Goal: Complete application form: Complete application form

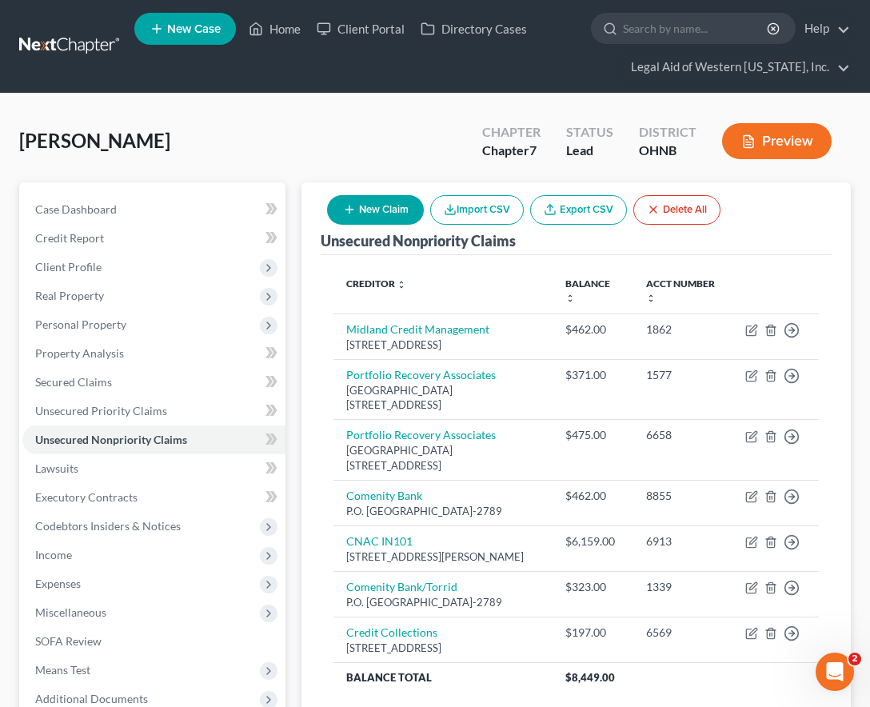
drag, startPoint x: 0, startPoint y: 0, endPoint x: 199, endPoint y: 138, distance: 242.5
click at [199, 138] on div "[PERSON_NAME] Upgraded Chapter Chapter 7 Status Lead District OHNB Preview" at bounding box center [435, 148] width 832 height 70
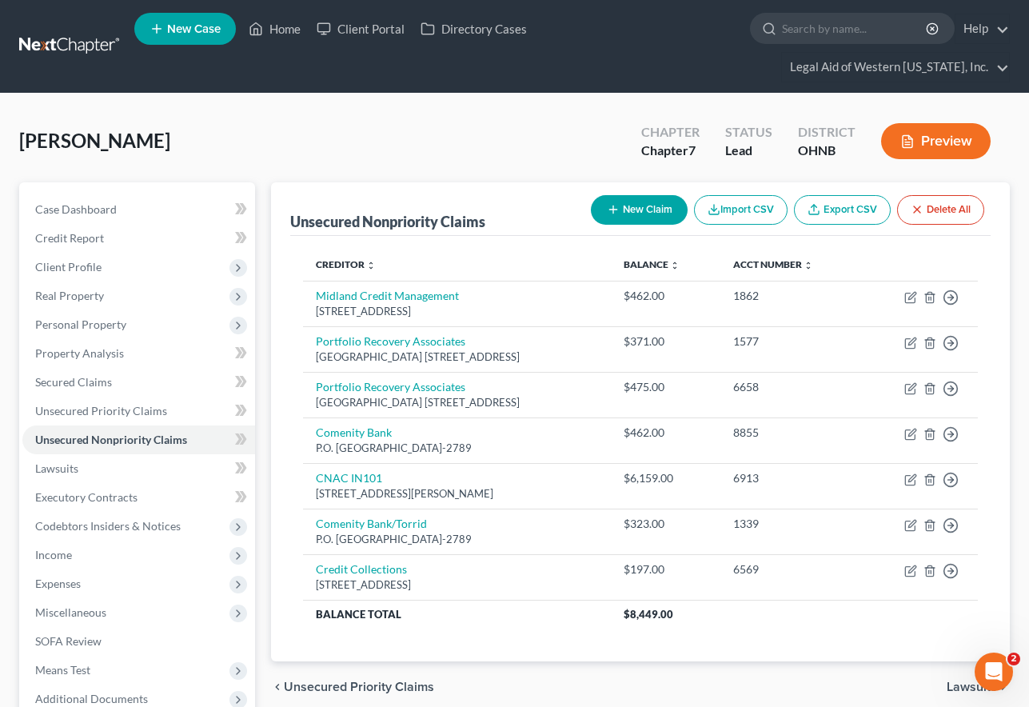
click at [869, 236] on div "Creditor expand_more expand_less unfold_more Balance expand_more expand_less un…" at bounding box center [640, 448] width 701 height 425
click at [70, 541] on span "Income" at bounding box center [138, 555] width 233 height 29
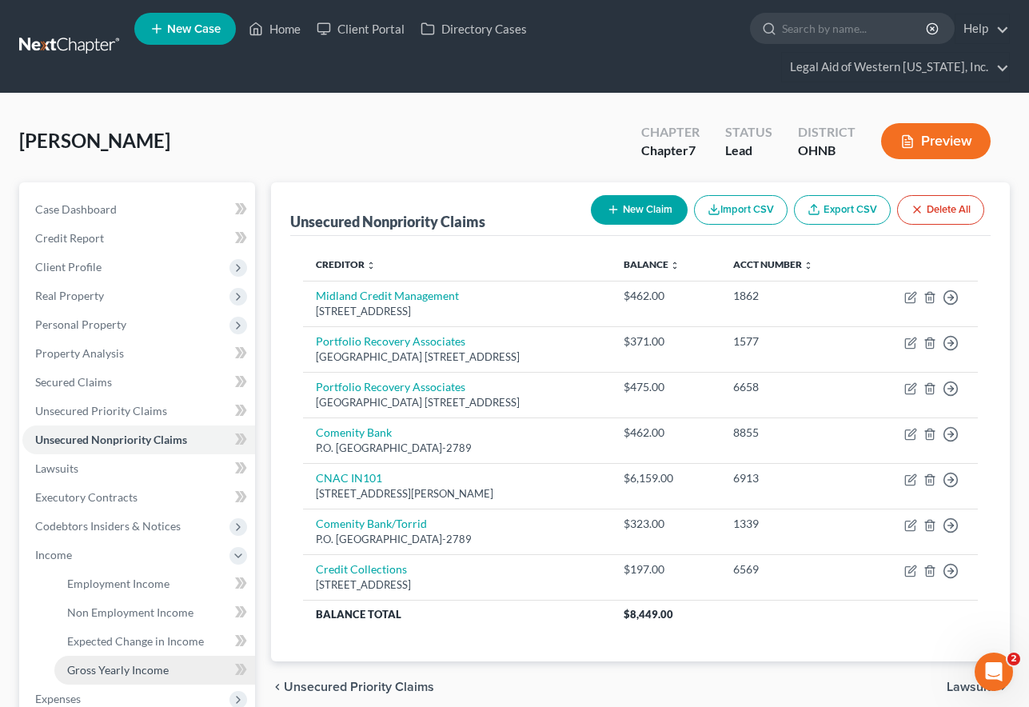
click at [114, 663] on span "Gross Yearly Income" at bounding box center [118, 670] width 102 height 14
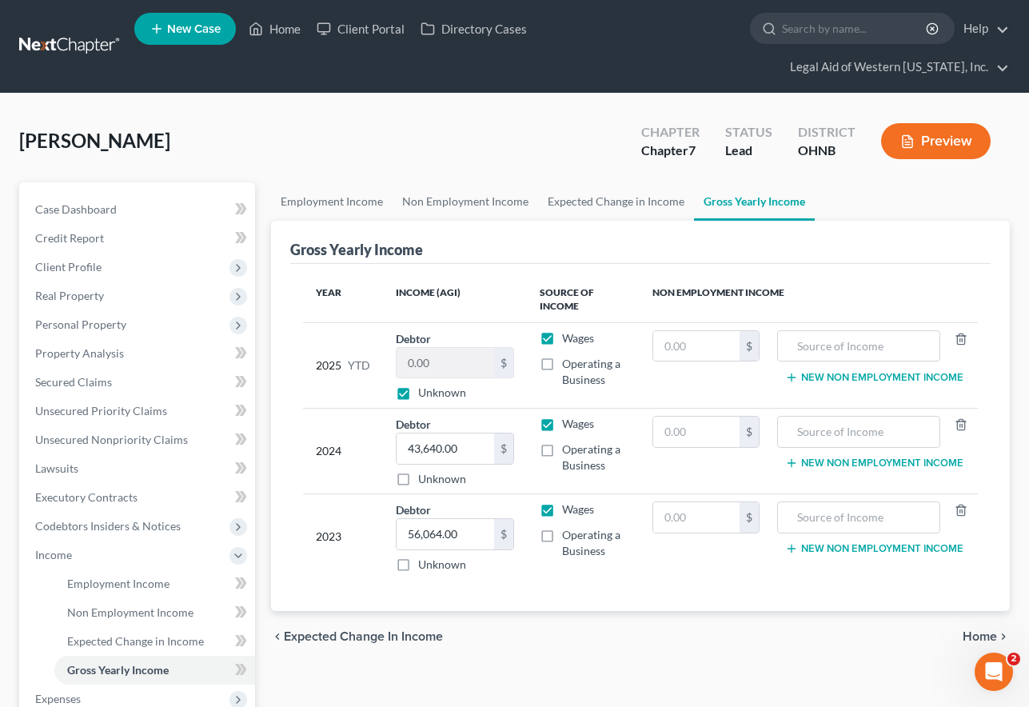
click at [862, 226] on div "Gross Yearly Income" at bounding box center [640, 242] width 701 height 43
click at [113, 605] on span "Non Employment Income" at bounding box center [130, 612] width 126 height 14
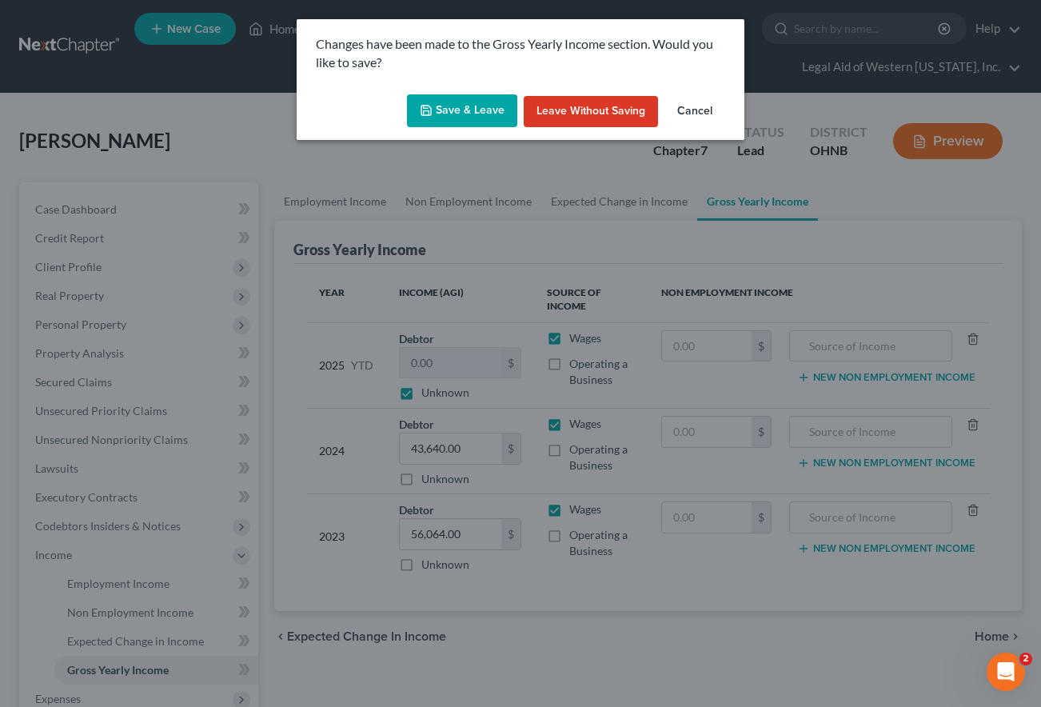
click at [461, 106] on button "Save & Leave" at bounding box center [462, 111] width 110 height 34
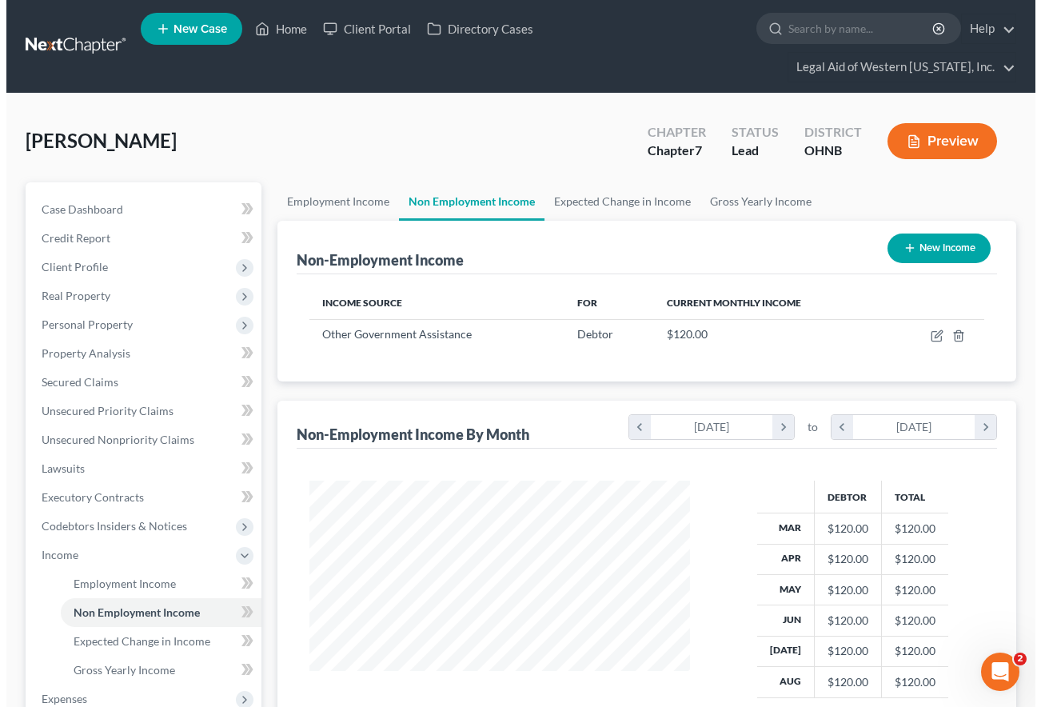
scroll to position [287, 413]
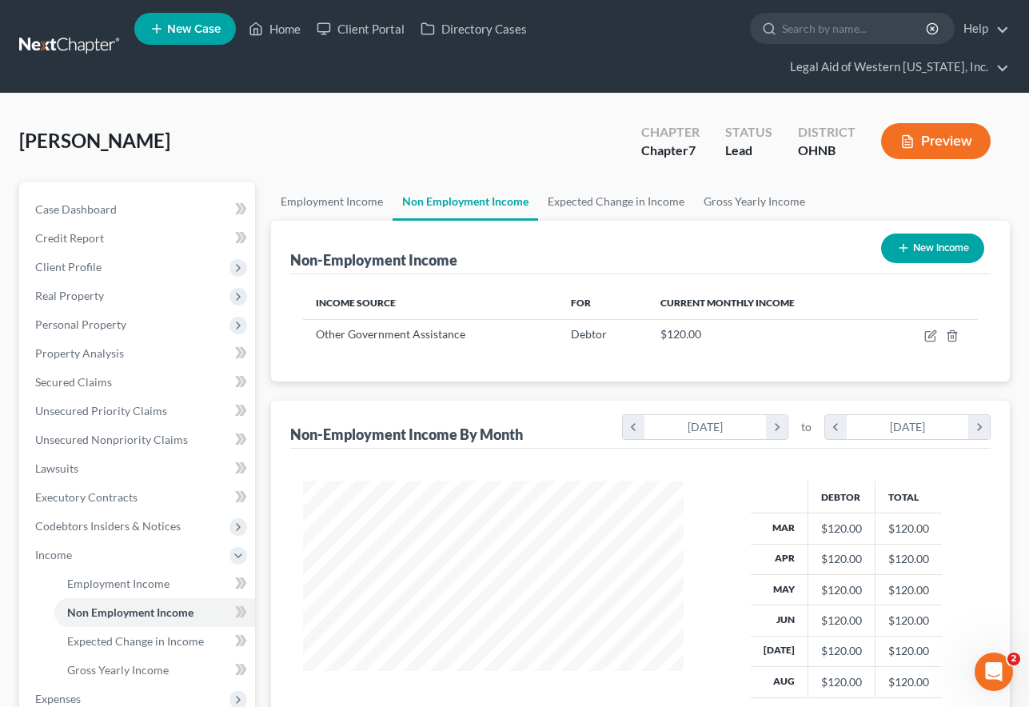
click at [869, 234] on button "New Income" at bounding box center [932, 249] width 103 height 30
select select "0"
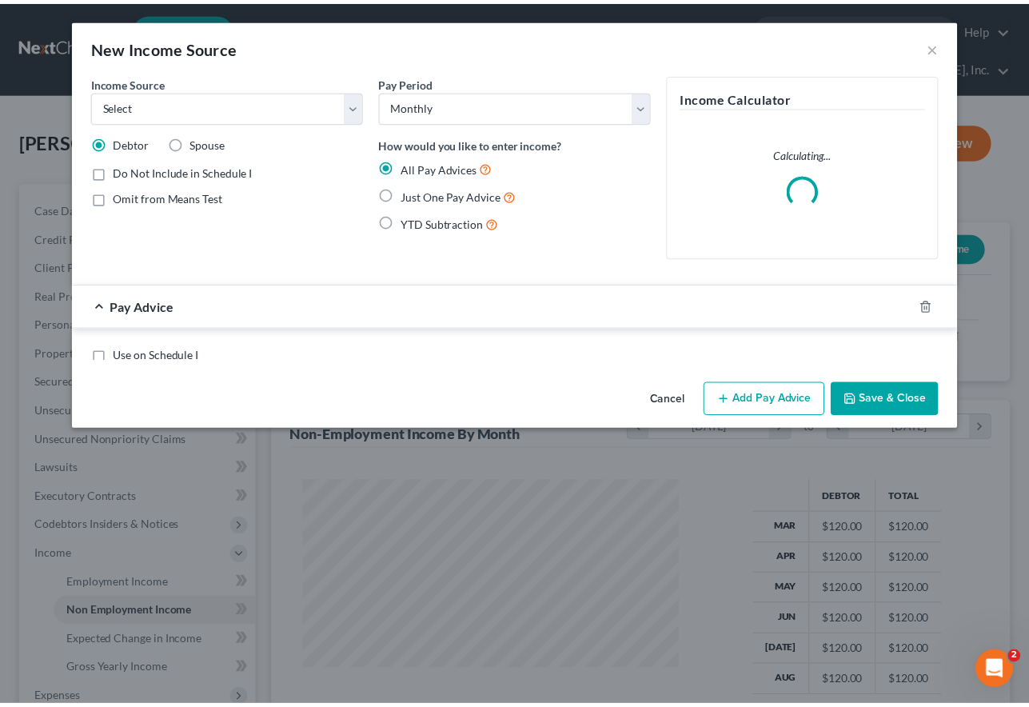
scroll to position [287, 418]
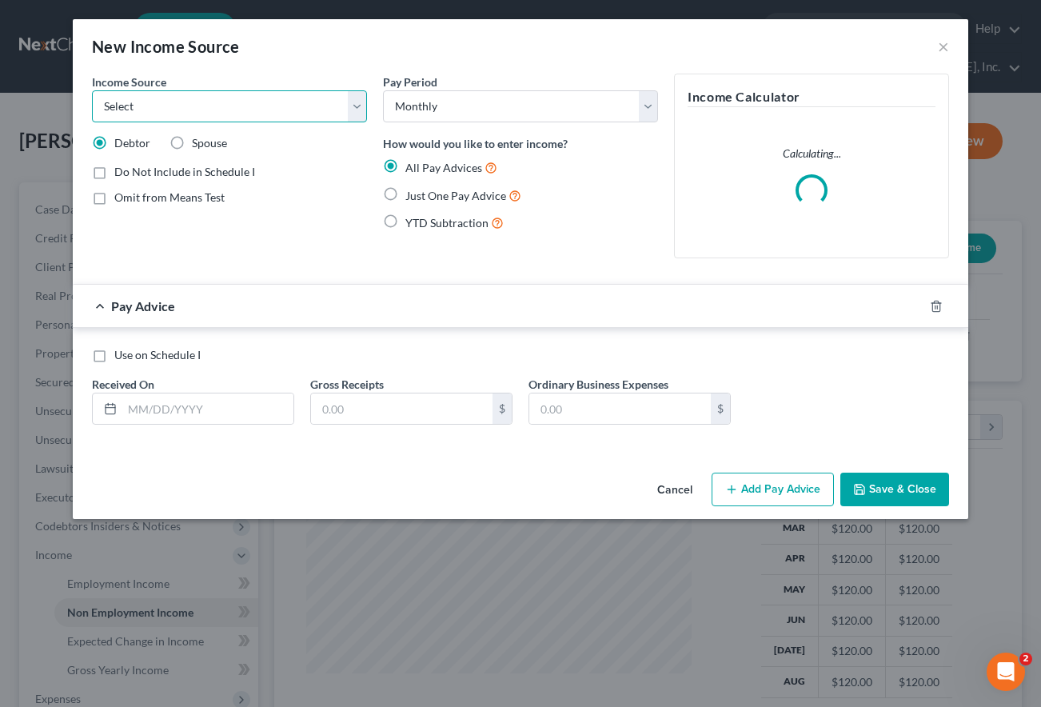
click at [263, 102] on select "Select Unemployment Disability (from employer) Pension Retirement Social Securi…" at bounding box center [229, 106] width 275 height 32
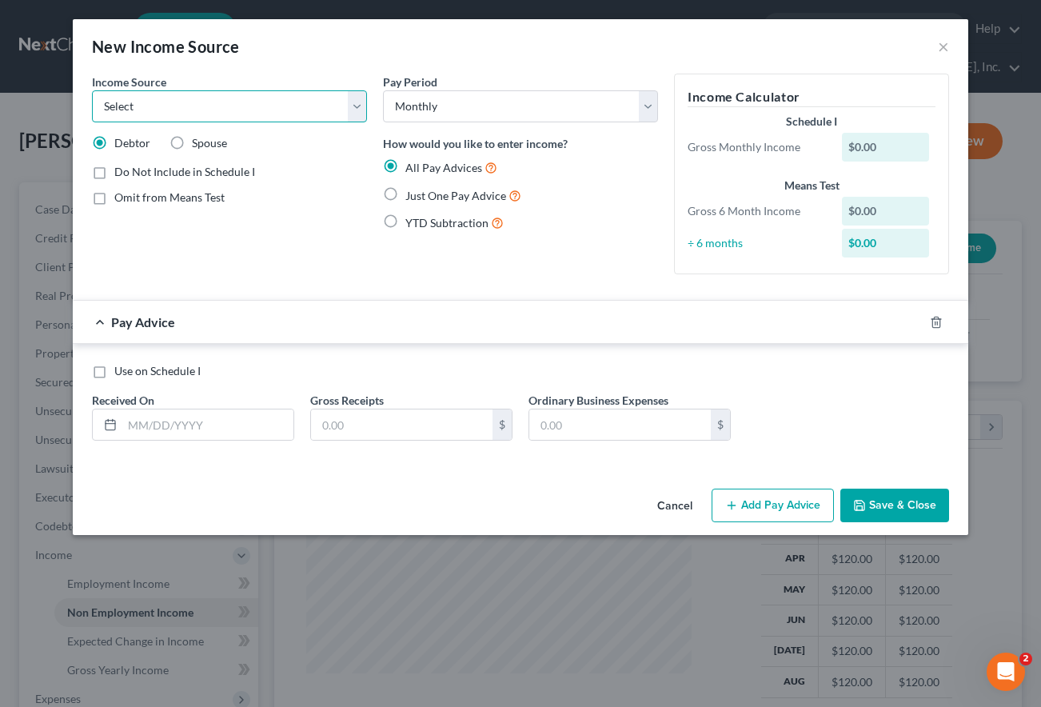
select select "7"
click at [92, 90] on select "Select Unemployment Disability (from employer) Pension Retirement Social Securi…" at bounding box center [229, 106] width 275 height 32
click at [405, 194] on label "Just One Pay Advice" at bounding box center [463, 195] width 116 height 18
click at [412, 194] on input "Just One Pay Advice" at bounding box center [417, 191] width 10 height 10
radio input "true"
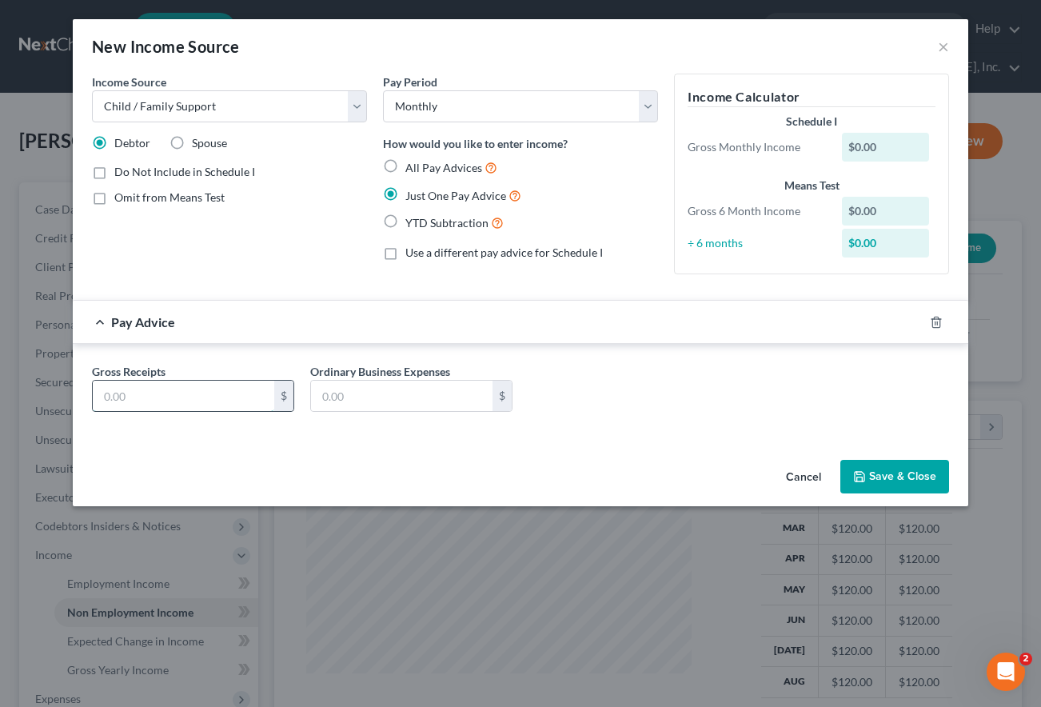
click at [149, 397] on input "text" at bounding box center [184, 396] width 182 height 30
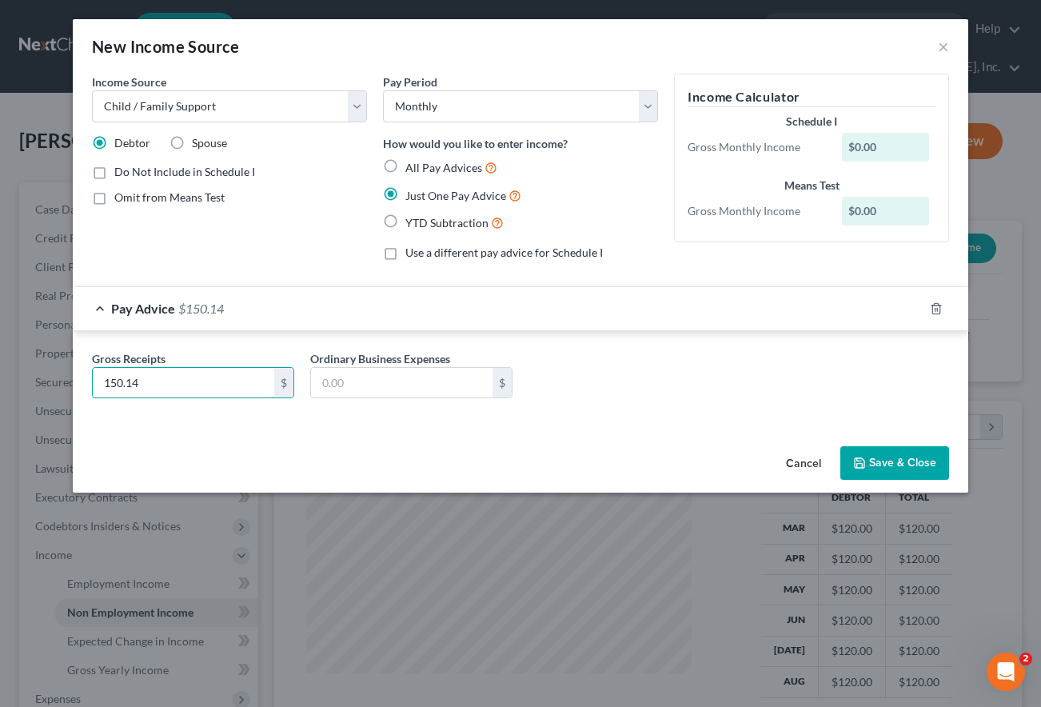
type input "150.14"
click at [869, 469] on button "Save & Close" at bounding box center [895, 463] width 109 height 34
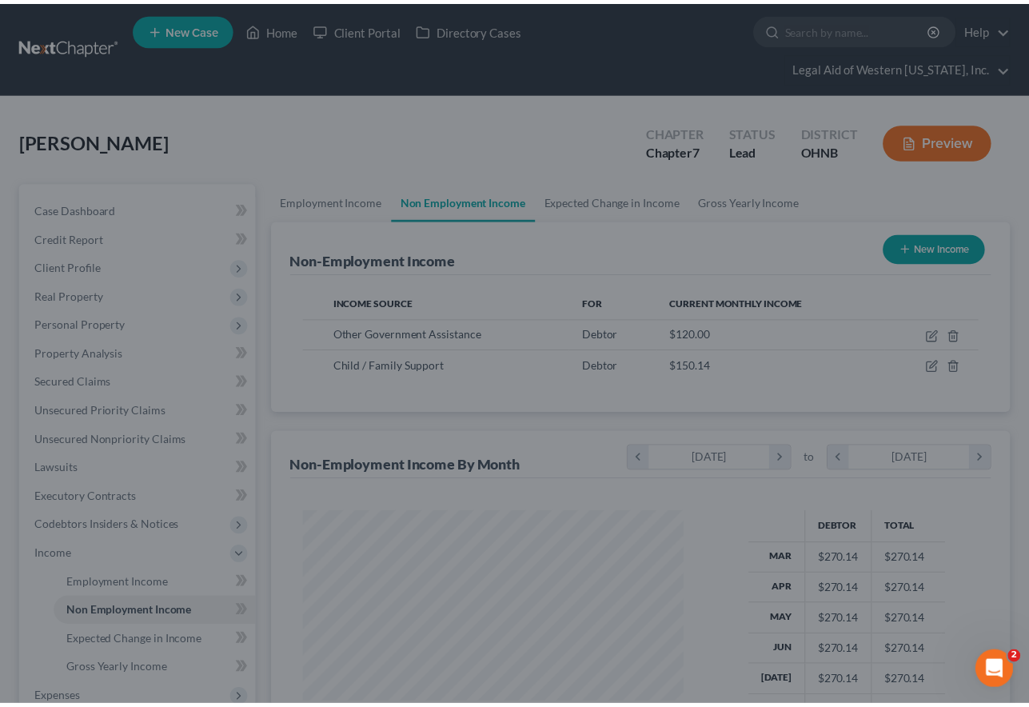
scroll to position [799443, 799317]
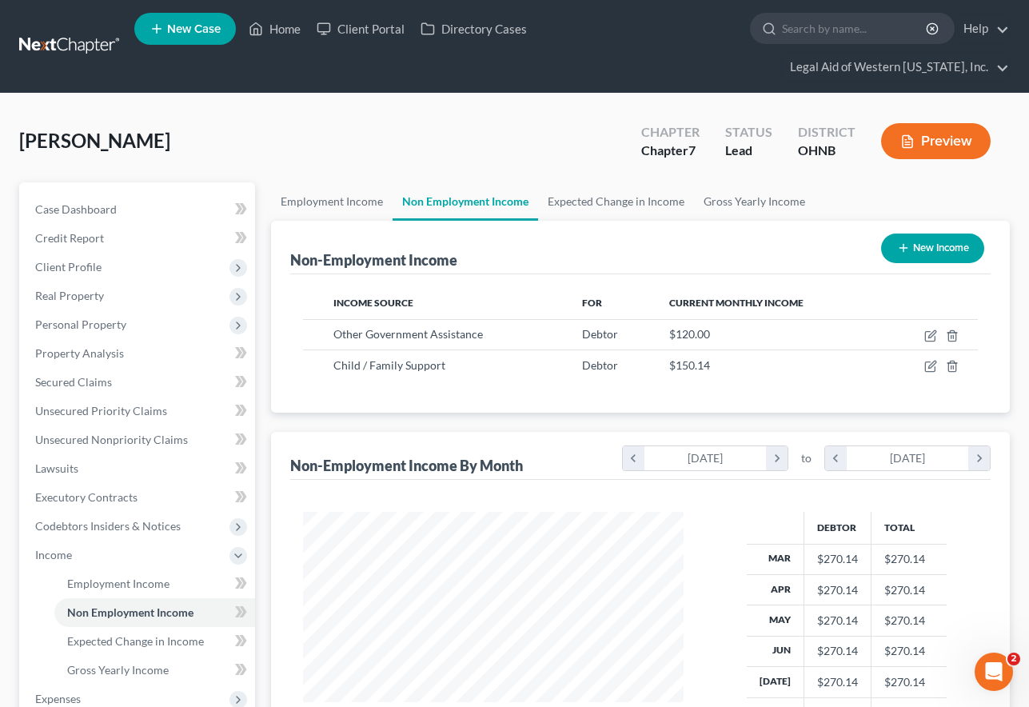
click at [827, 221] on div "Non-Employment Income New Income" at bounding box center [640, 248] width 701 height 54
click at [123, 317] on span "Personal Property" at bounding box center [80, 324] width 91 height 14
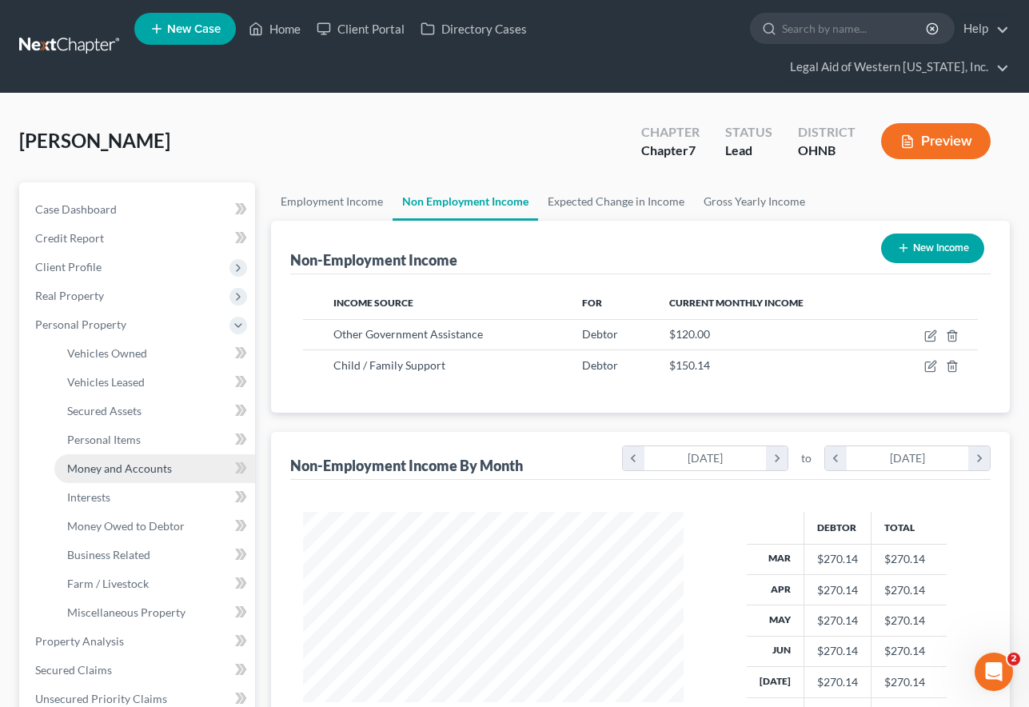
click at [135, 461] on span "Money and Accounts" at bounding box center [119, 468] width 105 height 14
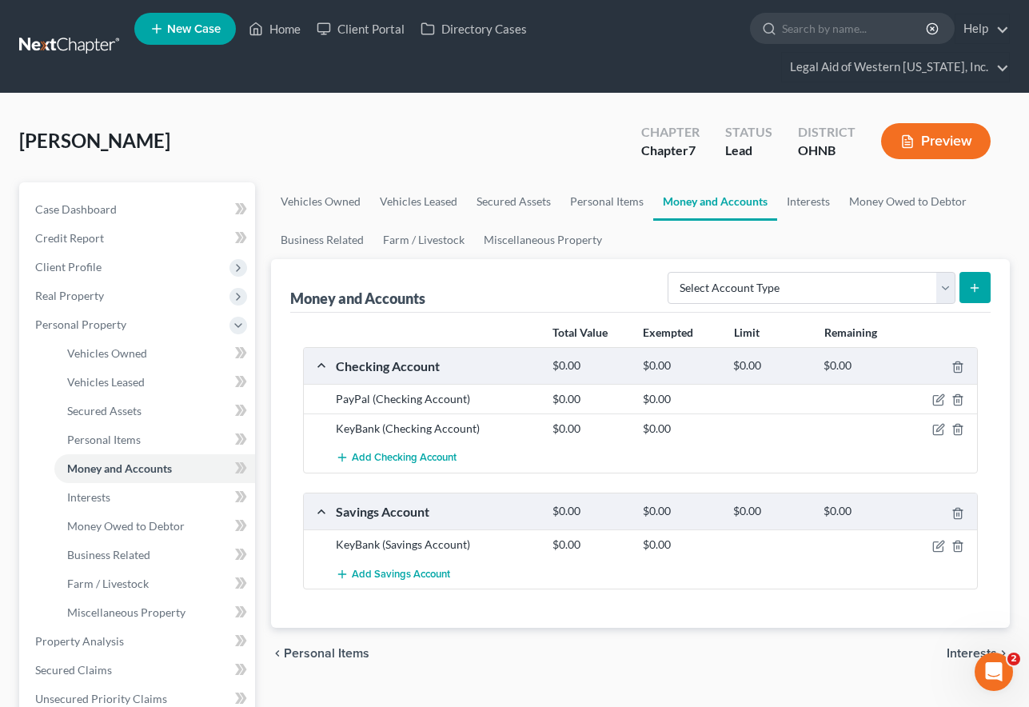
click at [623, 413] on div "KeyBank (Checking Account) $0.00 $0.00" at bounding box center [640, 428] width 673 height 30
click at [869, 423] on icon "button" at bounding box center [938, 429] width 13 height 13
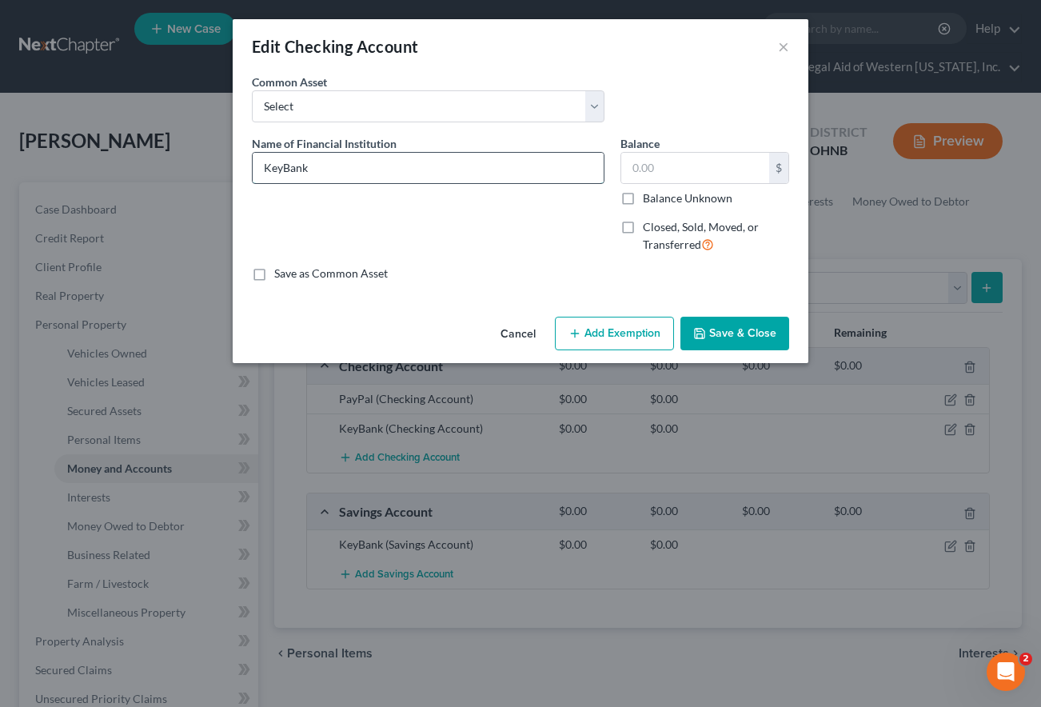
click at [396, 161] on input "KeyBank" at bounding box center [428, 168] width 351 height 30
type input "KeyBank x2472"
click at [731, 333] on button "Save & Close" at bounding box center [735, 334] width 109 height 34
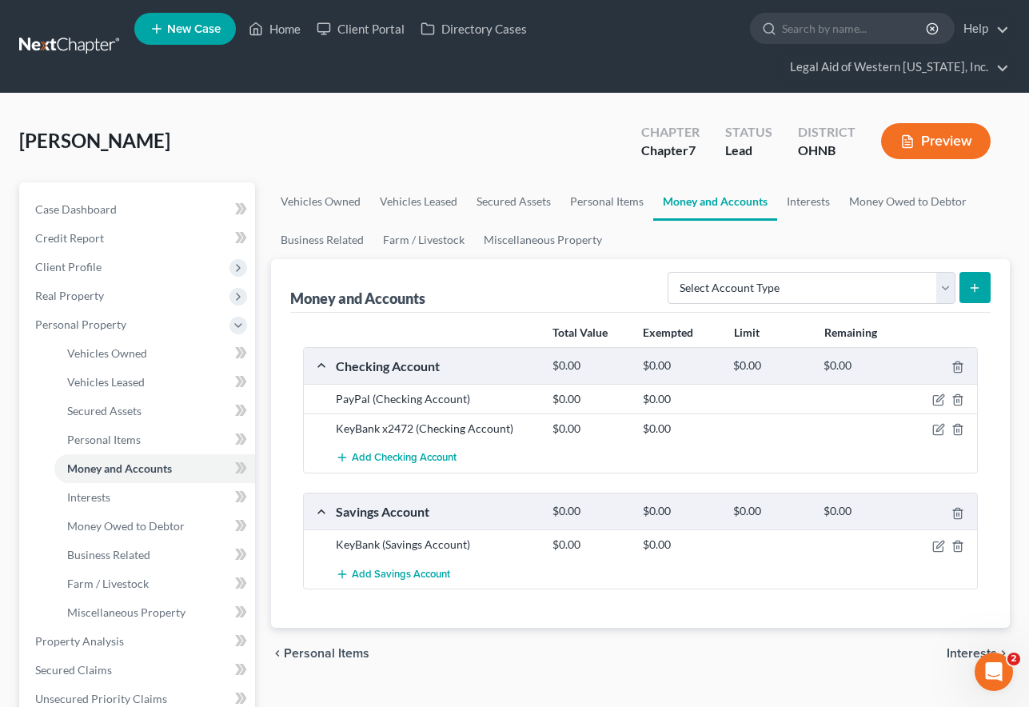
click at [610, 113] on div "[PERSON_NAME] Upgraded Chapter Chapter 7 Status Lead District OHNB Preview" at bounding box center [514, 148] width 991 height 70
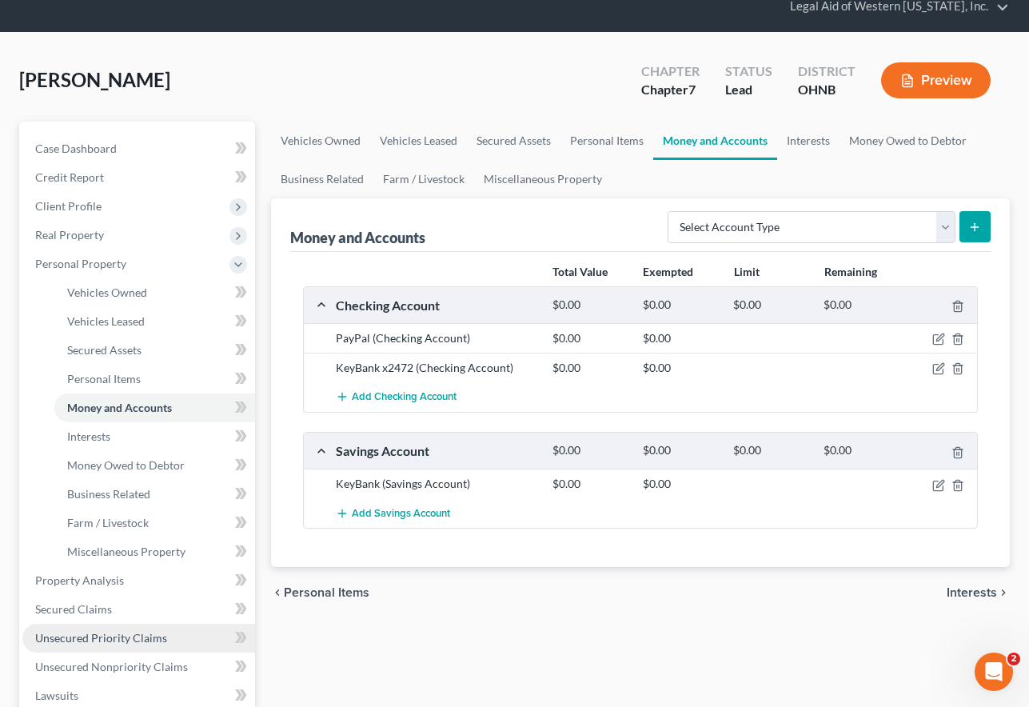
scroll to position [64, 0]
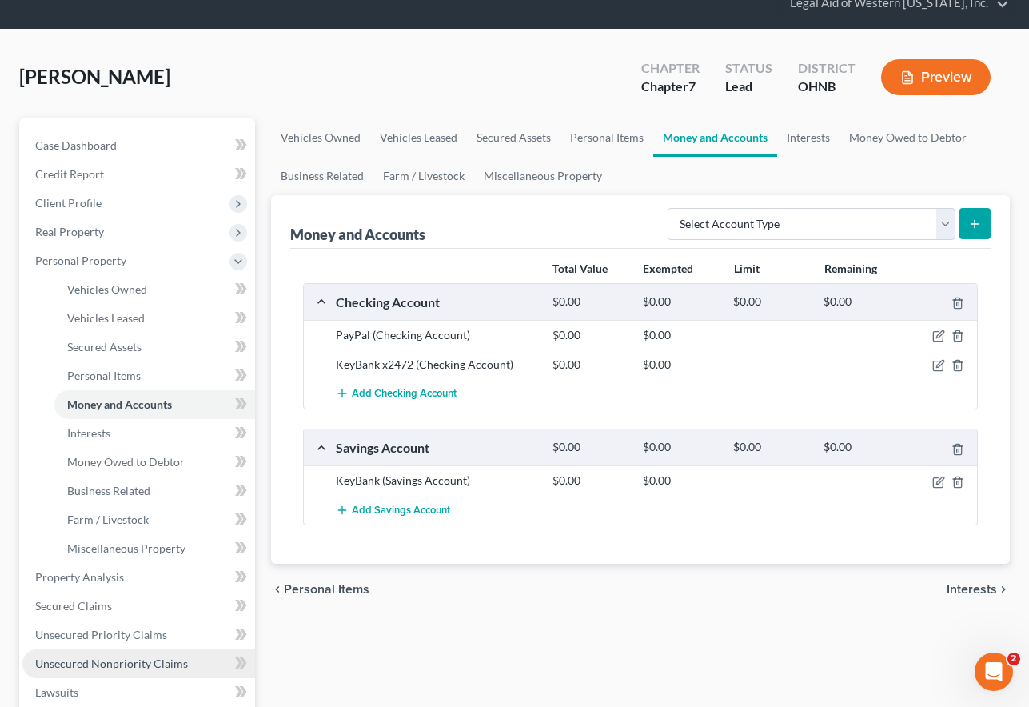
click at [119, 657] on span "Unsecured Nonpriority Claims" at bounding box center [111, 664] width 153 height 14
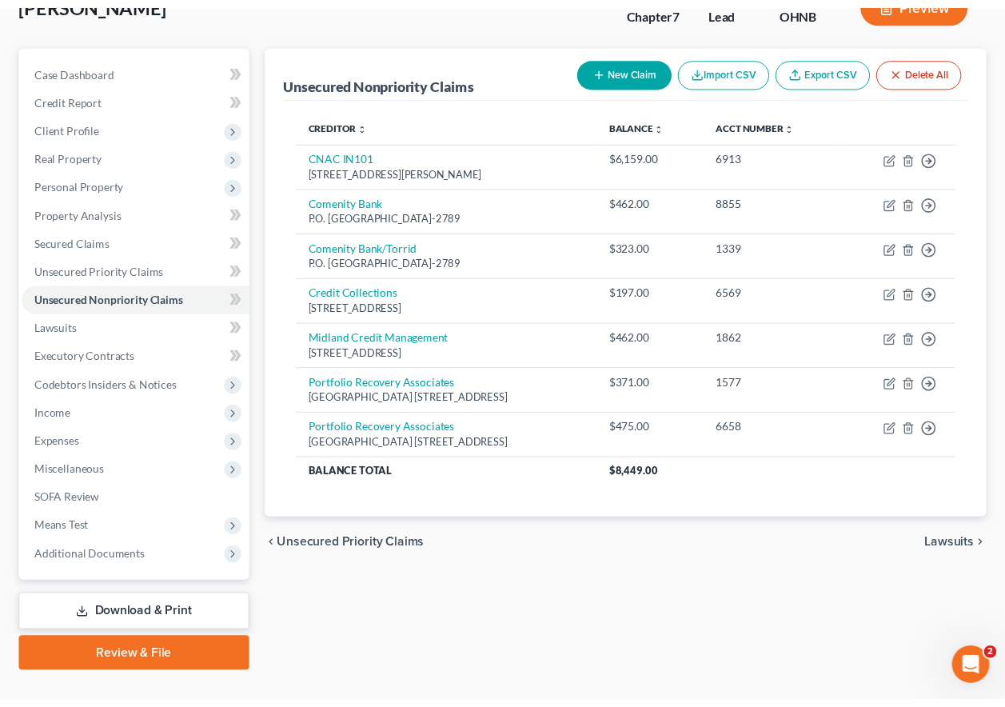
scroll to position [143, 0]
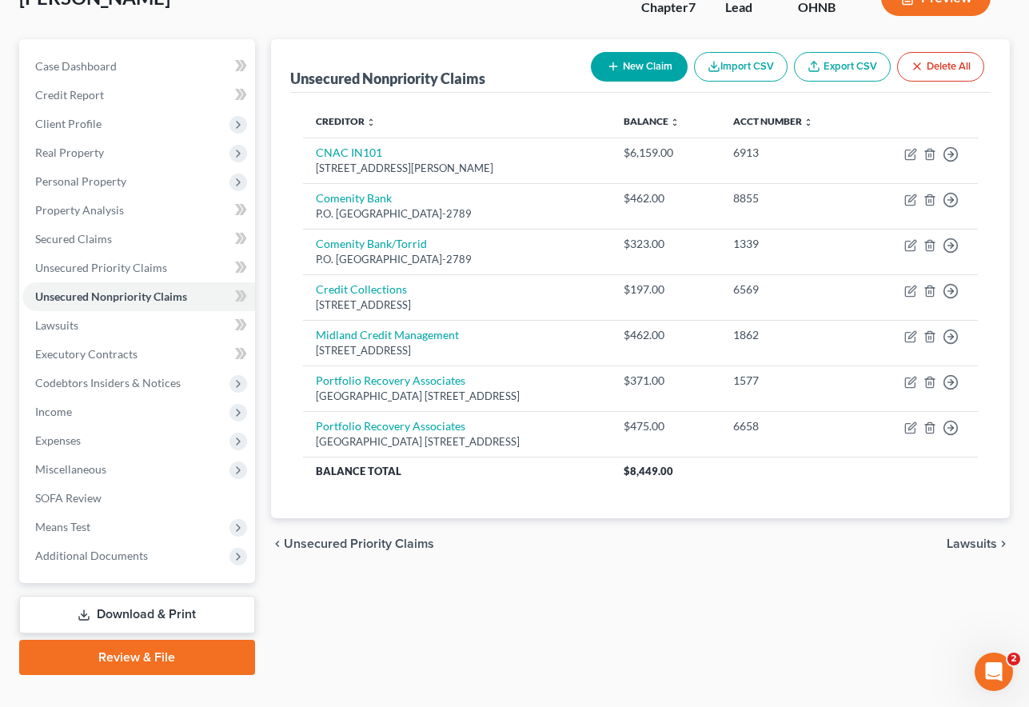
click at [589, 524] on div "chevron_left Unsecured Priority Claims Lawsuits chevron_right" at bounding box center [640, 543] width 739 height 51
click at [657, 52] on button "New Claim" at bounding box center [639, 67] width 97 height 30
select select "0"
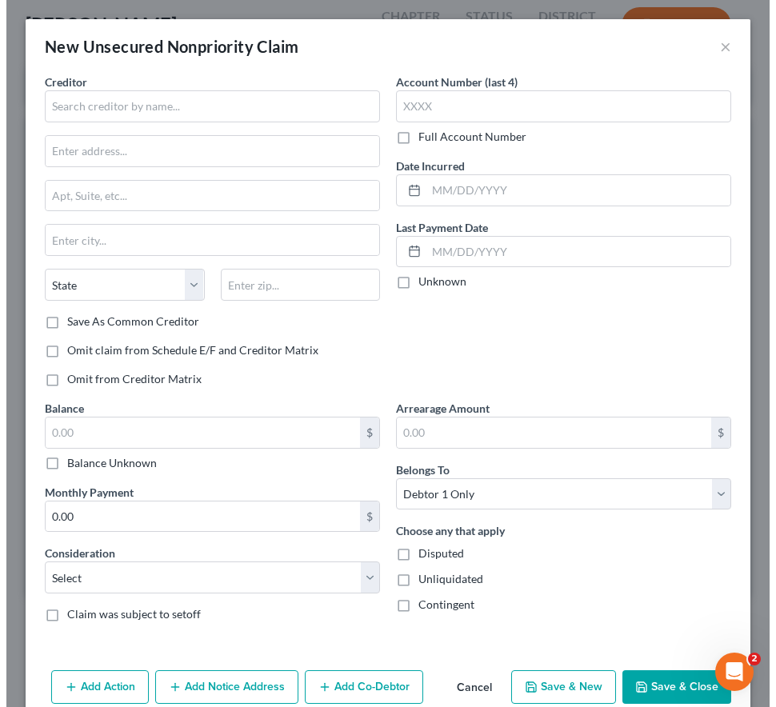
scroll to position [87, 0]
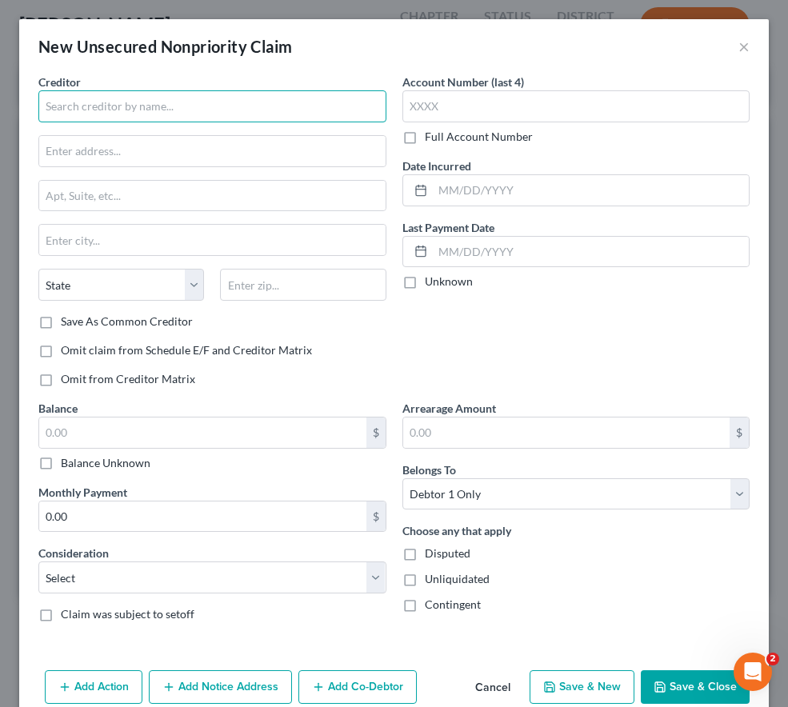
click at [72, 106] on input "text" at bounding box center [212, 106] width 348 height 32
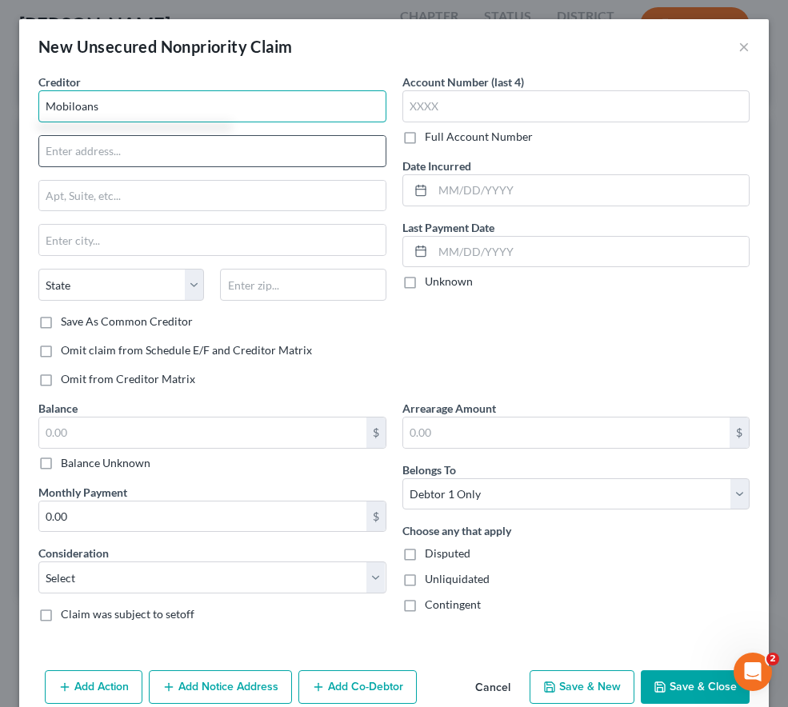
type input "Mobiloans"
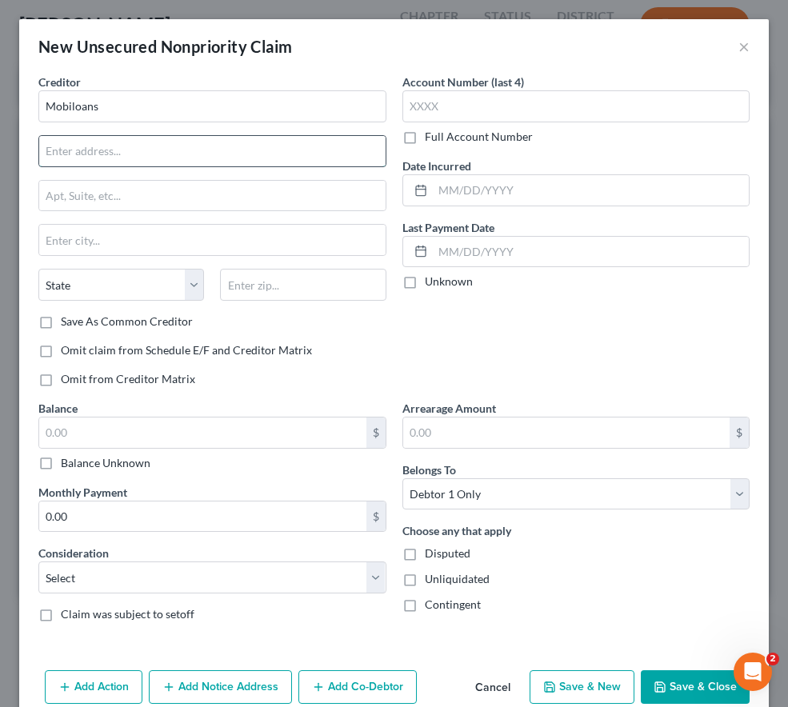
click at [87, 157] on input "text" at bounding box center [212, 151] width 346 height 30
type input "PO Boz 1409"
type input "71351"
type input "[GEOGRAPHIC_DATA]"
select select "19"
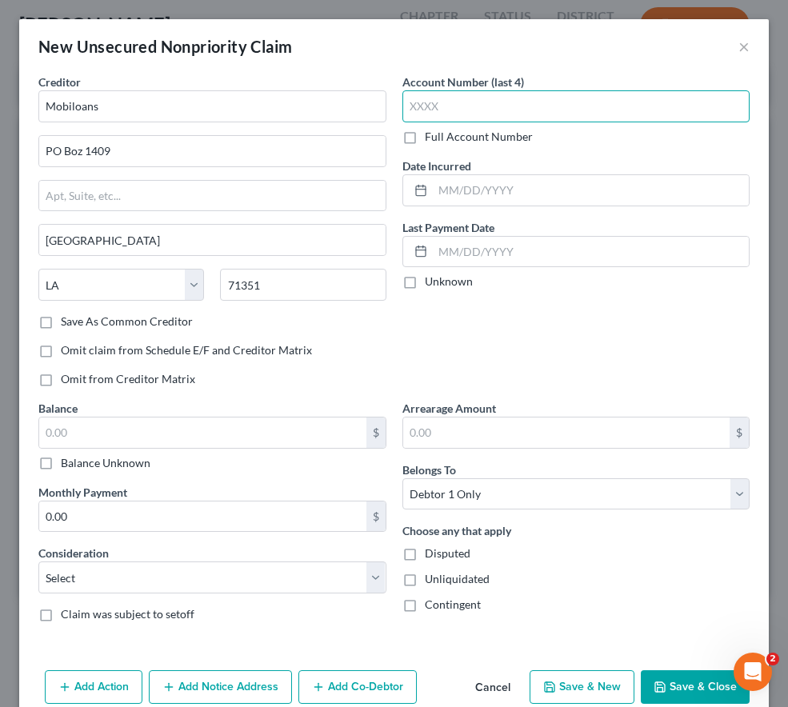
click at [509, 109] on input "text" at bounding box center [576, 106] width 348 height 32
type input "3412"
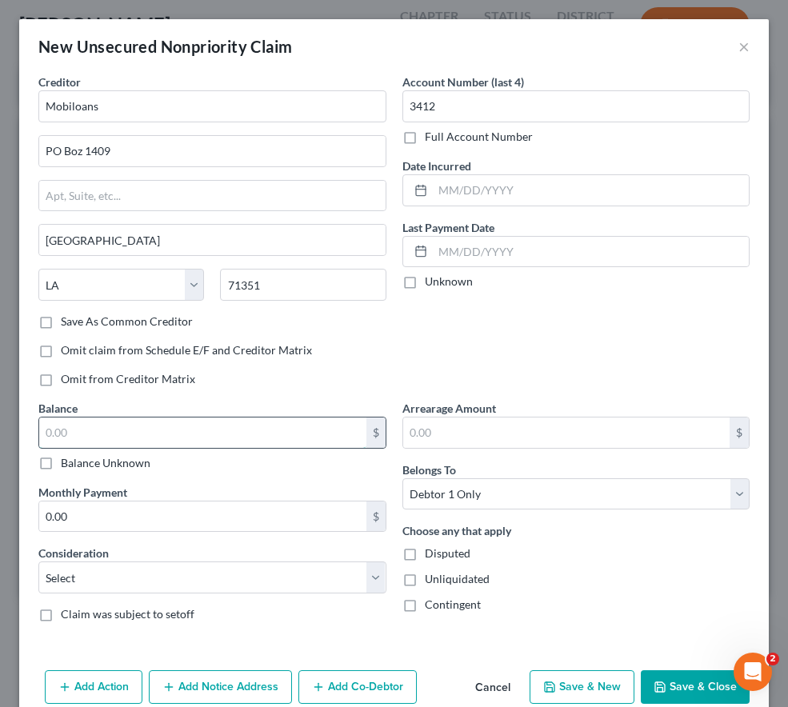
click at [269, 429] on input "text" at bounding box center [202, 432] width 327 height 30
type input "1,822"
click at [580, 350] on div "Account Number (last 4) 3412 Full Account Number Date Incurred Last Payment Dat…" at bounding box center [576, 237] width 364 height 326
click at [658, 678] on button "Save & Close" at bounding box center [695, 687] width 109 height 34
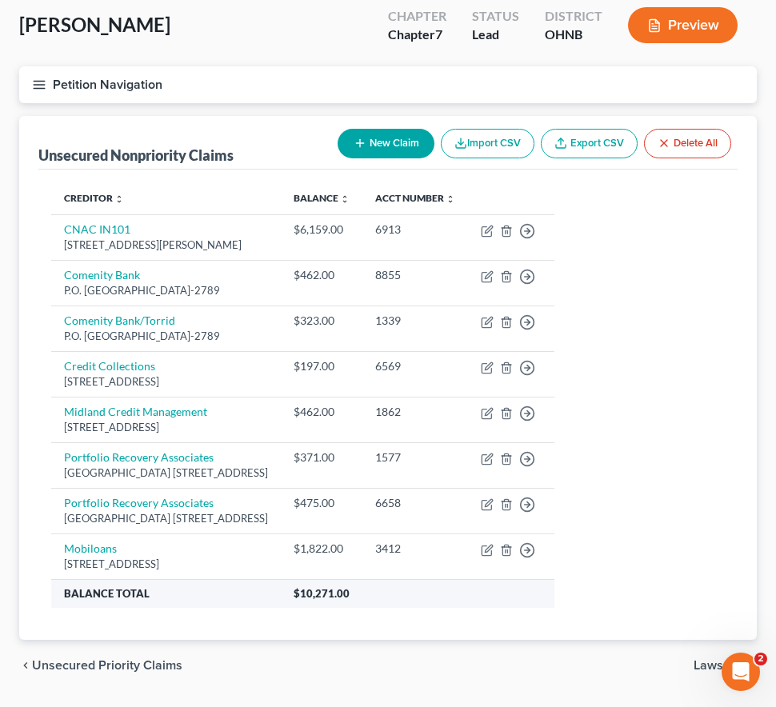
click at [281, 587] on th "Balance Total" at bounding box center [166, 593] width 230 height 29
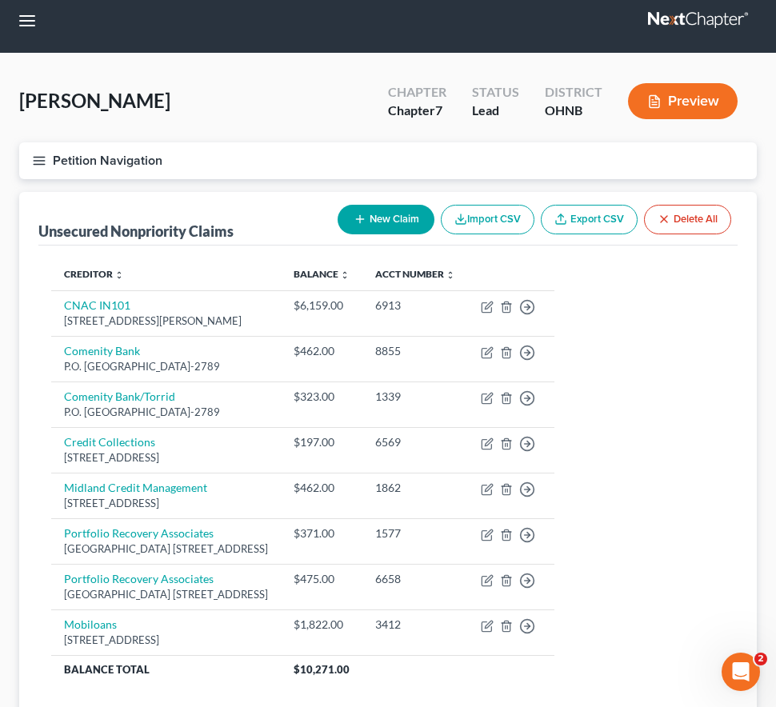
scroll to position [0, 0]
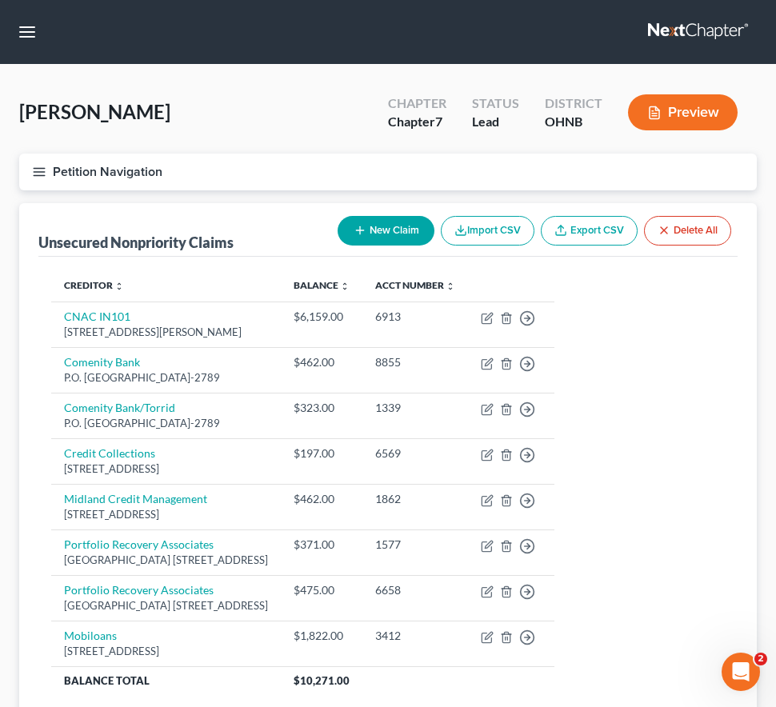
click at [34, 170] on icon "button" at bounding box center [39, 172] width 14 height 14
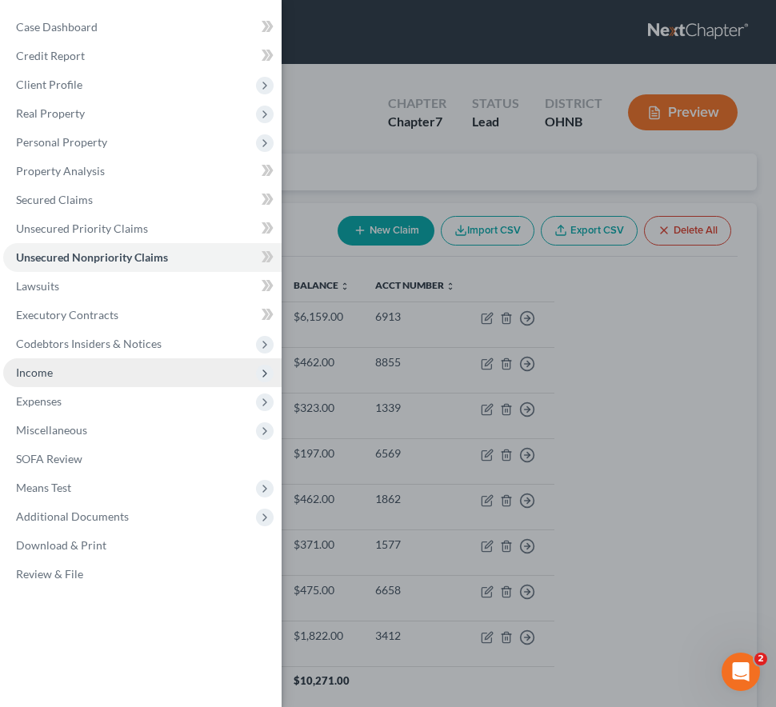
click at [50, 369] on span "Income" at bounding box center [34, 372] width 37 height 14
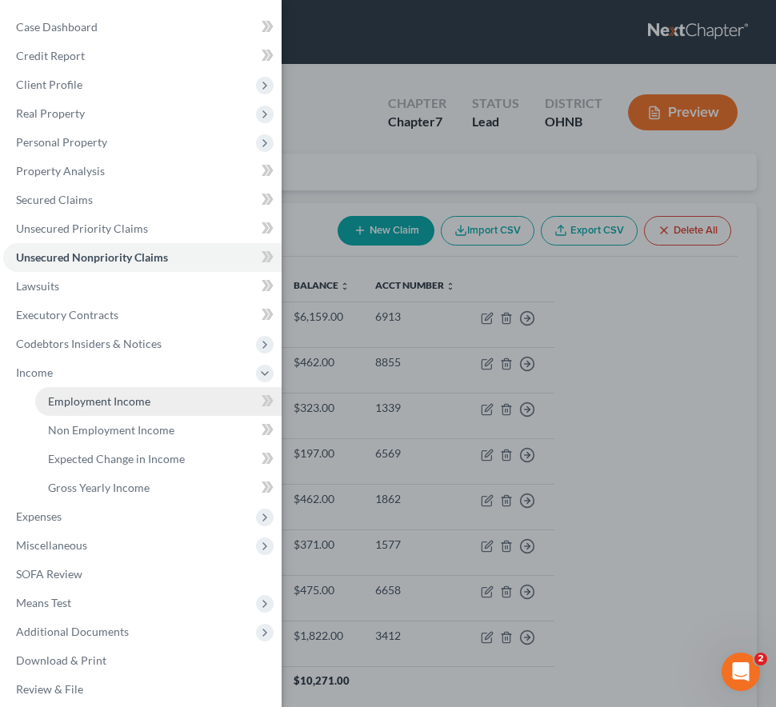
click at [73, 397] on span "Employment Income" at bounding box center [99, 401] width 102 height 14
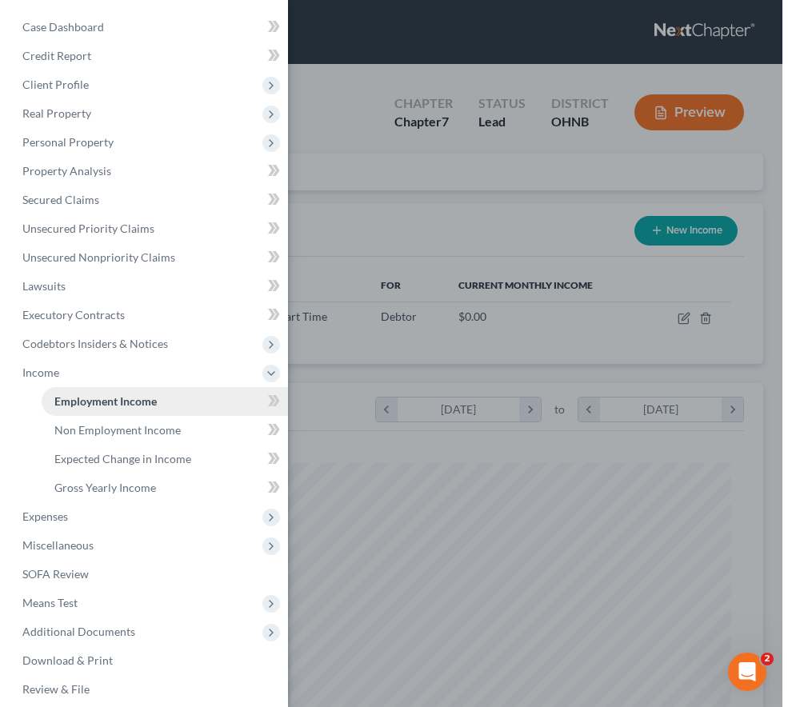
scroll to position [337, 705]
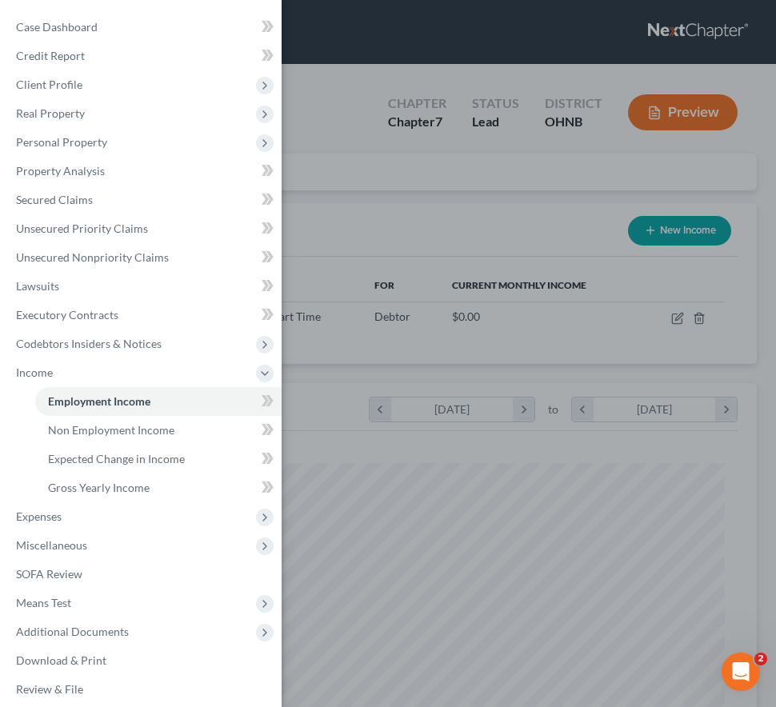
click at [469, 166] on div "Case Dashboard Payments Invoices Payments Payments Credit Report Client Profile" at bounding box center [388, 353] width 776 height 707
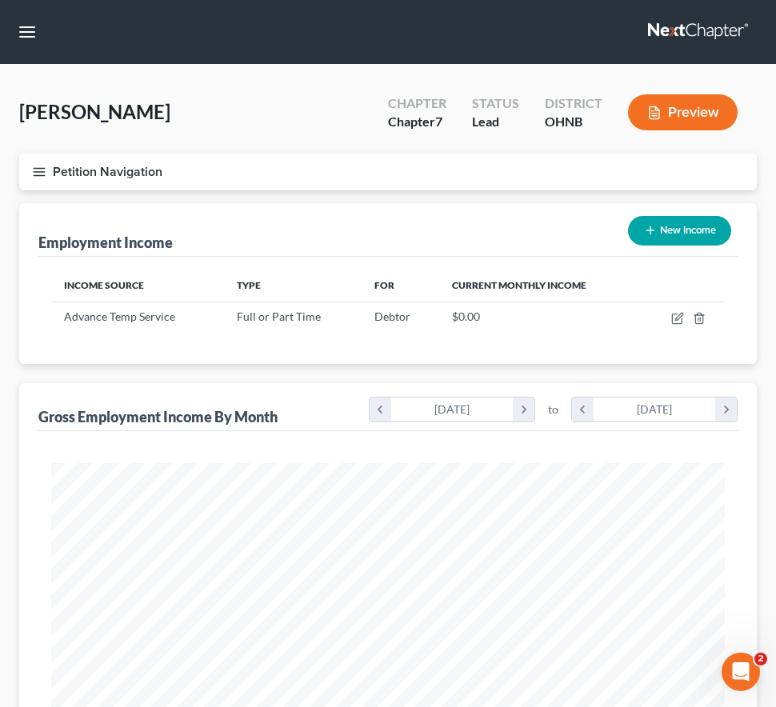
click at [688, 221] on button "New Income" at bounding box center [679, 231] width 103 height 30
select select "0"
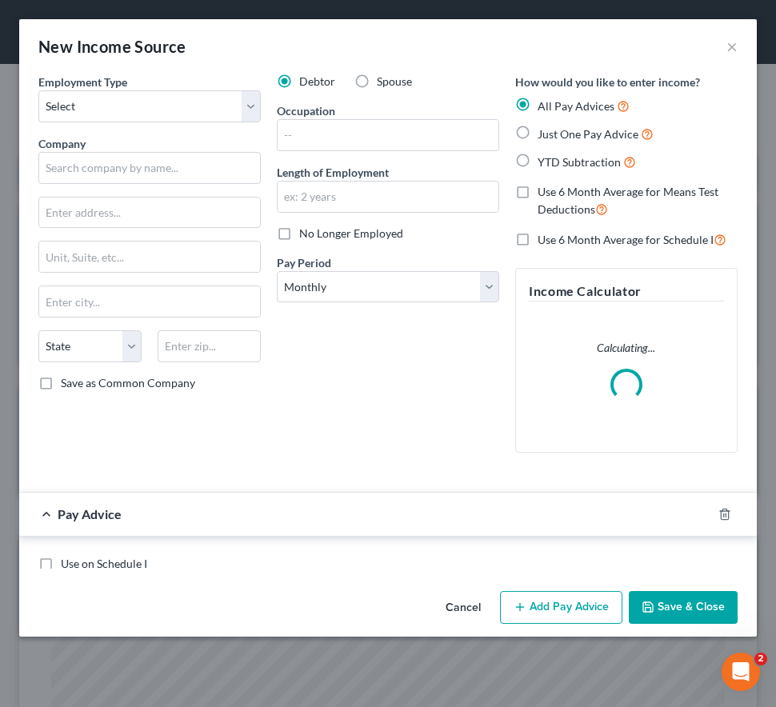
scroll to position [342, 717]
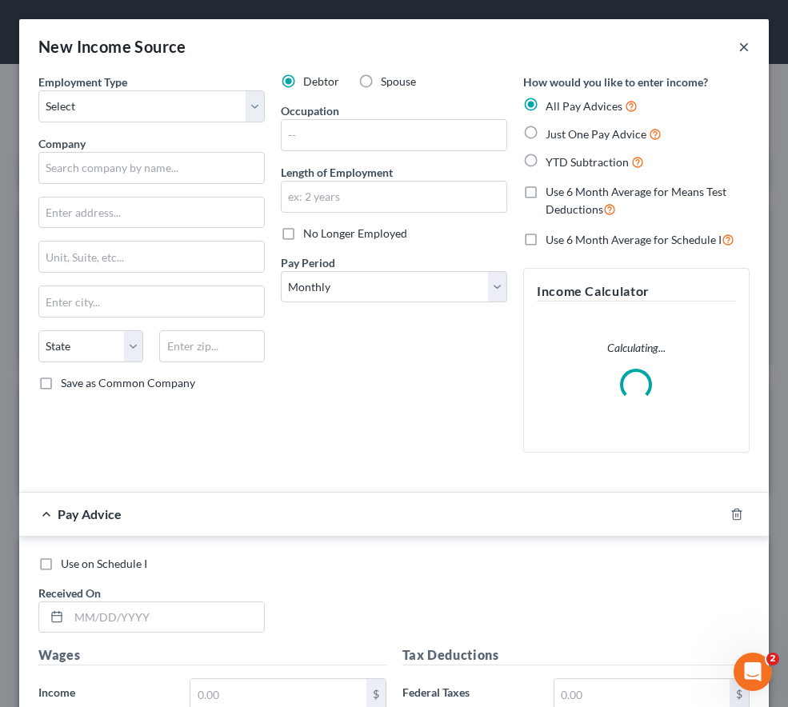
click at [738, 47] on button "×" at bounding box center [743, 46] width 11 height 19
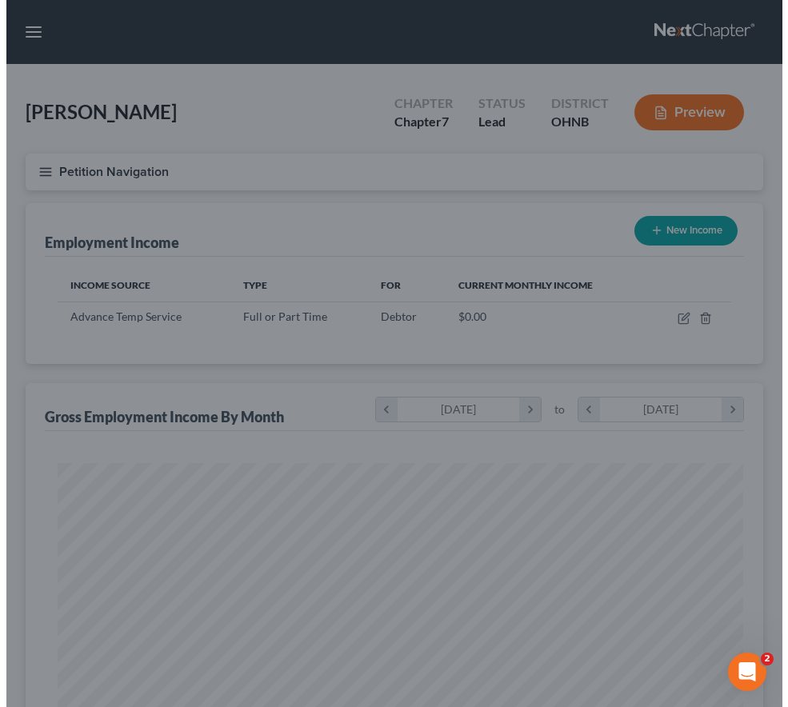
scroll to position [799393, 799024]
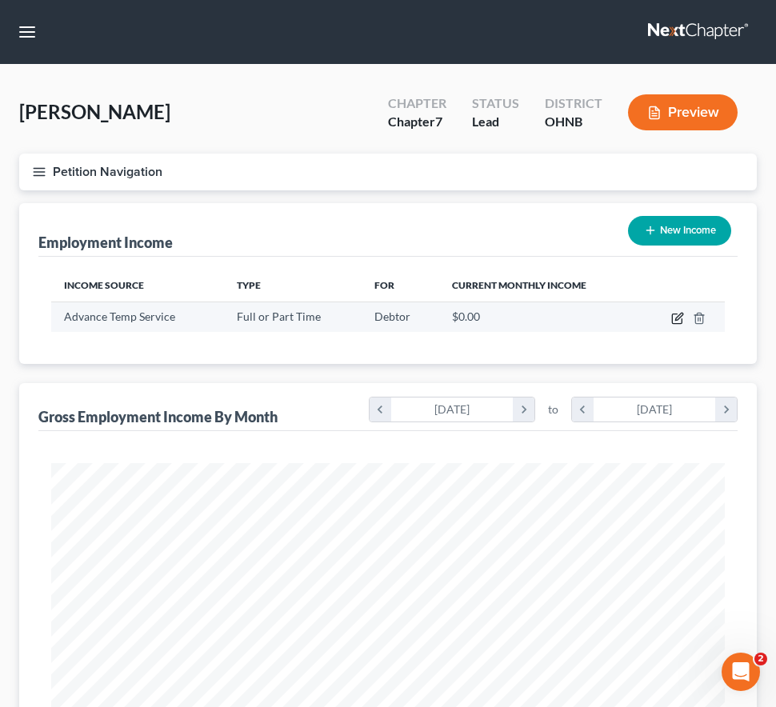
click at [678, 313] on icon "button" at bounding box center [677, 318] width 13 height 13
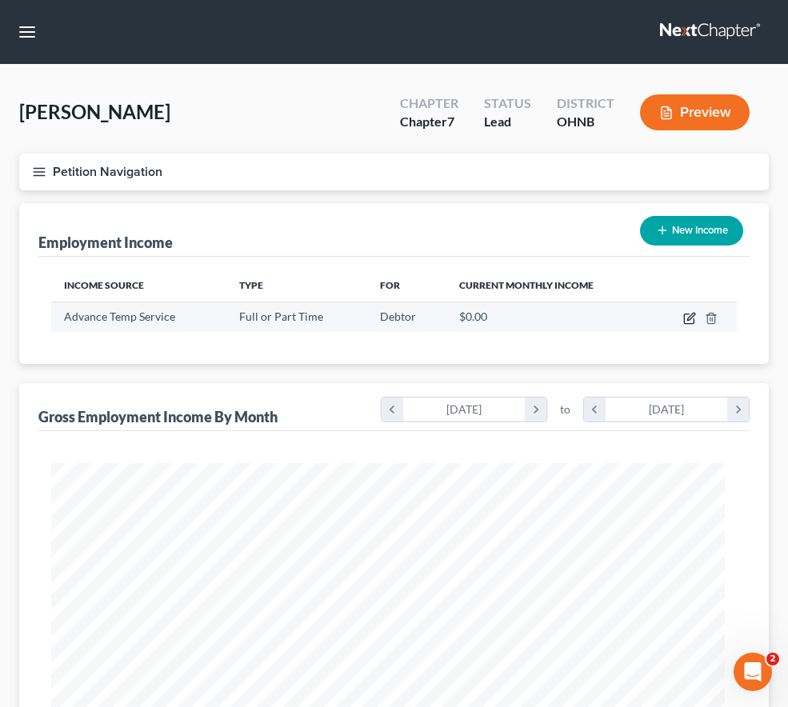
select select "0"
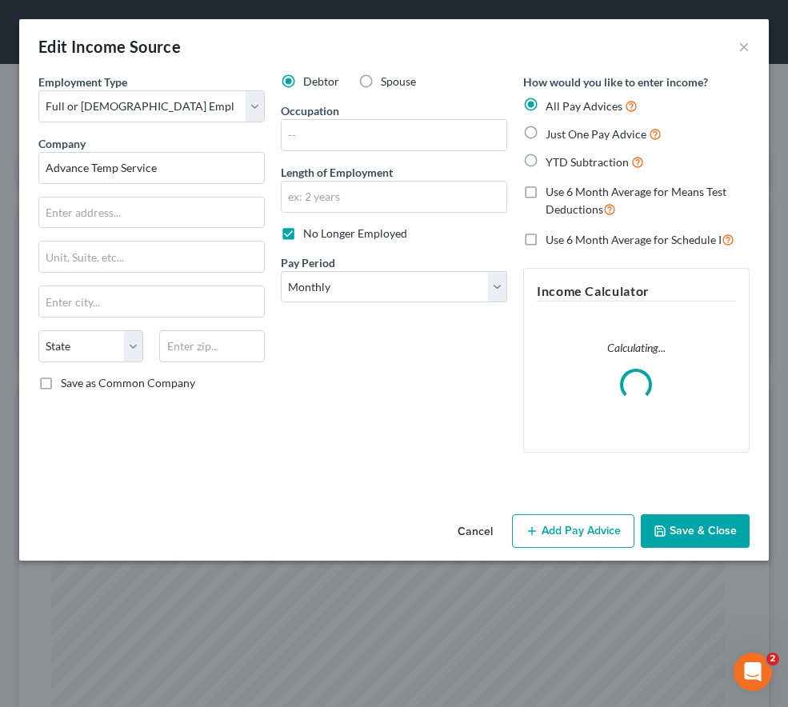
scroll to position [342, 717]
drag, startPoint x: 174, startPoint y: 166, endPoint x: -54, endPoint y: 150, distance: 229.3
click at [0, 150] on html "Home New Case Client Portal Directory Cases Legal Aid of Western [US_STATE], In…" at bounding box center [394, 621] width 788 height 1242
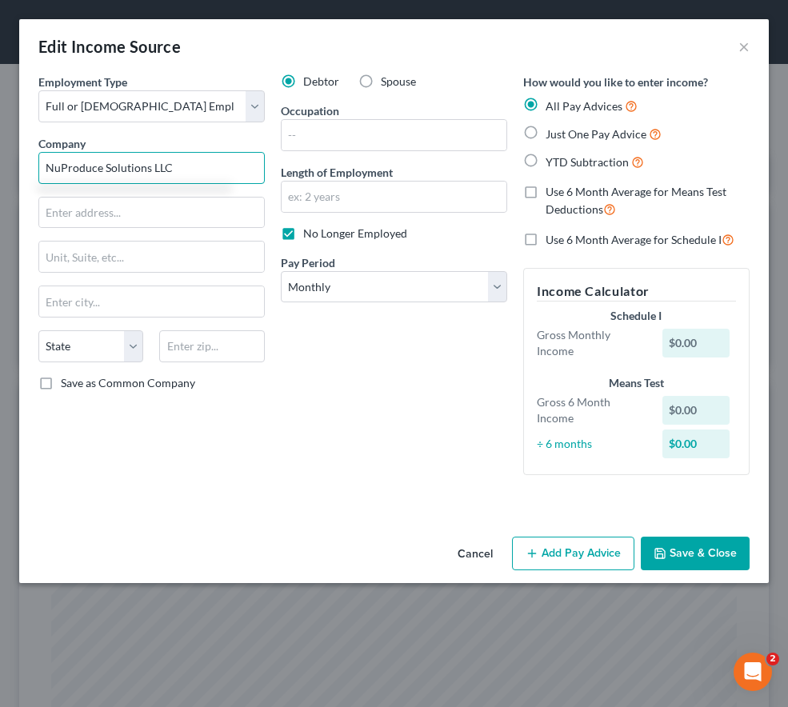
type input "NuProduce Solutions LLC"
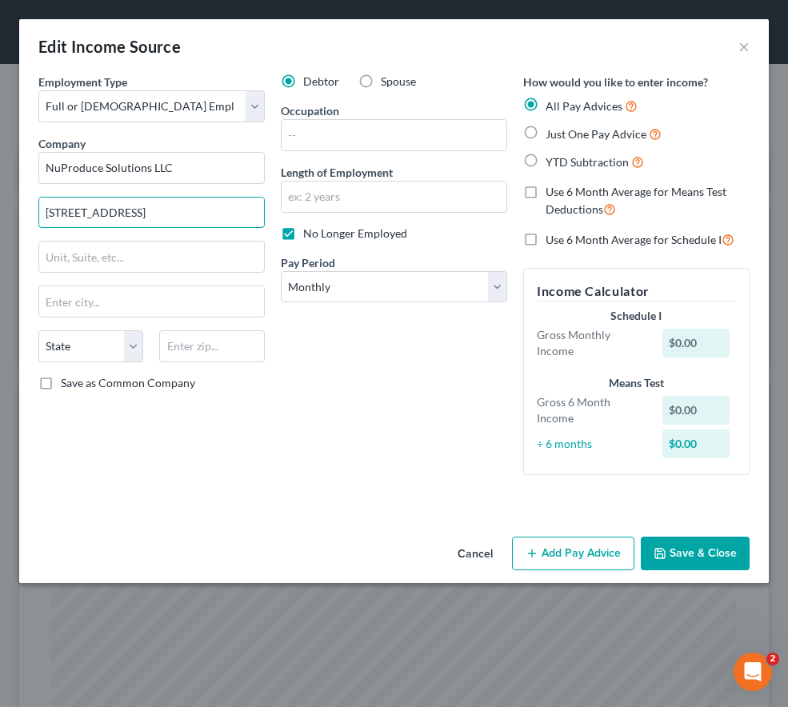
type input "[STREET_ADDRESS]"
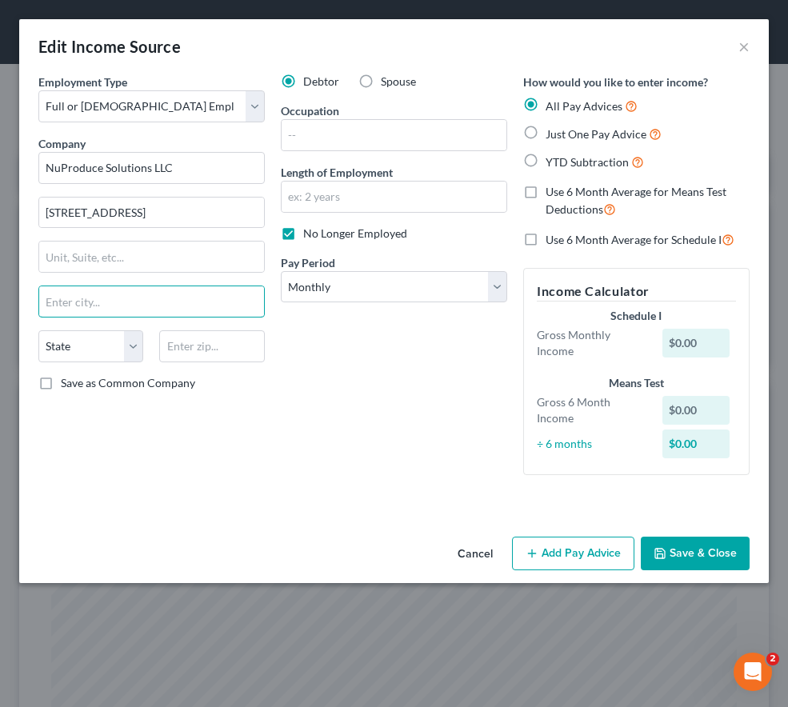
type input "4"
type input "5"
type input "43402"
type input "Bowling Green"
select select "36"
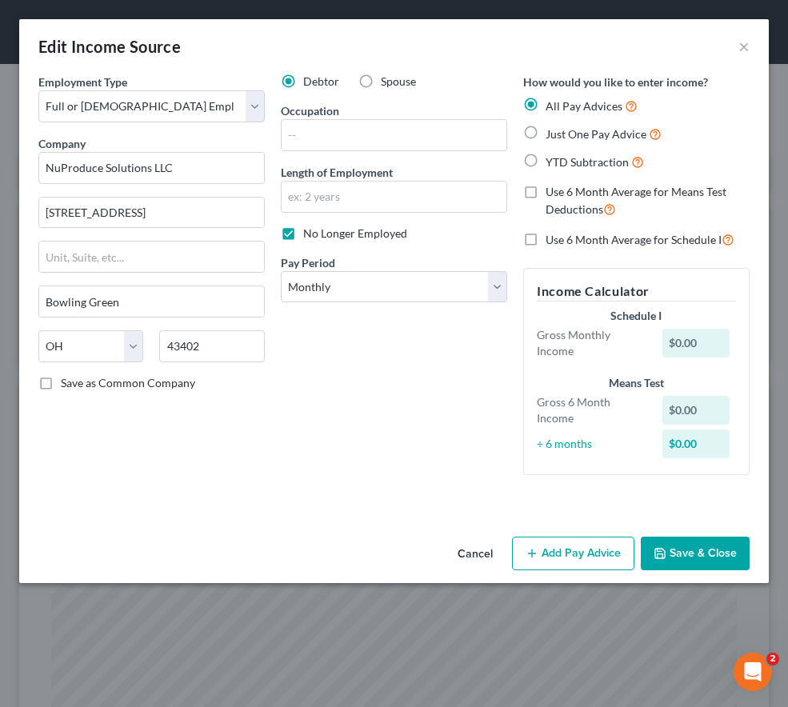
click at [320, 392] on div "Debtor Spouse Occupation Length of Employment No Longer Employed Pay Period * S…" at bounding box center [394, 281] width 242 height 414
click at [333, 291] on select "Select Monthly Twice Monthly Every Other Week Weekly" at bounding box center [394, 287] width 226 height 32
select select "2"
click at [281, 271] on select "Select Monthly Twice Monthly Every Other Week Weekly" at bounding box center [394, 287] width 226 height 32
click at [551, 542] on button "Add Pay Advice" at bounding box center [573, 554] width 122 height 34
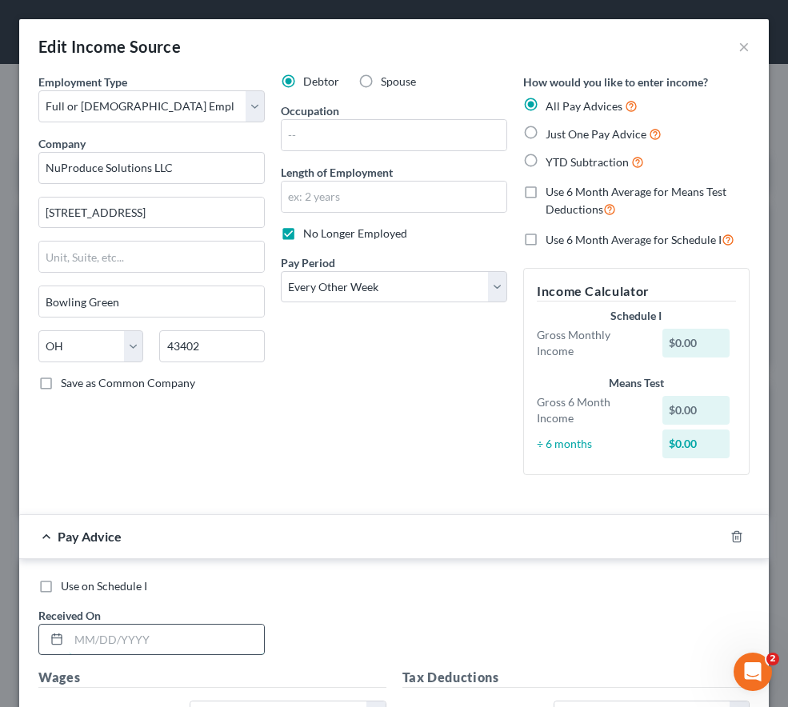
click at [139, 633] on input "text" at bounding box center [166, 640] width 195 height 30
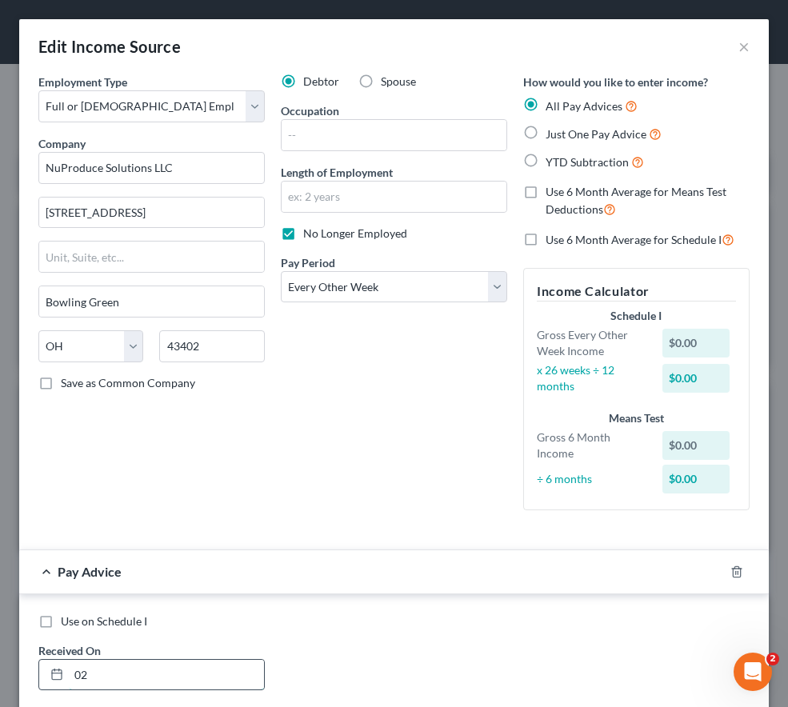
type input "0"
drag, startPoint x: 430, startPoint y: 507, endPoint x: 275, endPoint y: 589, distance: 175.3
click at [430, 507] on div "Debtor Spouse Occupation Length of Employment No Longer Employed Pay Period * S…" at bounding box center [394, 298] width 242 height 449
click at [84, 682] on input "text" at bounding box center [166, 675] width 195 height 30
type input "[DATE]"
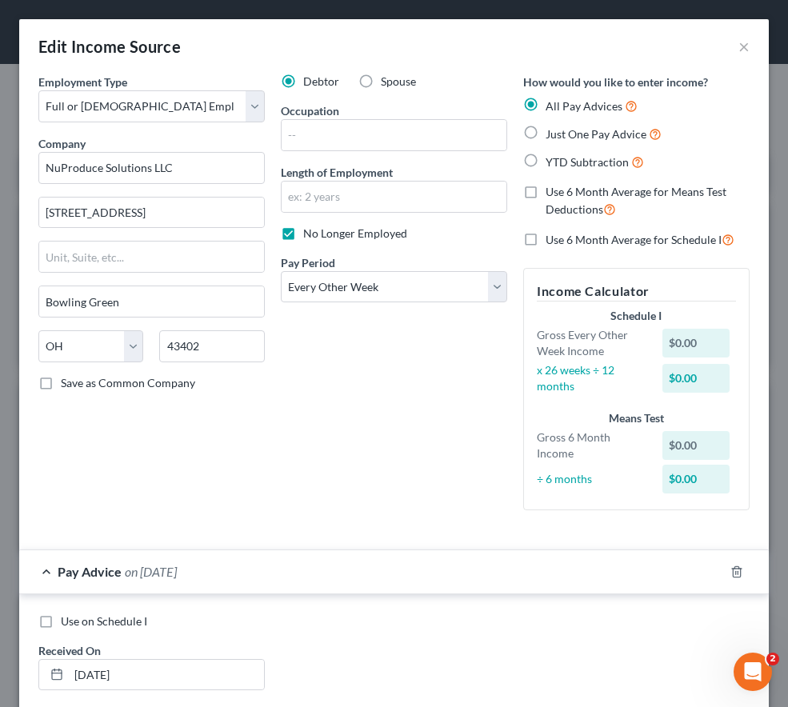
click at [380, 637] on div "Use on Schedule I Received On * [DATE]" at bounding box center [393, 658] width 727 height 90
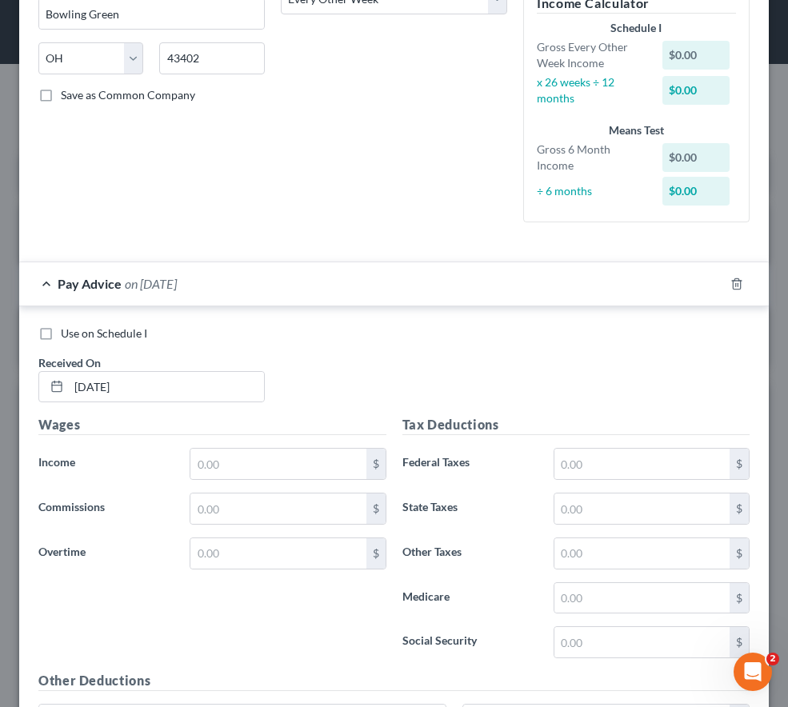
scroll to position [320, 0]
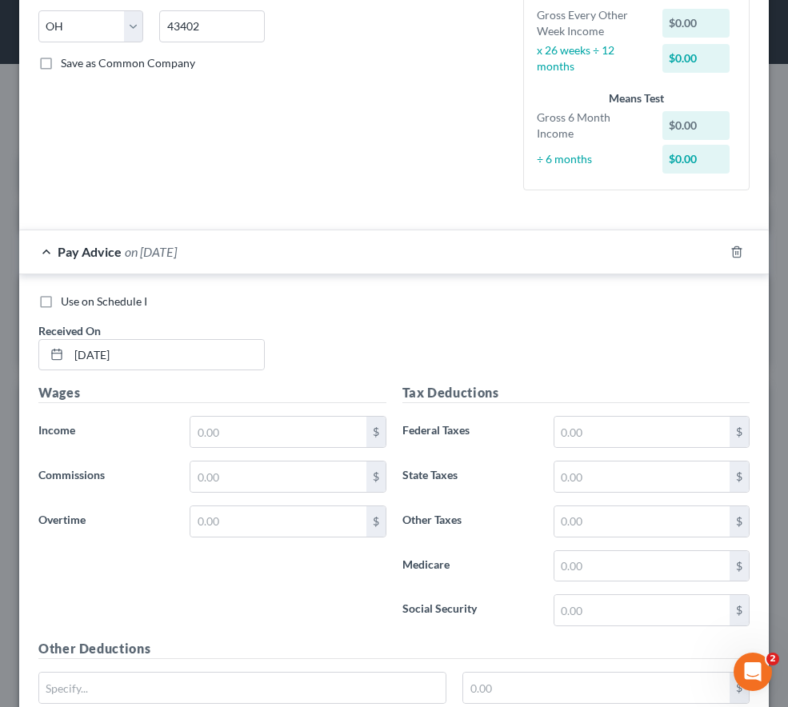
drag, startPoint x: 165, startPoint y: 417, endPoint x: 69, endPoint y: 420, distance: 96.0
click at [165, 417] on label "Income *" at bounding box center [105, 432] width 151 height 32
click at [220, 433] on input "text" at bounding box center [277, 432] width 175 height 30
click at [228, 430] on input "text" at bounding box center [277, 432] width 175 height 30
type input "789.70"
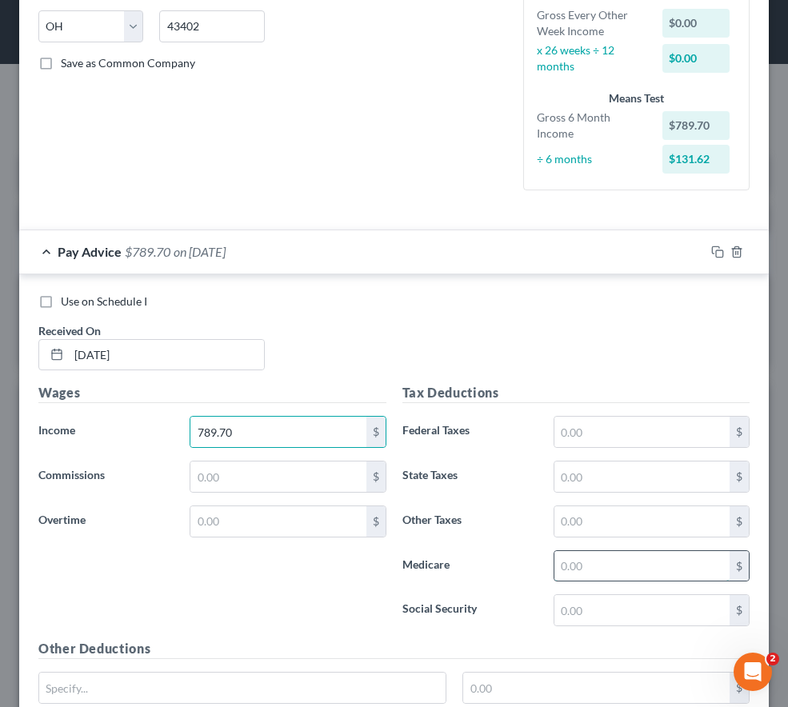
click at [586, 570] on input "text" at bounding box center [641, 566] width 175 height 30
type input "11.45"
click at [604, 605] on input "text" at bounding box center [641, 610] width 175 height 30
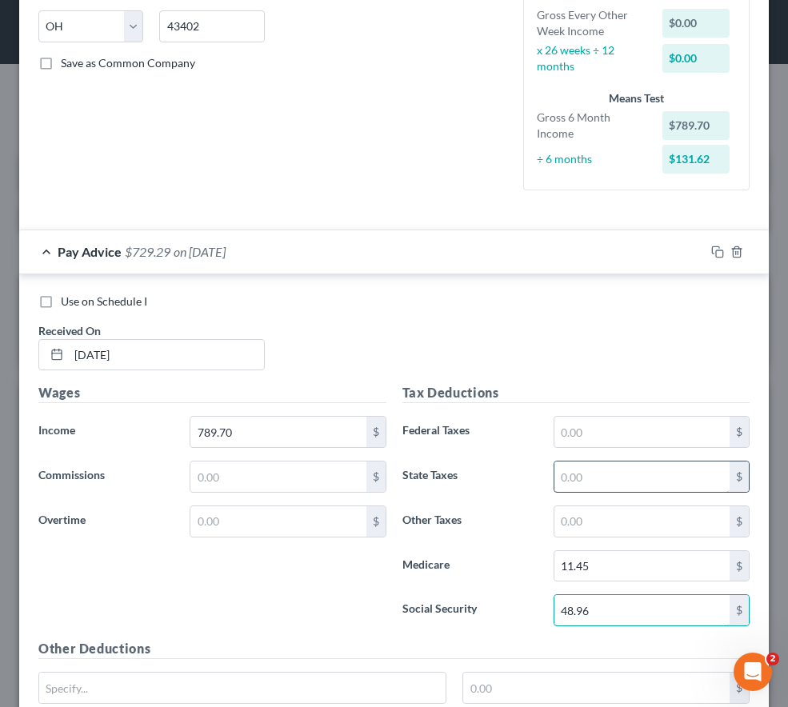
type input "48.96"
click at [592, 487] on input "text" at bounding box center [641, 476] width 175 height 30
type input "16.20"
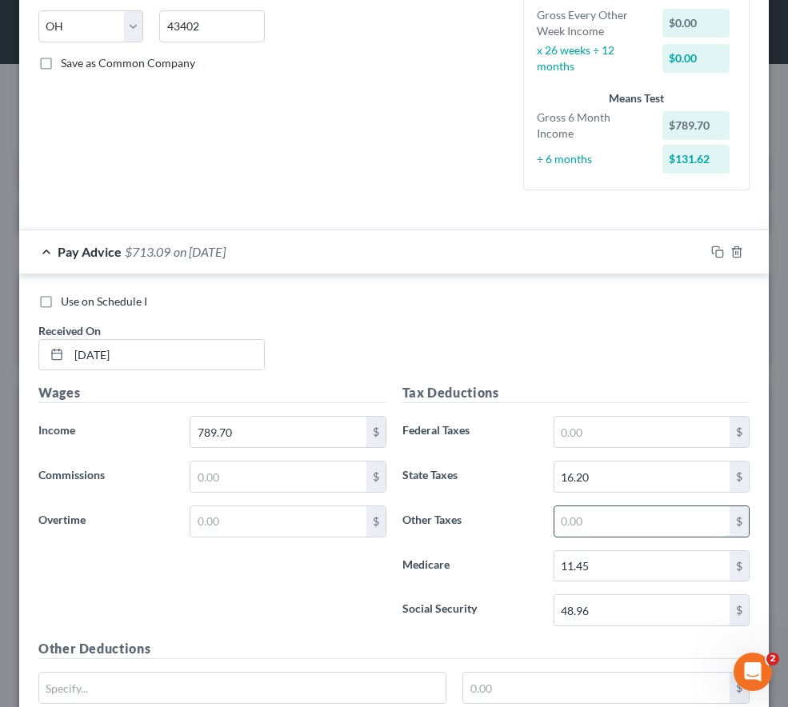
click at [596, 516] on input "text" at bounding box center [641, 521] width 175 height 30
type input "15.79"
click at [373, 303] on div "Use on Schedule I" at bounding box center [393, 302] width 711 height 16
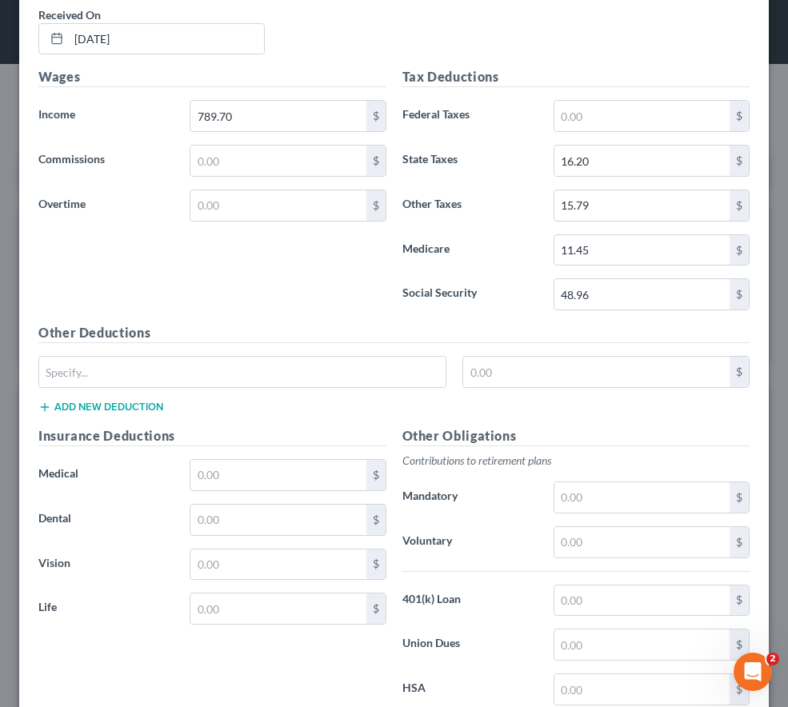
scroll to position [640, 0]
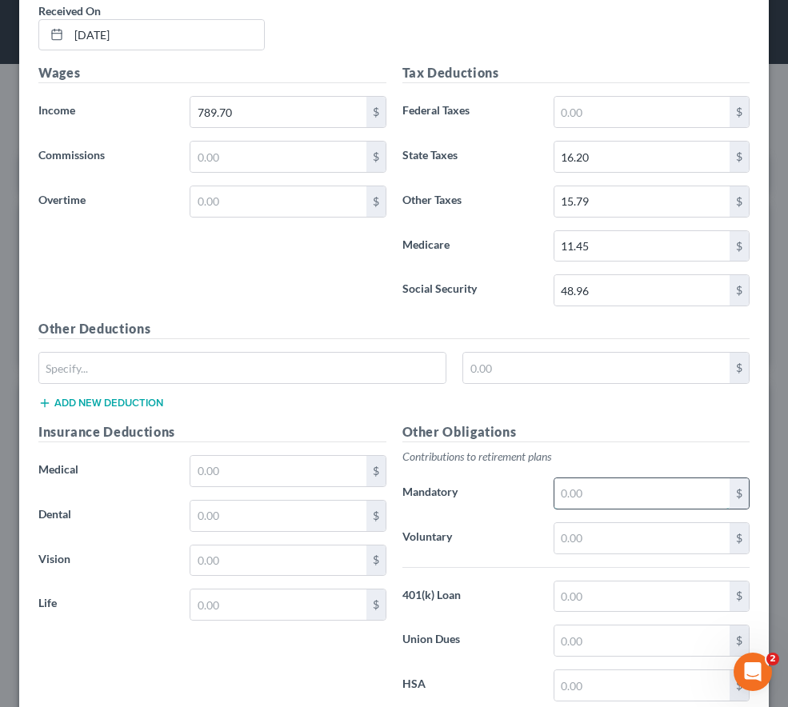
click at [580, 494] on input "text" at bounding box center [641, 493] width 175 height 30
type input "31.59"
click at [286, 284] on div "Wages Income * 789.70 $ Commissions $ Overtime $" at bounding box center [212, 191] width 364 height 256
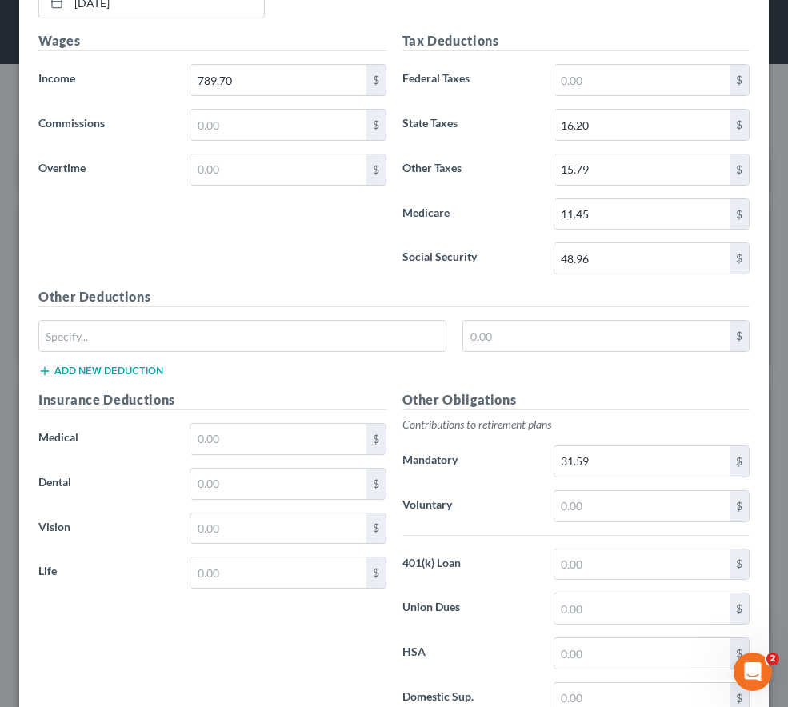
scroll to position [792, 0]
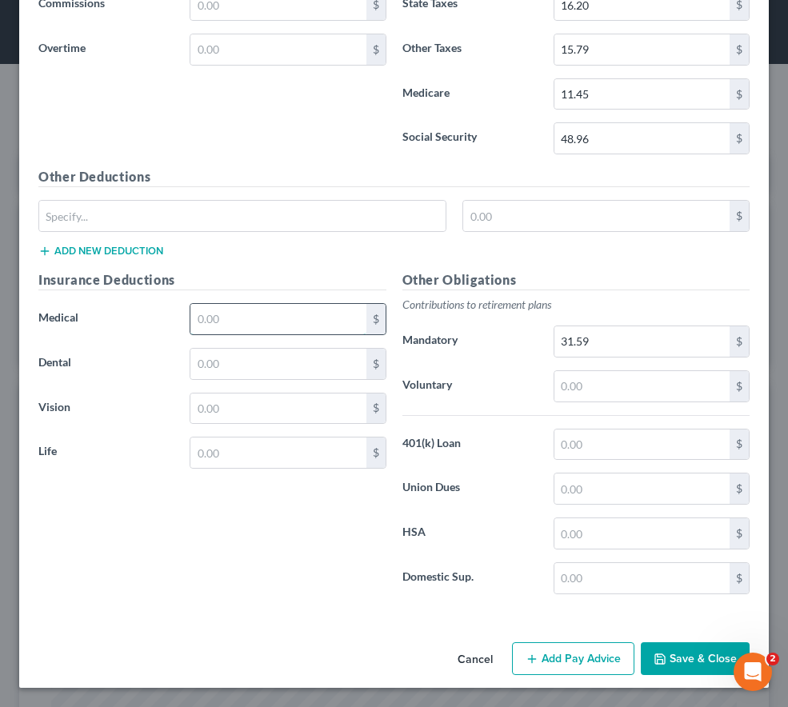
click at [228, 310] on input "text" at bounding box center [277, 319] width 175 height 30
type input "5.19"
click at [228, 310] on input "5.19" at bounding box center [277, 319] width 175 height 30
click at [75, 218] on input "text" at bounding box center [242, 216] width 406 height 30
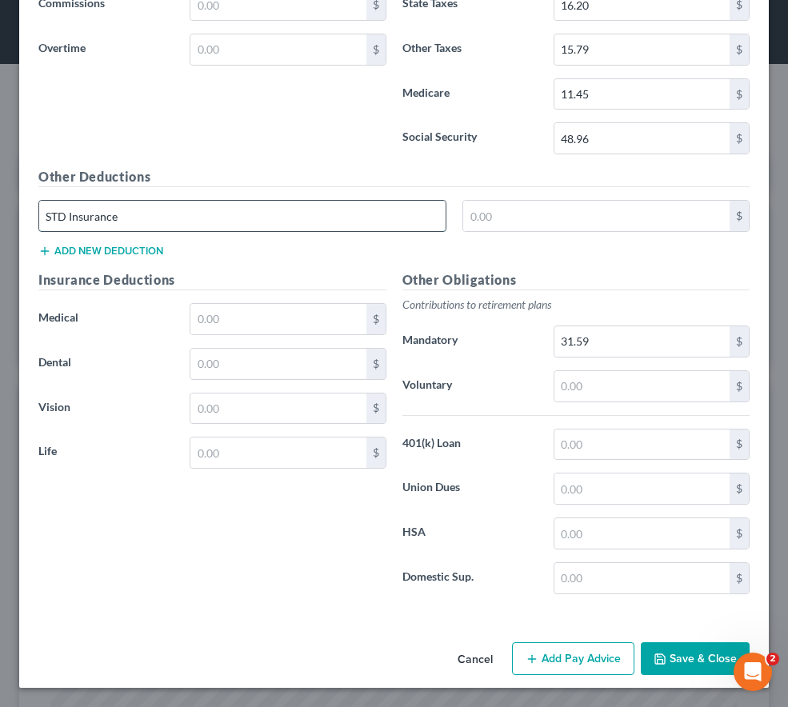
type input "STD Insurance"
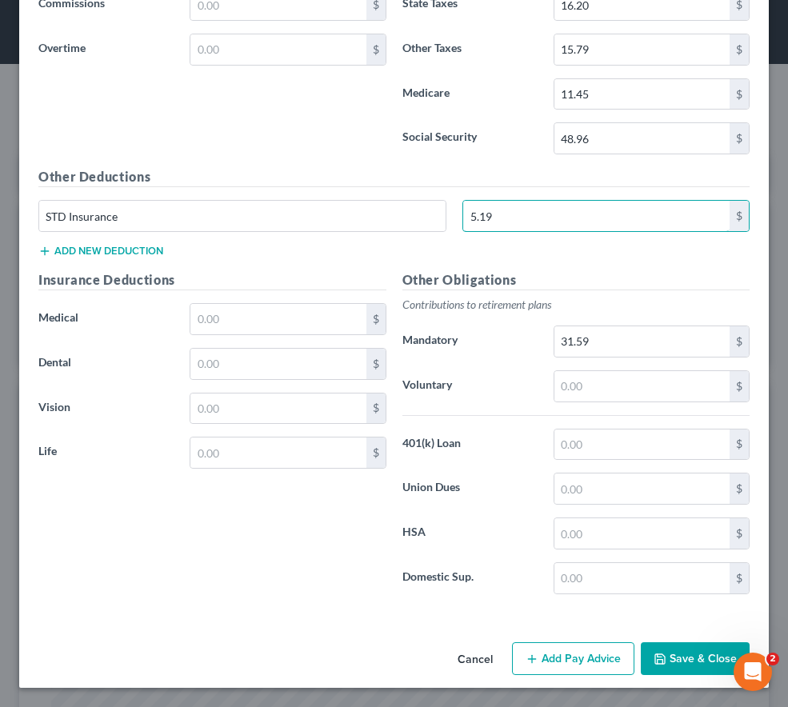
type input "5.19"
click at [78, 253] on button "Add new deduction" at bounding box center [100, 251] width 125 height 13
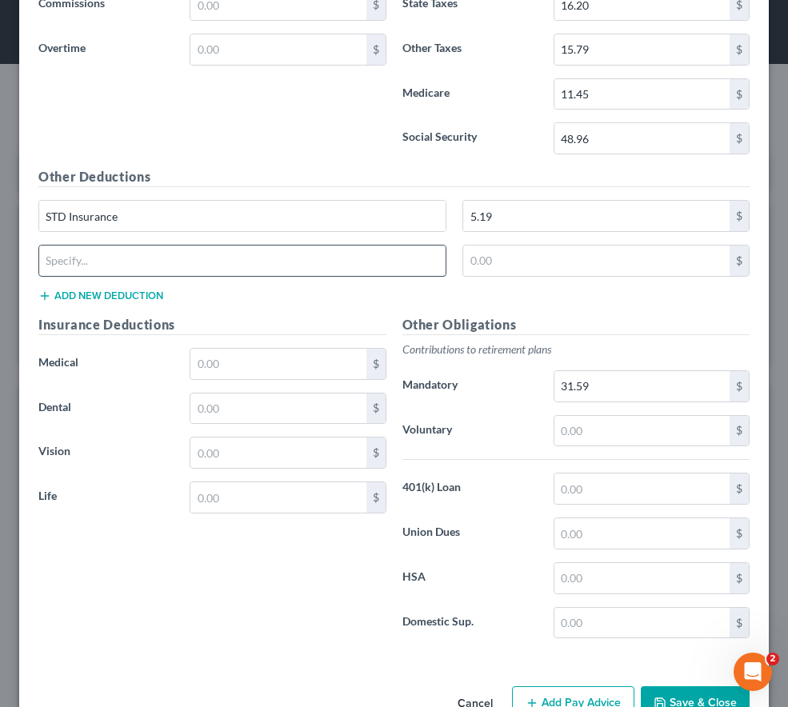
click at [78, 253] on input "text" at bounding box center [242, 261] width 406 height 30
type input "Supplemental Critical Illness"
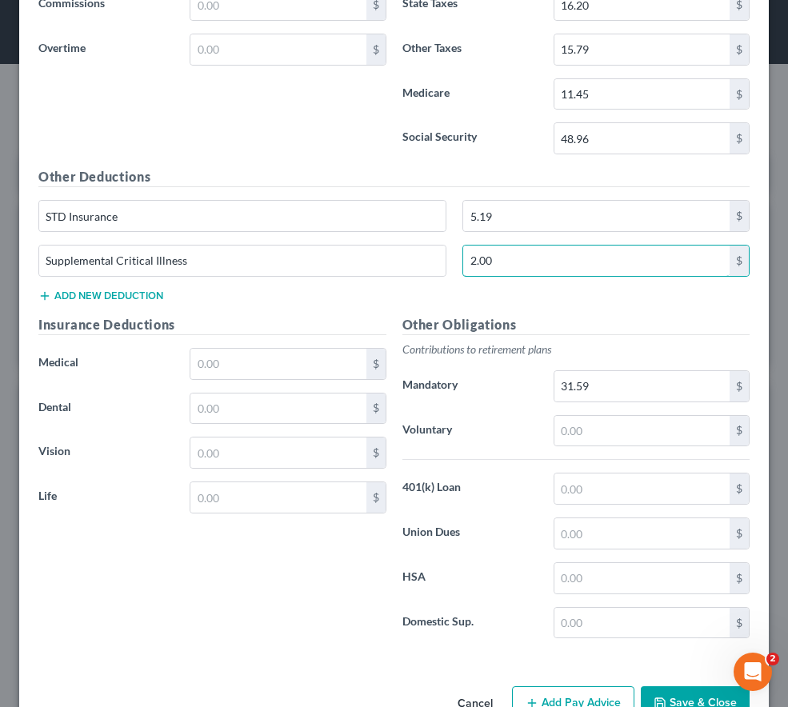
type input "2.00"
click at [354, 285] on div "Supplemental Critical Illness 2.00 $" at bounding box center [393, 267] width 727 height 45
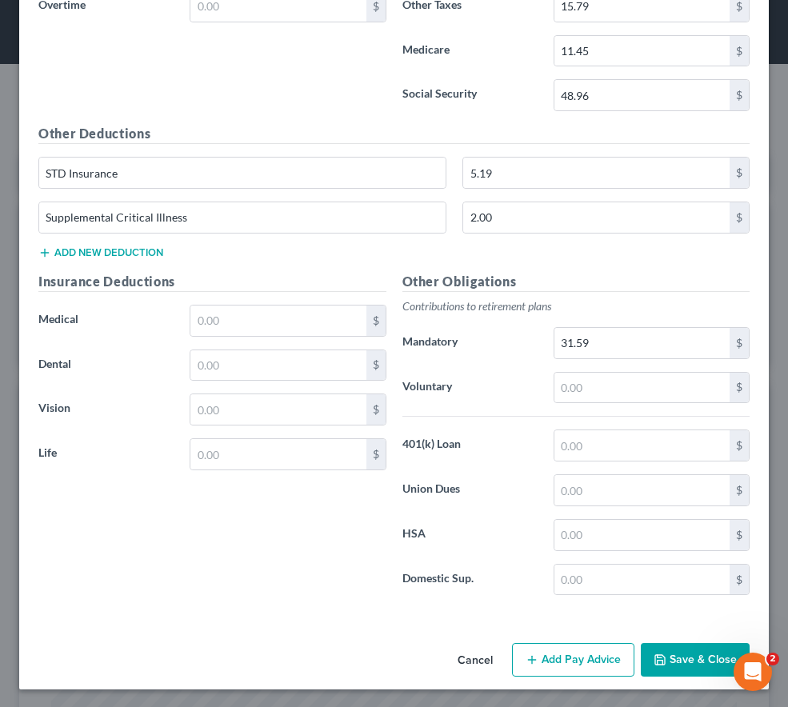
scroll to position [837, 0]
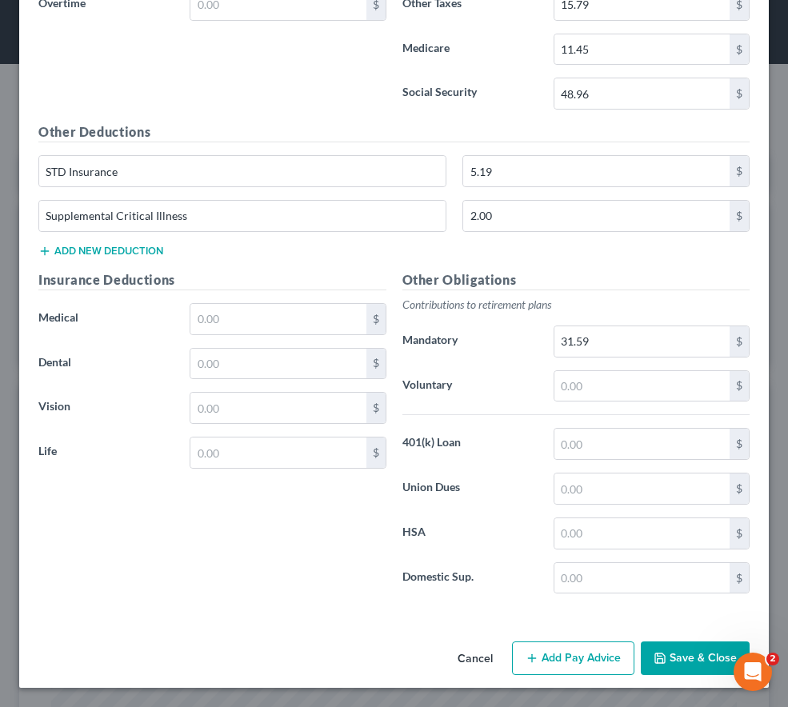
click at [537, 665] on button "Add Pay Advice" at bounding box center [573, 658] width 122 height 34
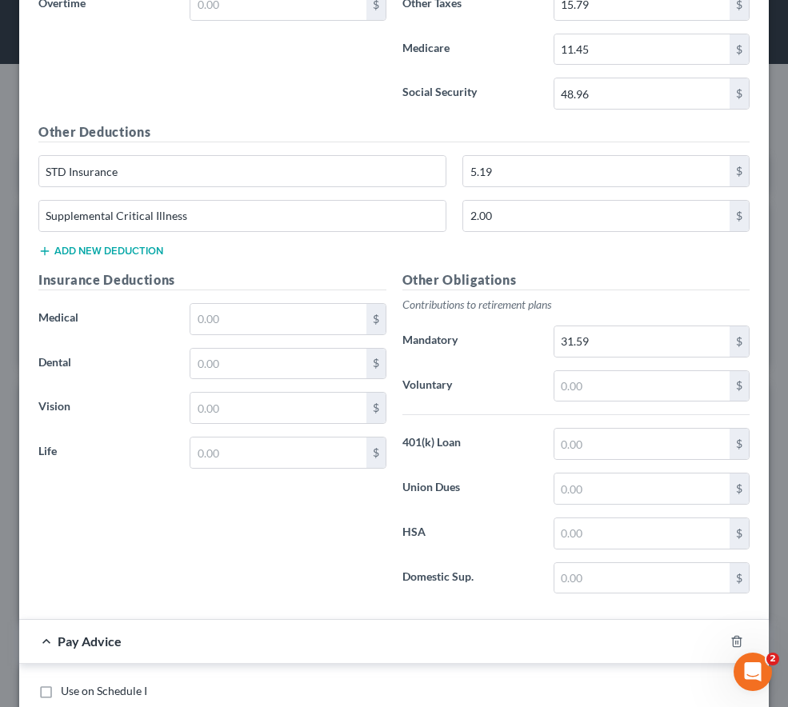
drag, startPoint x: 301, startPoint y: 70, endPoint x: 247, endPoint y: 99, distance: 61.9
click at [110, 493] on div "Insurance Deductions Medical $ Dental $ Vision $ Life $" at bounding box center [212, 438] width 364 height 337
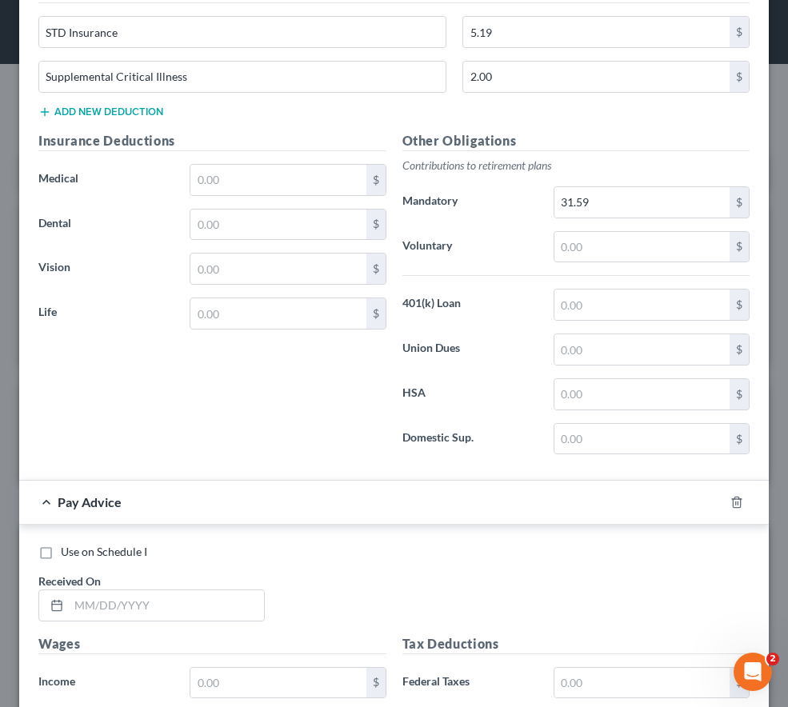
scroll to position [996, 0]
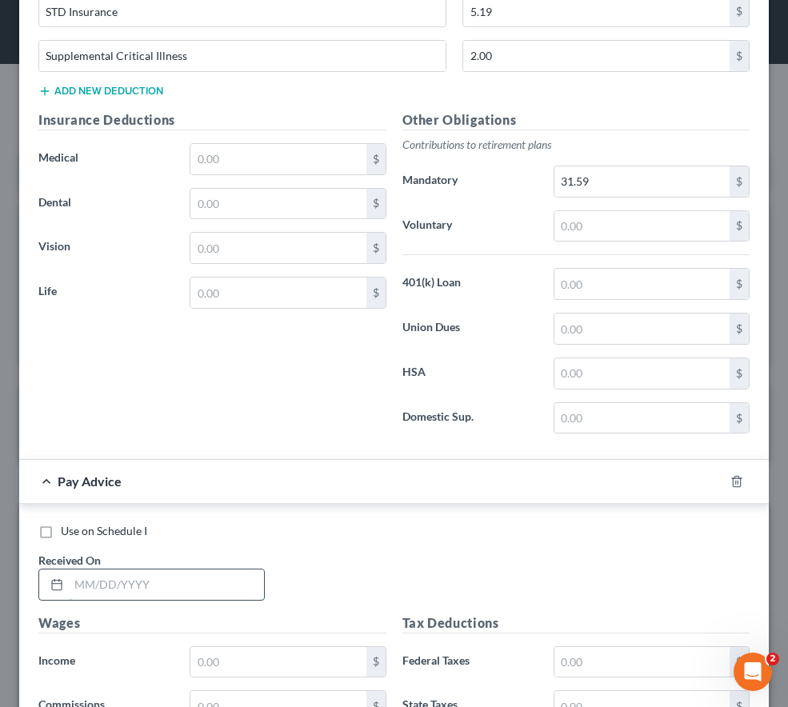
click at [138, 582] on input "text" at bounding box center [166, 584] width 195 height 30
type input "[DATE]"
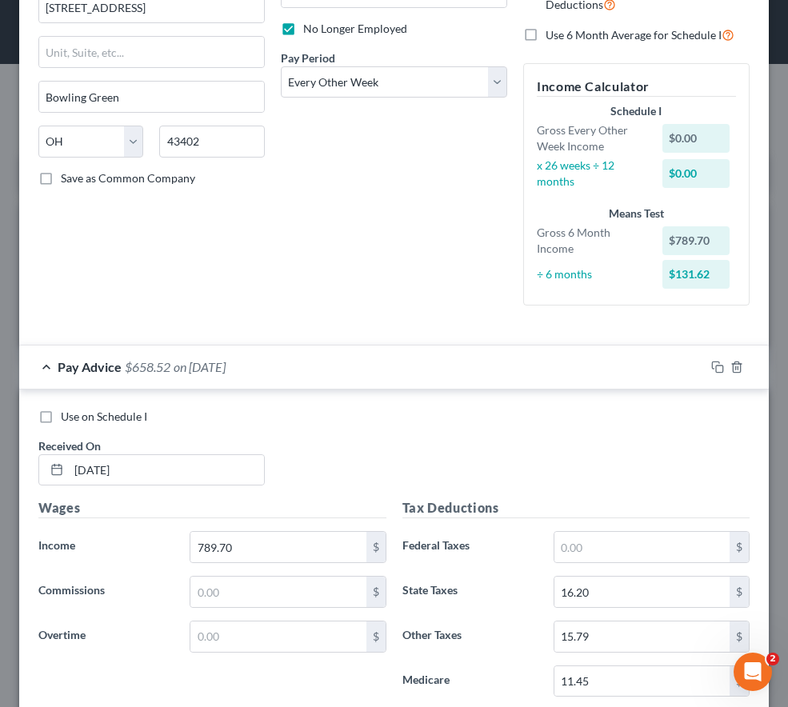
scroll to position [202, 0]
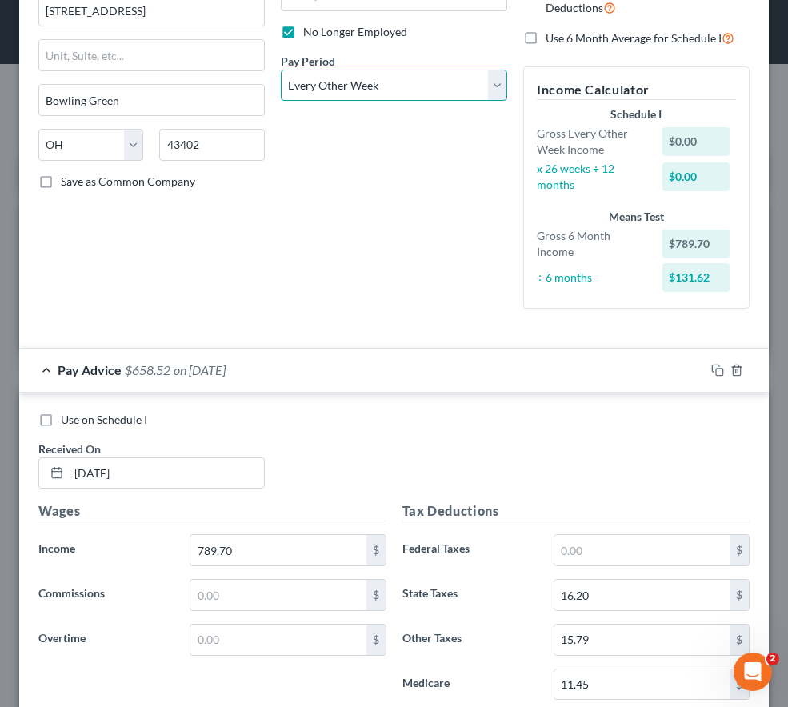
click at [382, 78] on select "Select Monthly Twice Monthly Every Other Week Weekly" at bounding box center [394, 86] width 226 height 32
select select "3"
click at [281, 70] on select "Select Monthly Twice Monthly Every Other Week Weekly" at bounding box center [394, 86] width 226 height 32
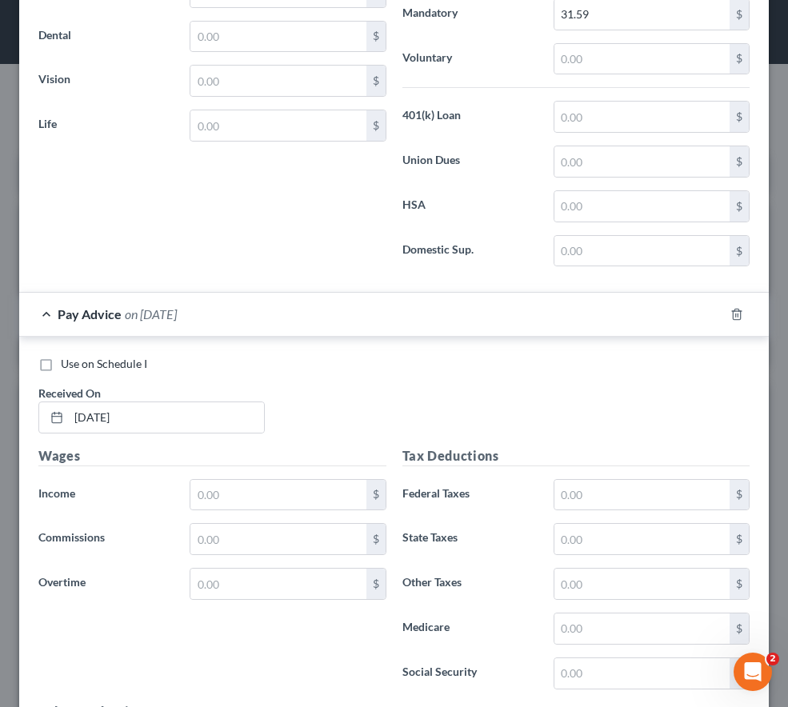
scroll to position [1157, 0]
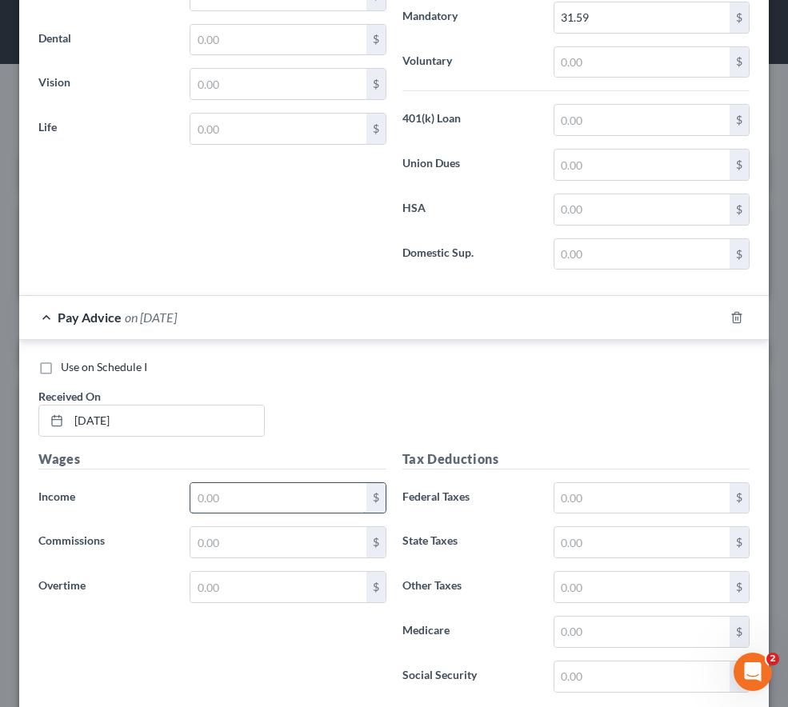
click at [226, 488] on input "text" at bounding box center [277, 498] width 175 height 30
type input "717.94"
click at [565, 553] on input "text" at bounding box center [641, 542] width 175 height 30
type input "14.14"
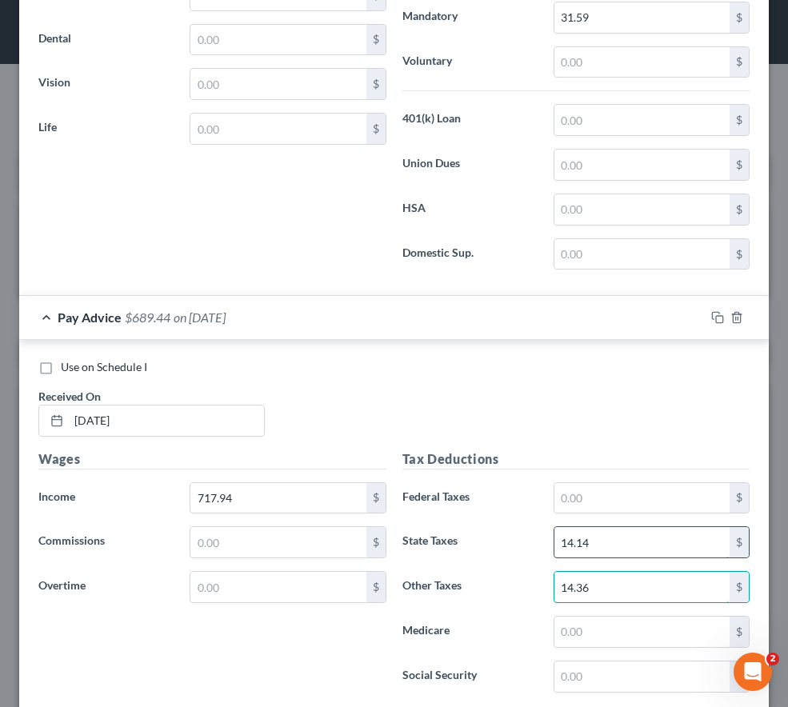
type input "14.36"
type input "2"
type input "10.41"
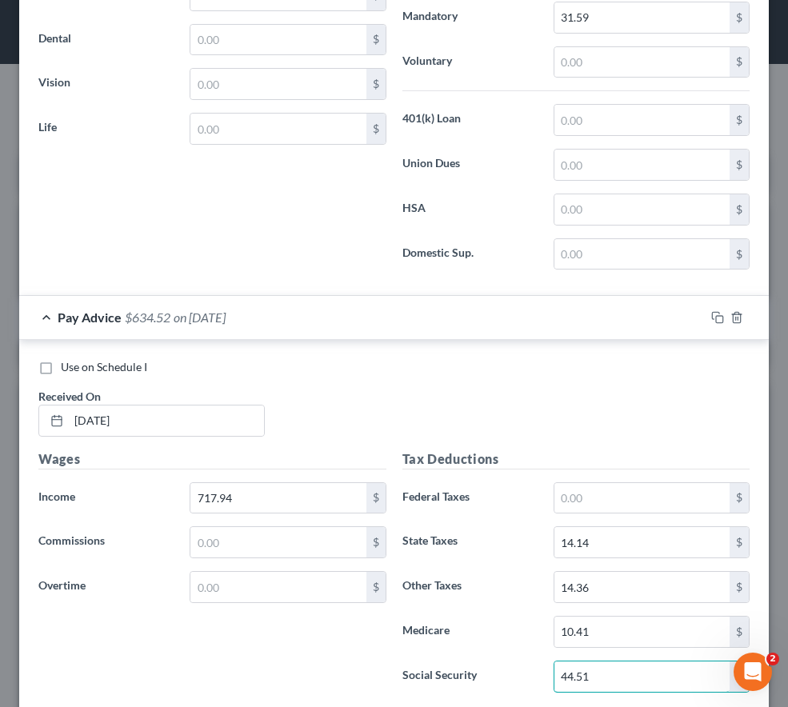
type input "44.51"
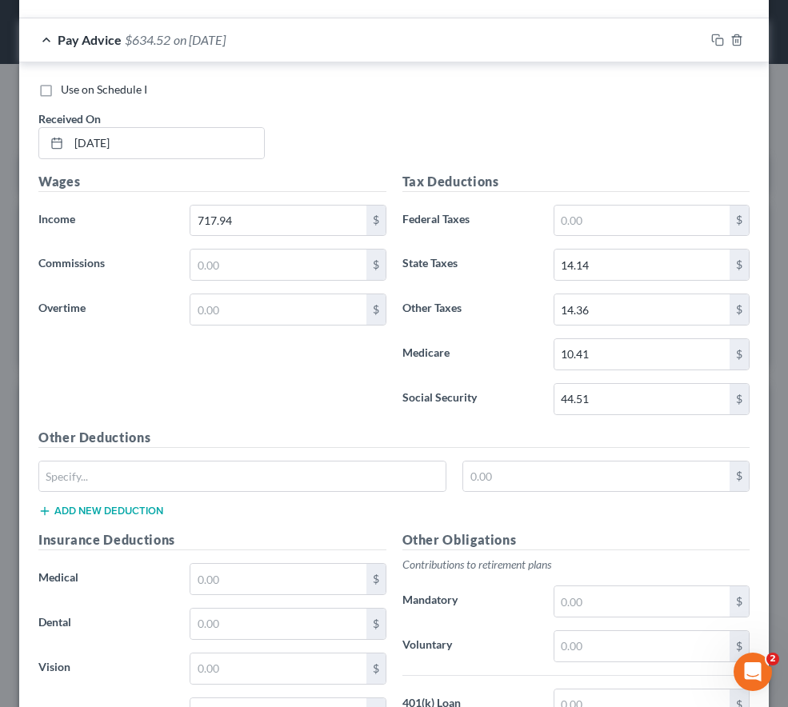
scroll to position [1432, 0]
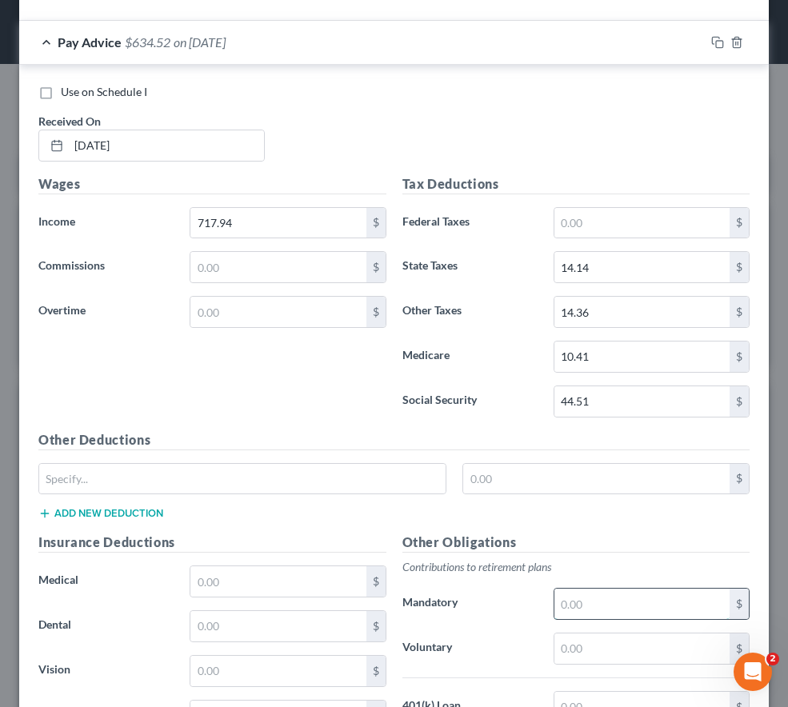
click at [583, 601] on input "text" at bounding box center [641, 604] width 175 height 30
type input "28.72"
click at [87, 484] on input "text" at bounding box center [242, 479] width 406 height 30
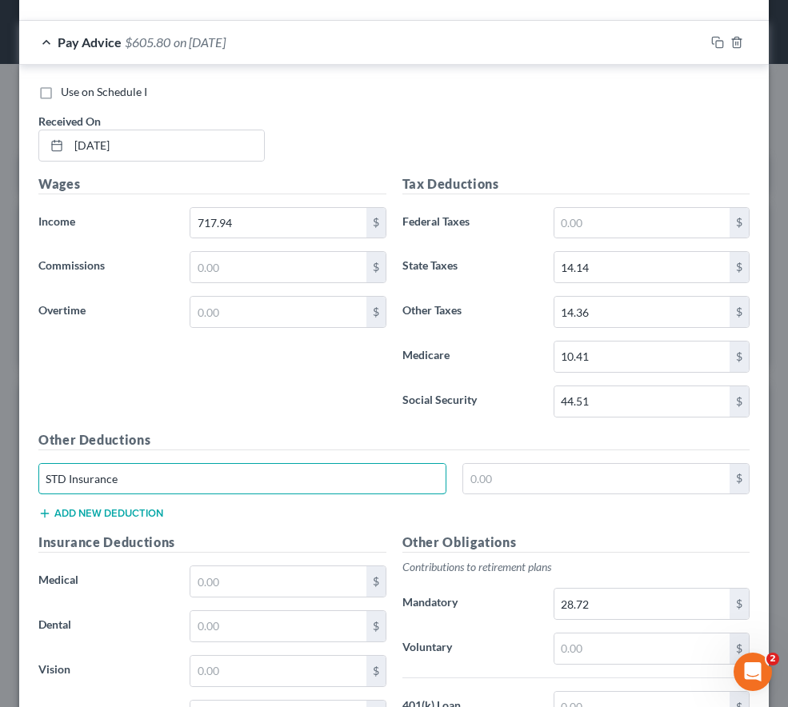
type input "STD Insurance"
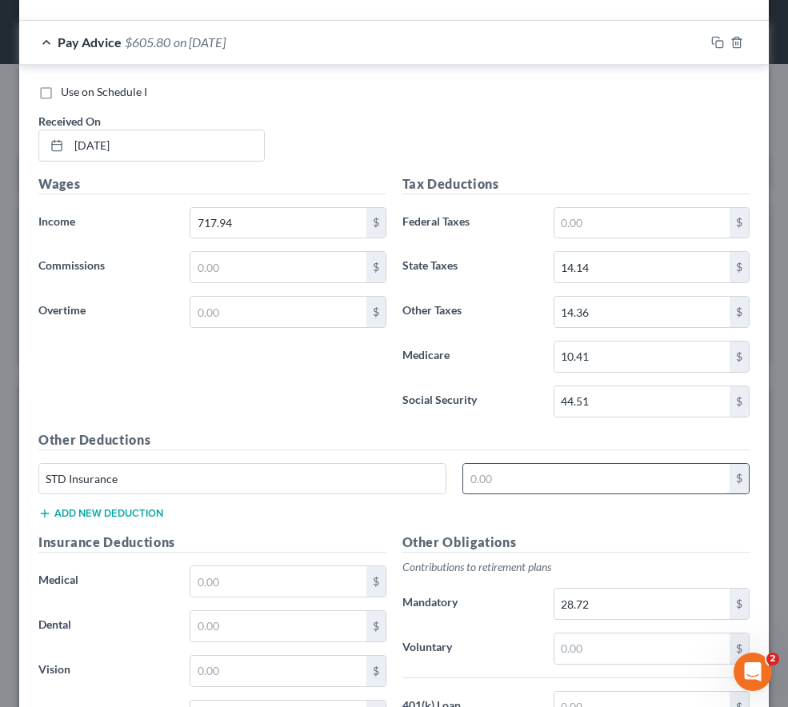
click at [530, 481] on input "text" at bounding box center [596, 479] width 266 height 30
type input "5.19"
click at [150, 508] on button "Add new deduction" at bounding box center [100, 513] width 125 height 13
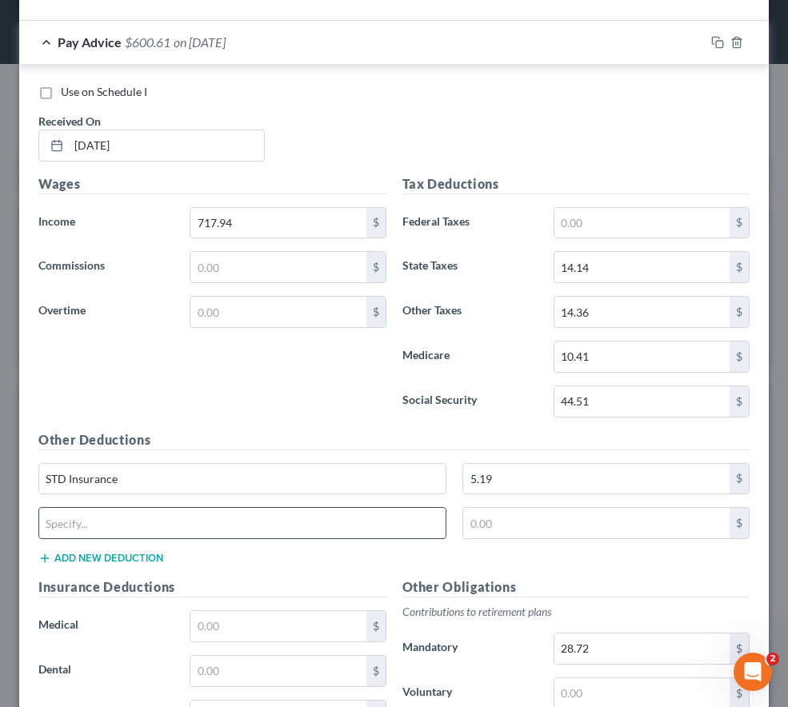
click at [58, 516] on input "text" at bounding box center [242, 523] width 406 height 30
type input "Supplemental Critical Illness"
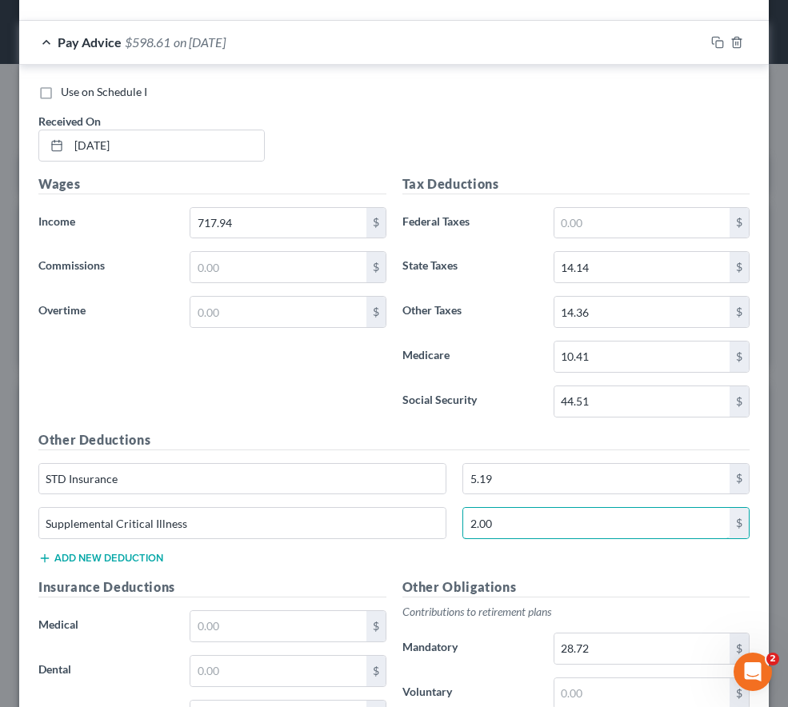
type input "2.00"
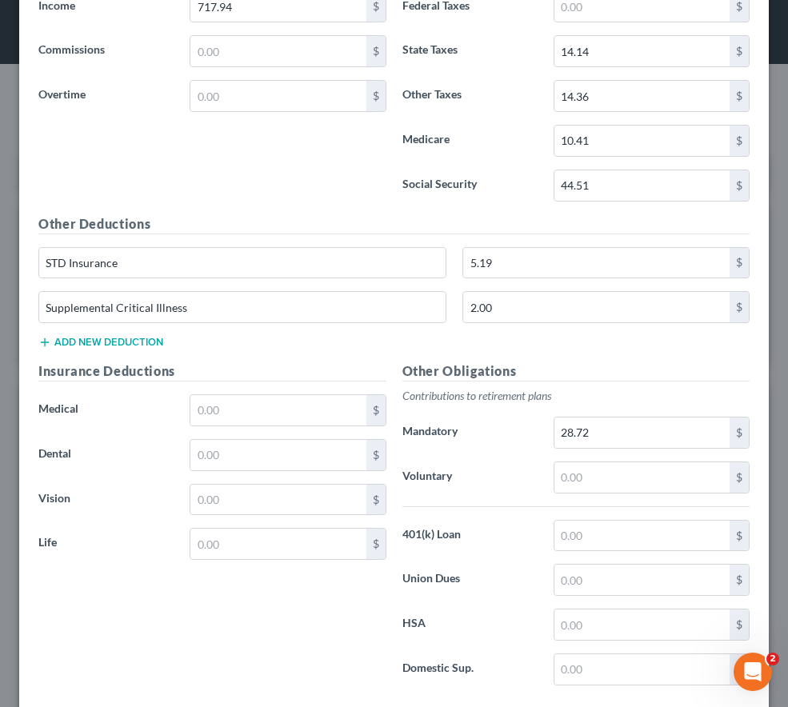
scroll to position [1739, 0]
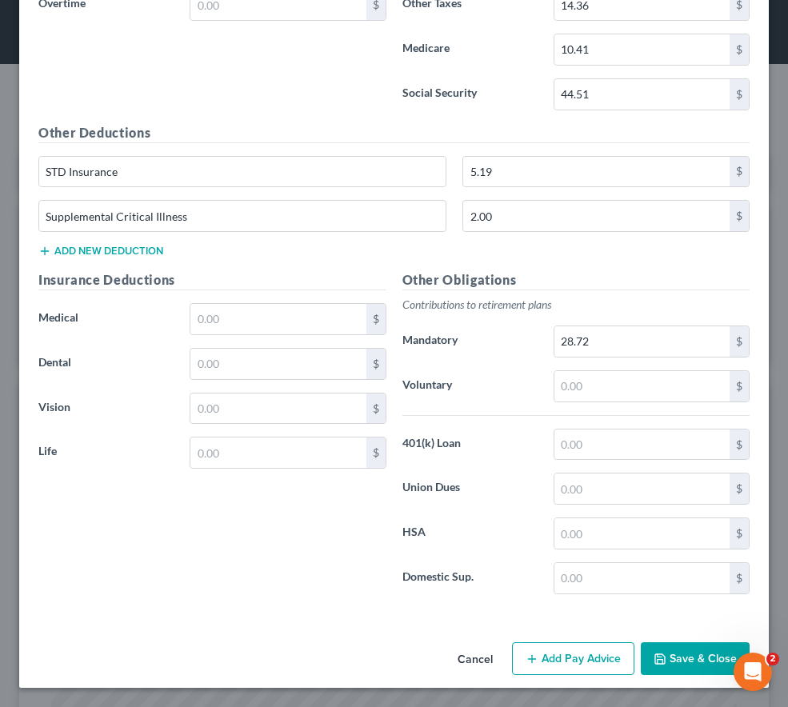
click at [585, 653] on button "Add Pay Advice" at bounding box center [573, 659] width 122 height 34
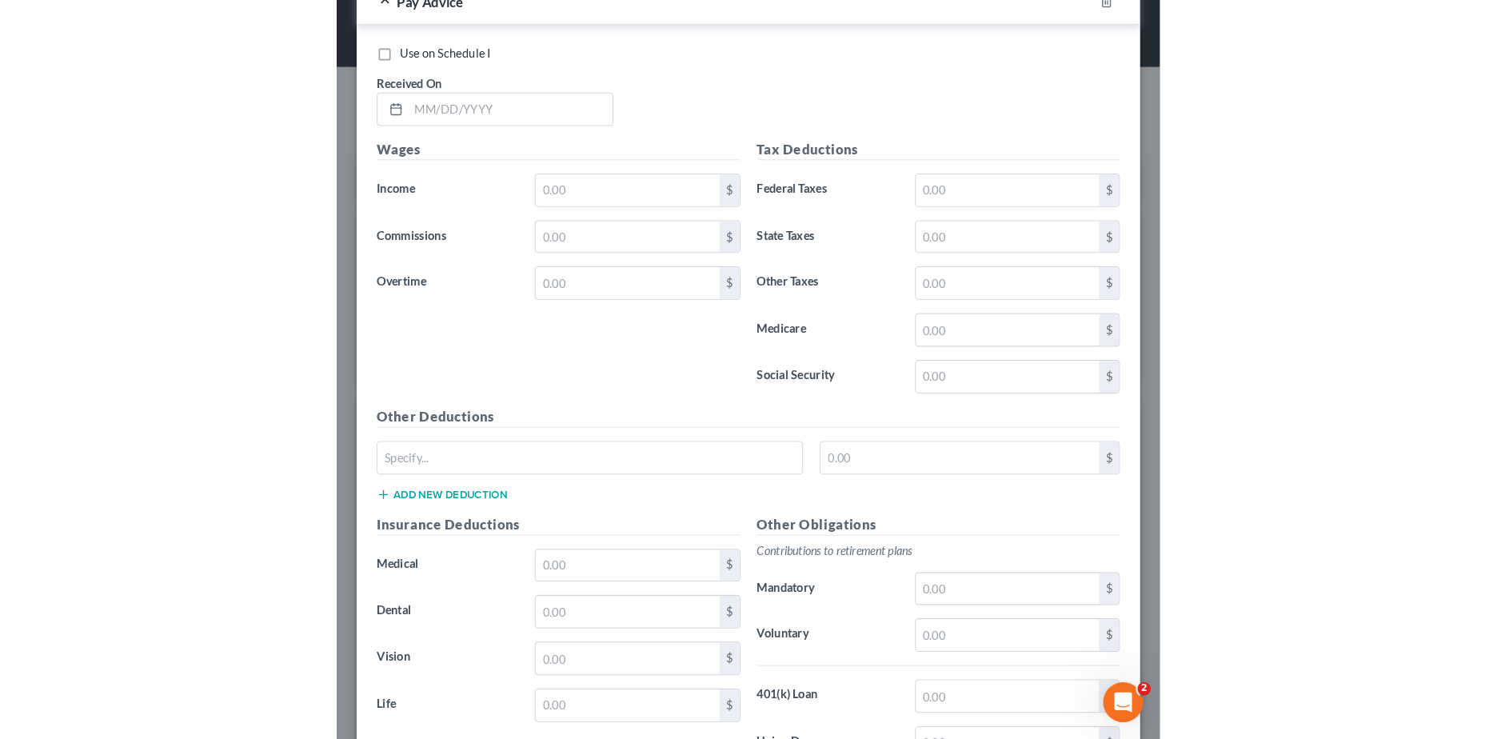
scroll to position [2411, 0]
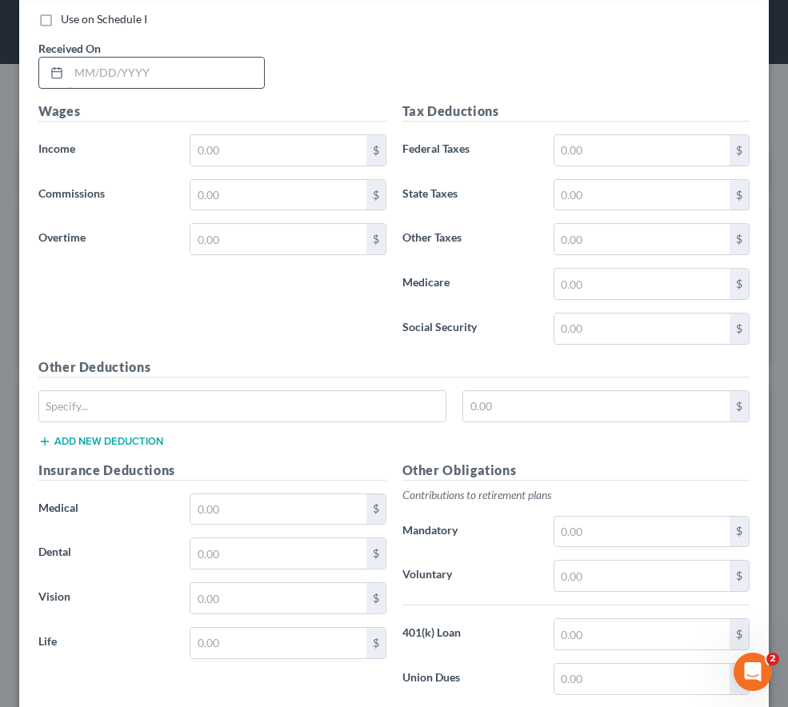
click at [78, 69] on input "text" at bounding box center [166, 73] width 195 height 30
type input "[DATE]"
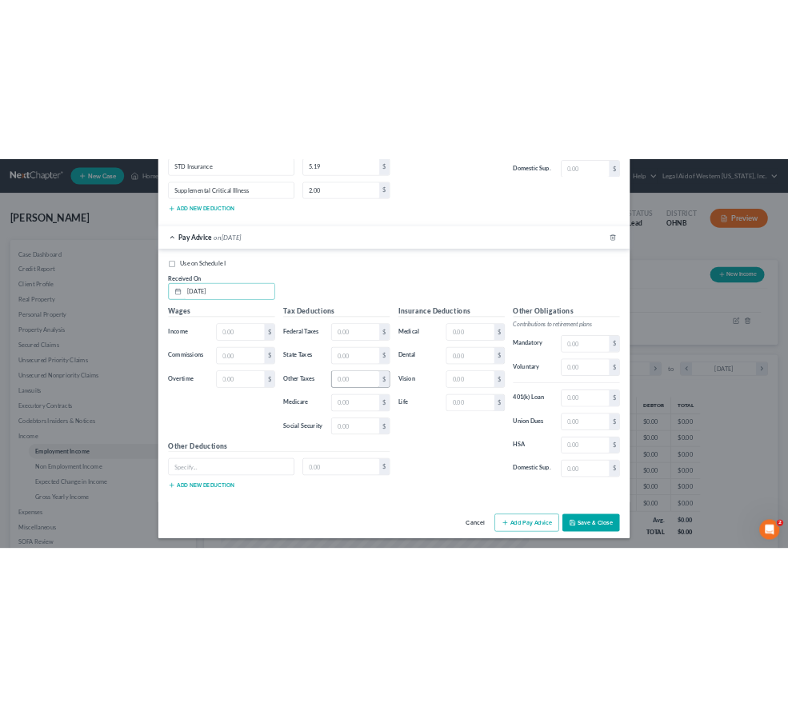
scroll to position [342, 717]
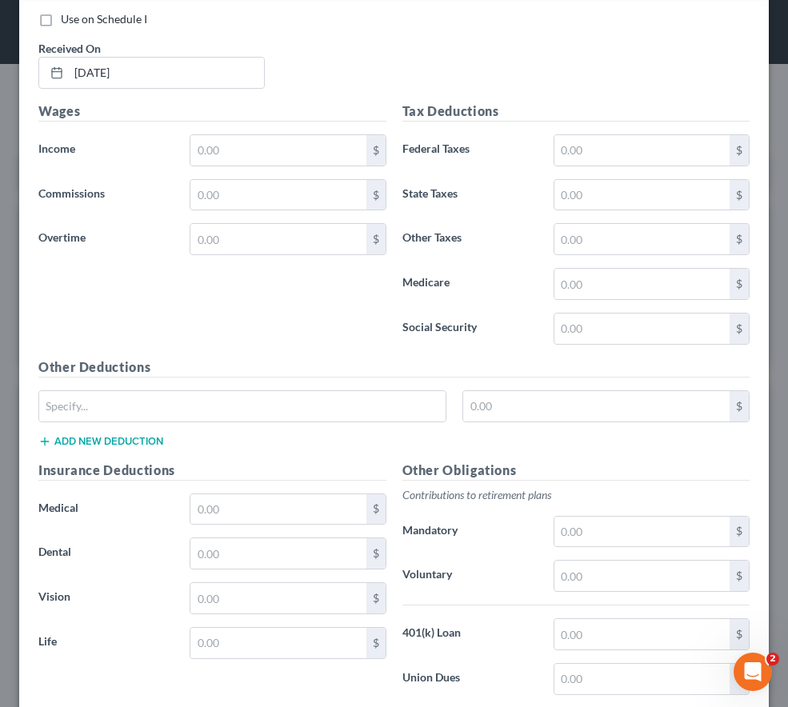
click at [448, 54] on div "Use on Schedule I Received On * [DATE]" at bounding box center [393, 56] width 727 height 90
click at [325, 47] on div "Use on Schedule I Received On * [DATE]" at bounding box center [393, 56] width 727 height 90
click at [251, 88] on div "[DATE]" at bounding box center [151, 73] width 226 height 32
click at [233, 156] on input "text" at bounding box center [277, 150] width 175 height 30
type input "816.39"
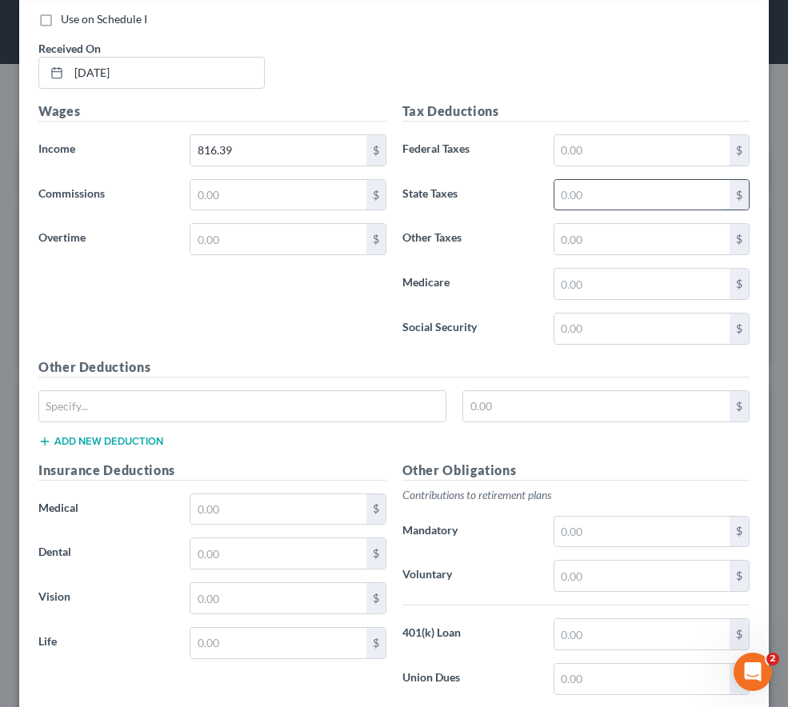
click at [565, 184] on input "text" at bounding box center [641, 195] width 175 height 30
type input "16.97"
click at [567, 238] on input "text" at bounding box center [641, 239] width 175 height 30
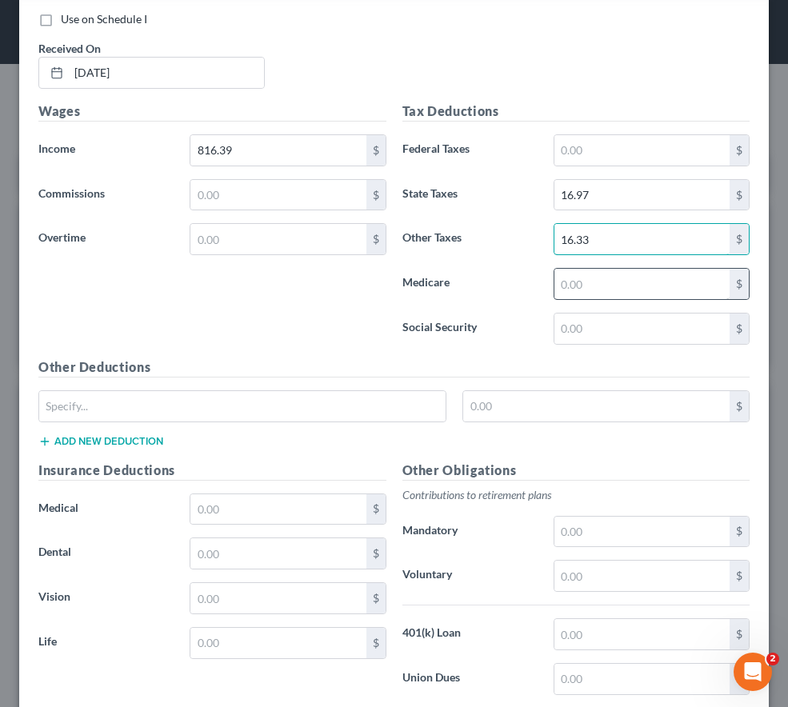
type input "16.33"
click at [576, 272] on input "text" at bounding box center [641, 284] width 175 height 30
type input "11.83"
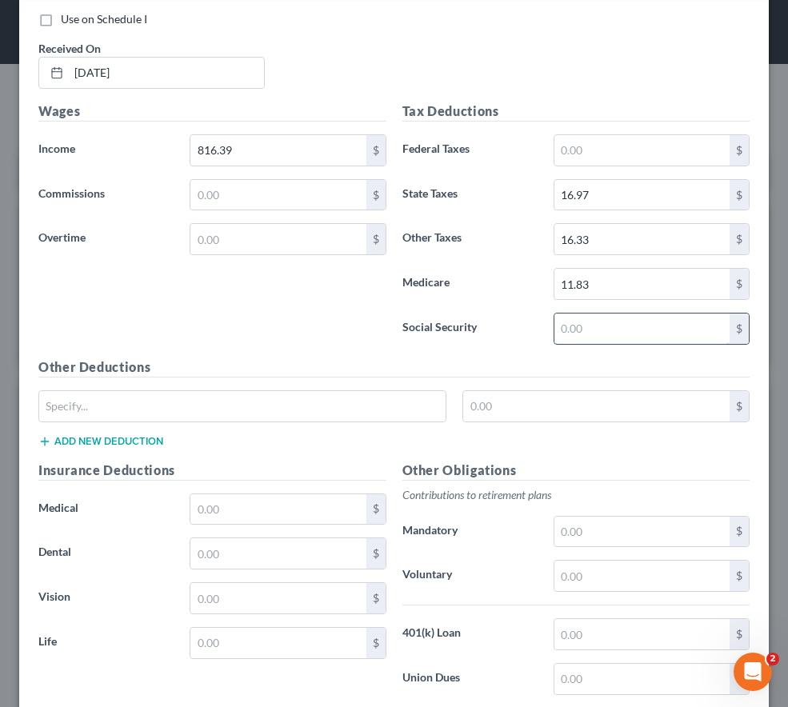
click at [575, 321] on input "text" at bounding box center [641, 328] width 175 height 30
type input "50.62"
click at [163, 402] on input "text" at bounding box center [242, 406] width 406 height 30
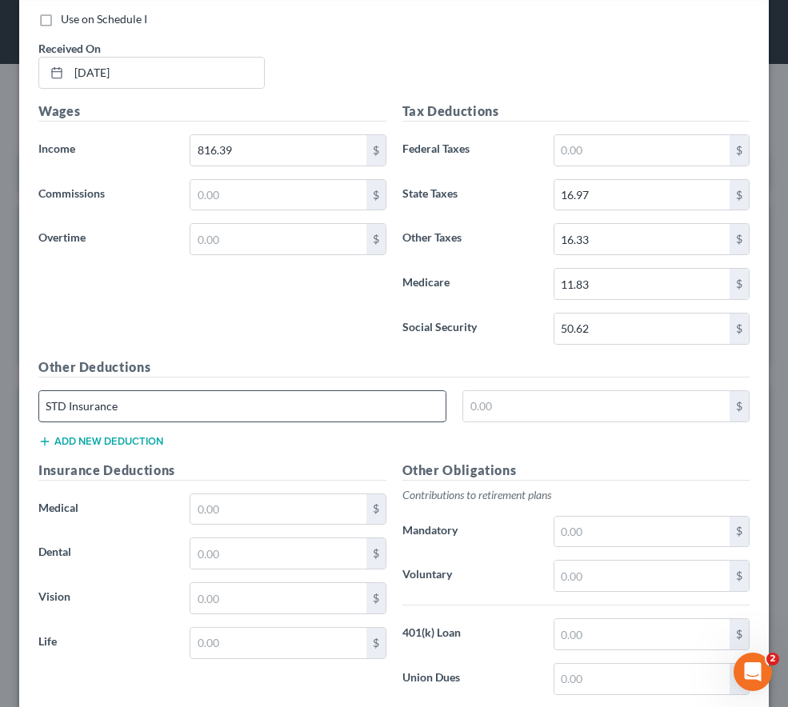
type input "STD Insurance"
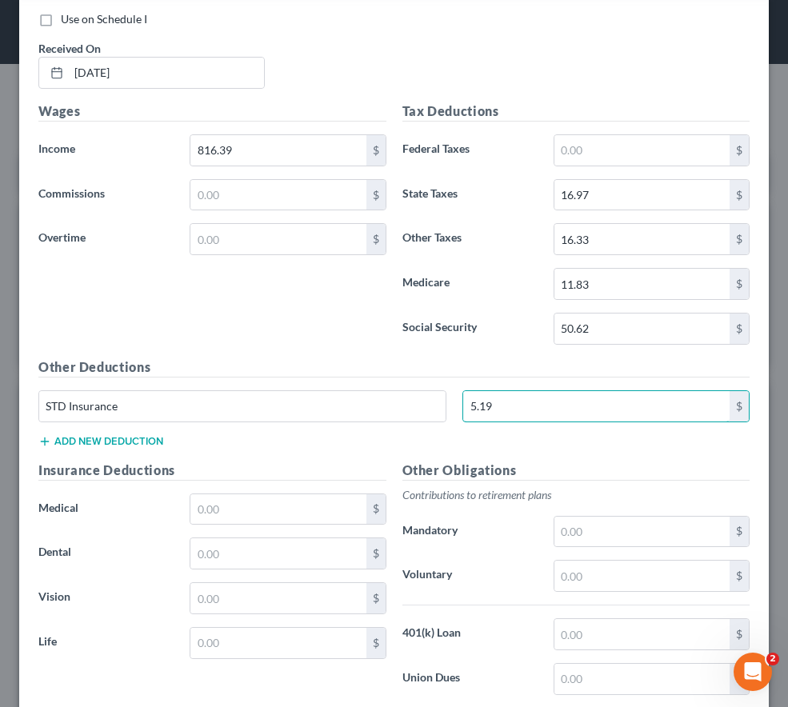
type input "5.19"
drag, startPoint x: 94, startPoint y: 441, endPoint x: 44, endPoint y: 433, distance: 50.1
click at [44, 433] on div "STD Insurance 5.19 $" at bounding box center [393, 412] width 727 height 45
click at [45, 439] on line "button" at bounding box center [45, 440] width 0 height 7
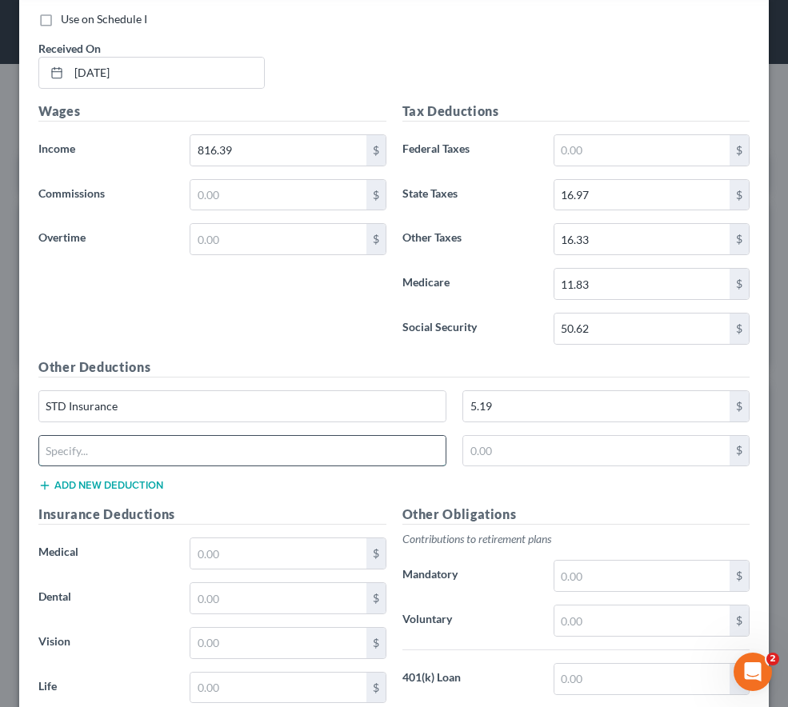
click at [56, 452] on input "text" at bounding box center [242, 451] width 406 height 30
type input "Supplemental Critical Illness"
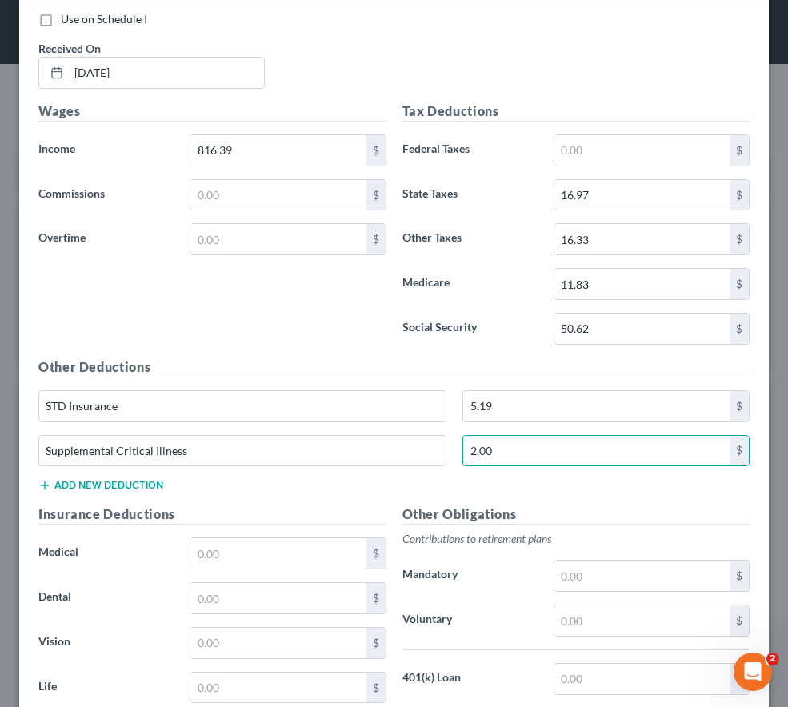
type input "2.00"
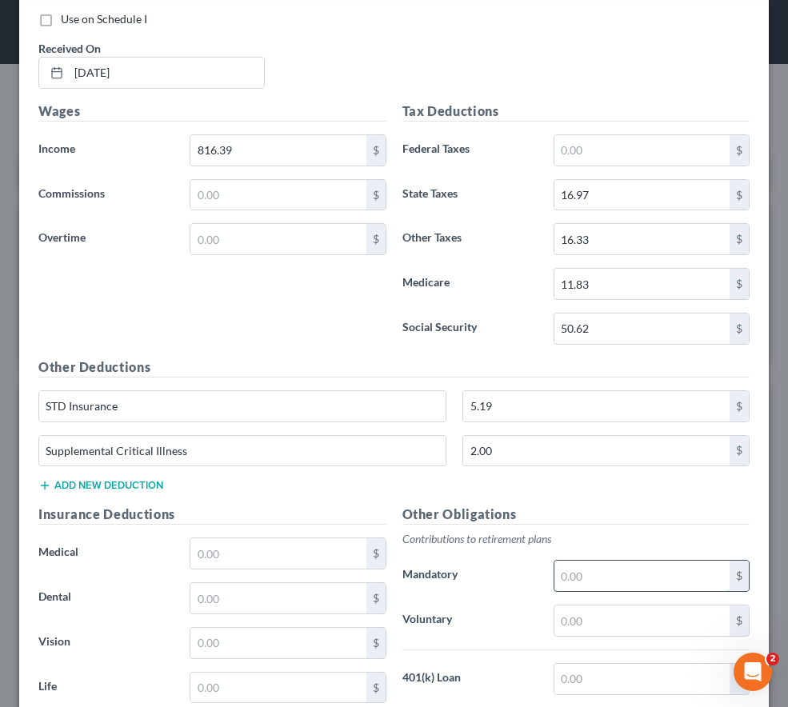
click at [606, 581] on input "text" at bounding box center [641, 576] width 175 height 30
type input "32.66"
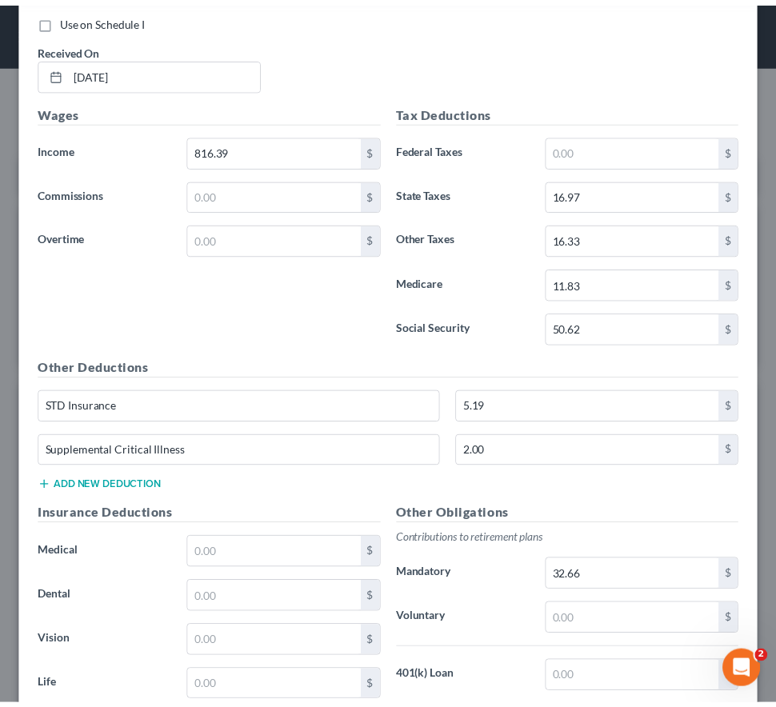
scroll to position [2646, 0]
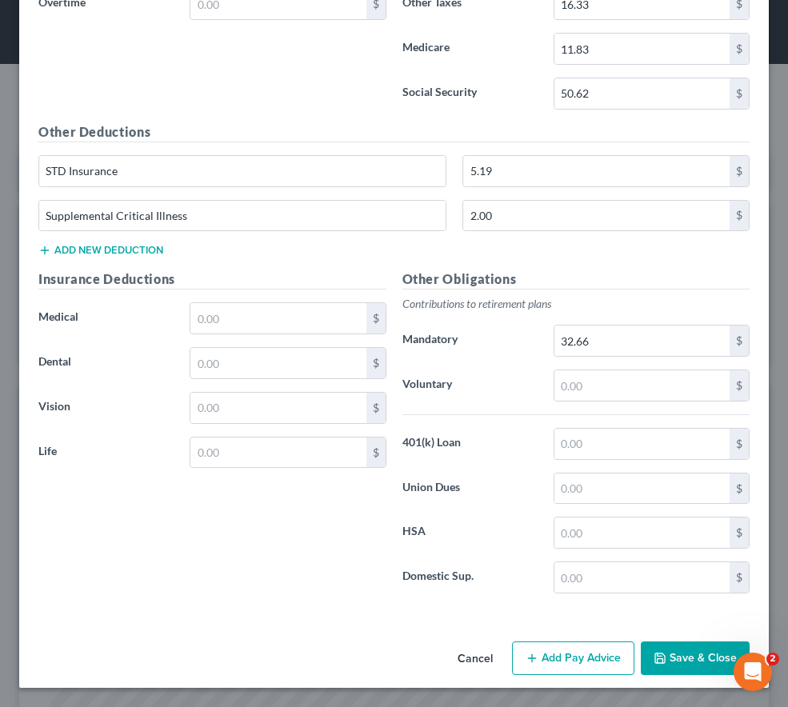
click at [696, 662] on button "Save & Close" at bounding box center [695, 658] width 109 height 34
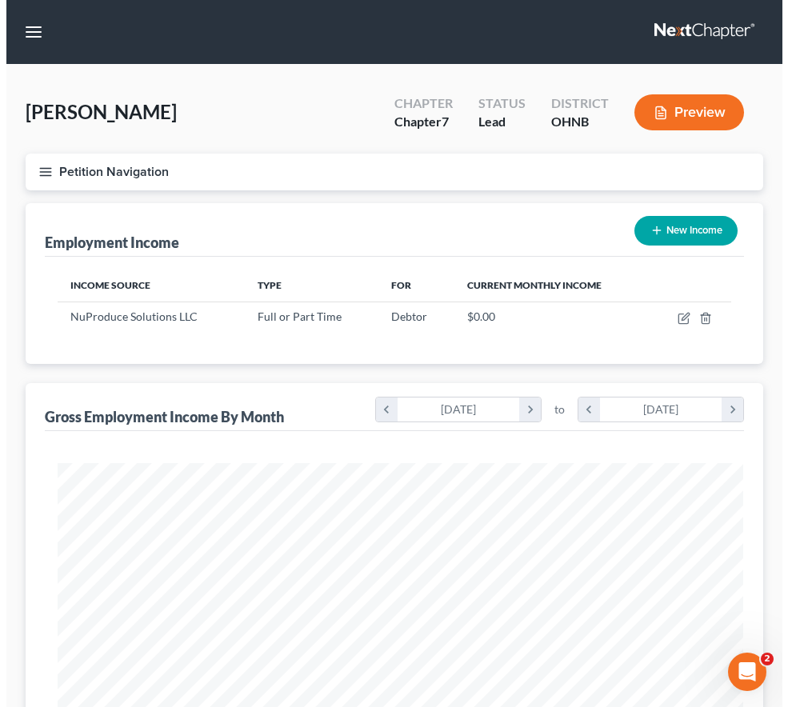
scroll to position [799393, 799024]
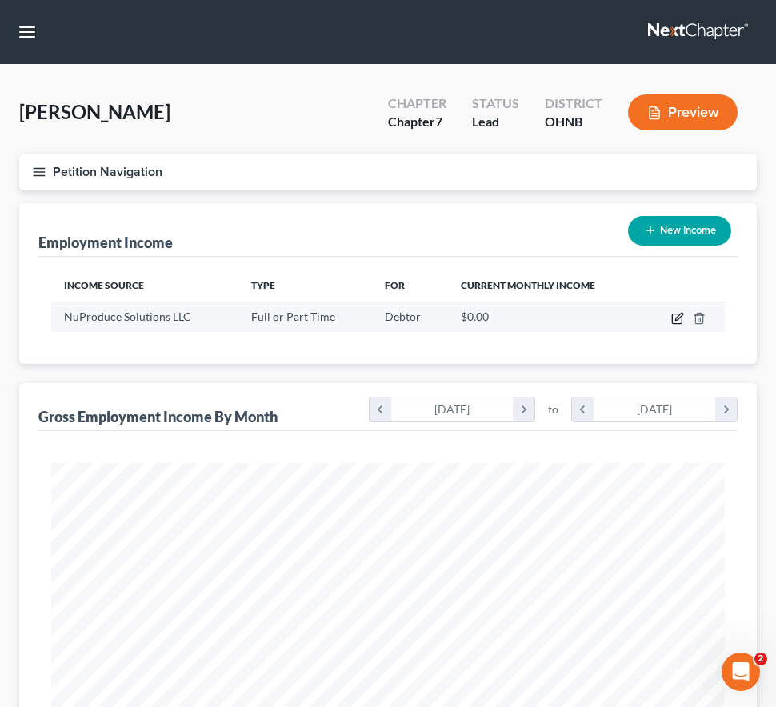
click at [676, 317] on icon "button" at bounding box center [677, 318] width 13 height 13
select select "0"
select select "36"
select select "3"
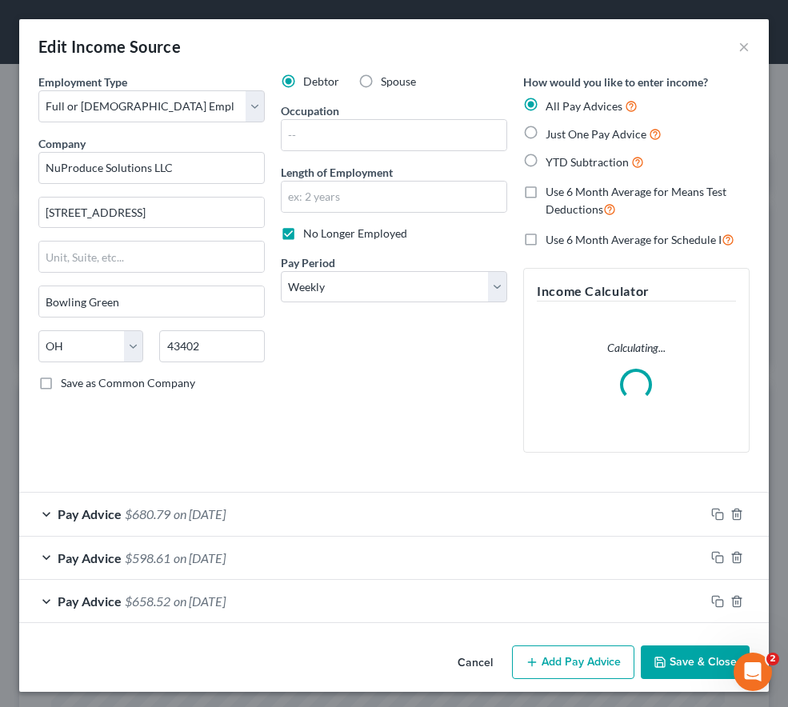
scroll to position [342, 717]
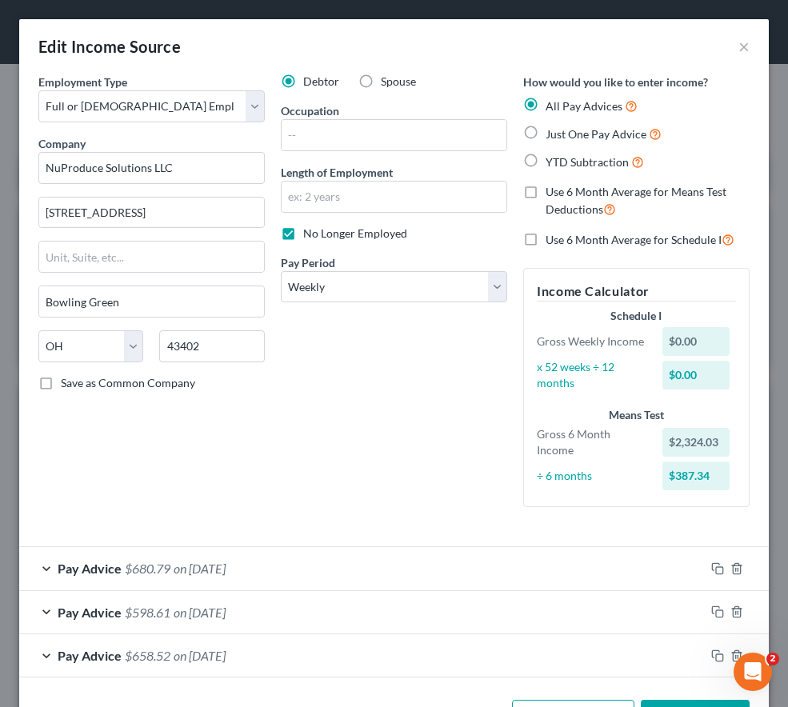
click at [267, 486] on div "Employment Type * Select Full or [DEMOGRAPHIC_DATA] Employment Self Employment …" at bounding box center [151, 297] width 242 height 446
click at [291, 481] on div "Debtor Spouse Occupation Length of Employment No Longer Employed Pay Period * S…" at bounding box center [394, 297] width 242 height 446
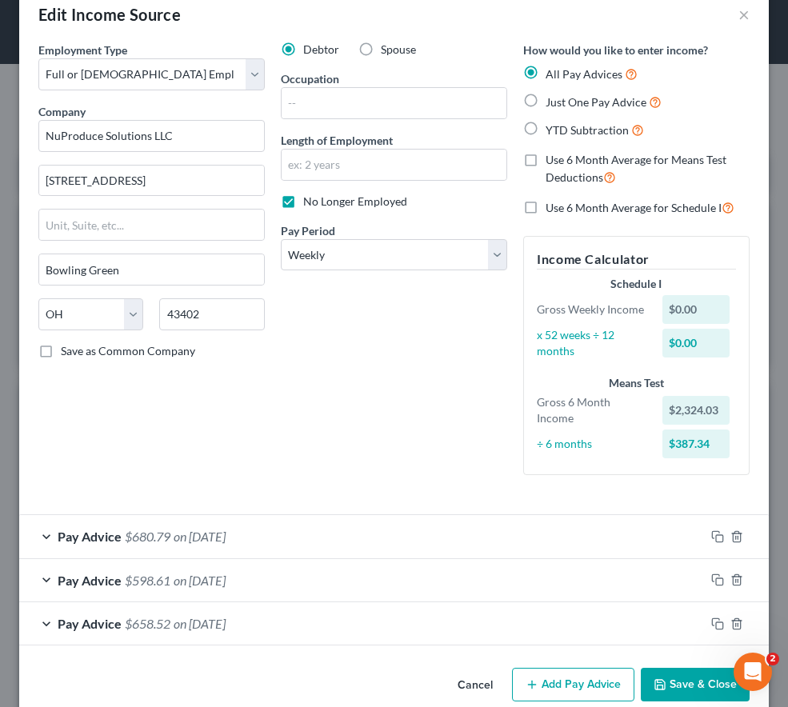
scroll to position [58, 0]
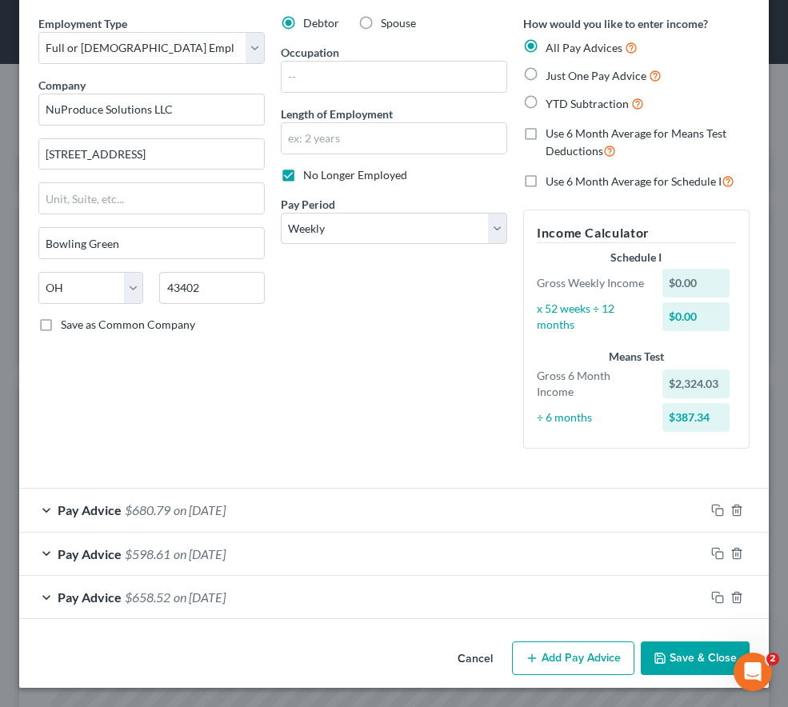
click at [543, 655] on button "Add Pay Advice" at bounding box center [573, 658] width 122 height 34
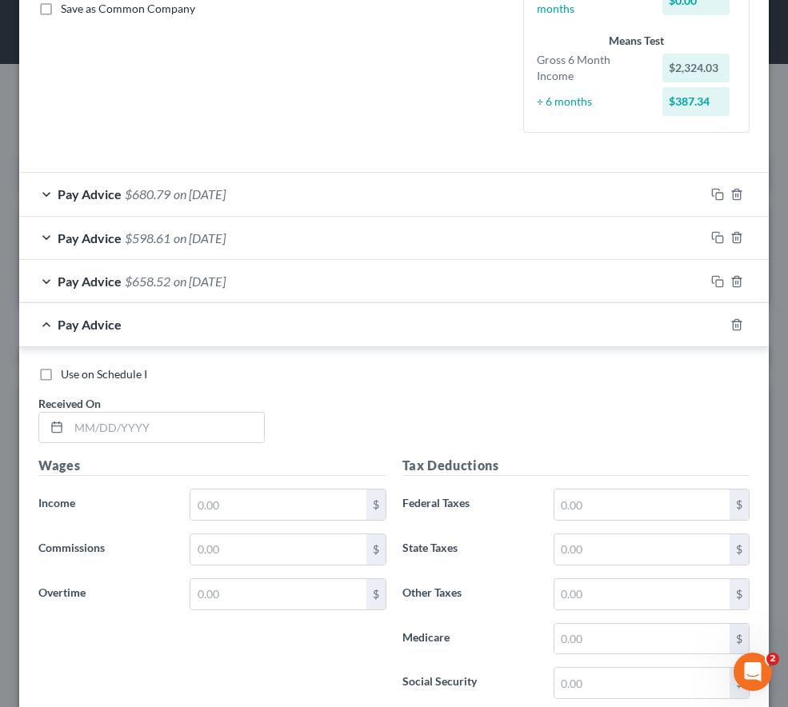
scroll to position [378, 0]
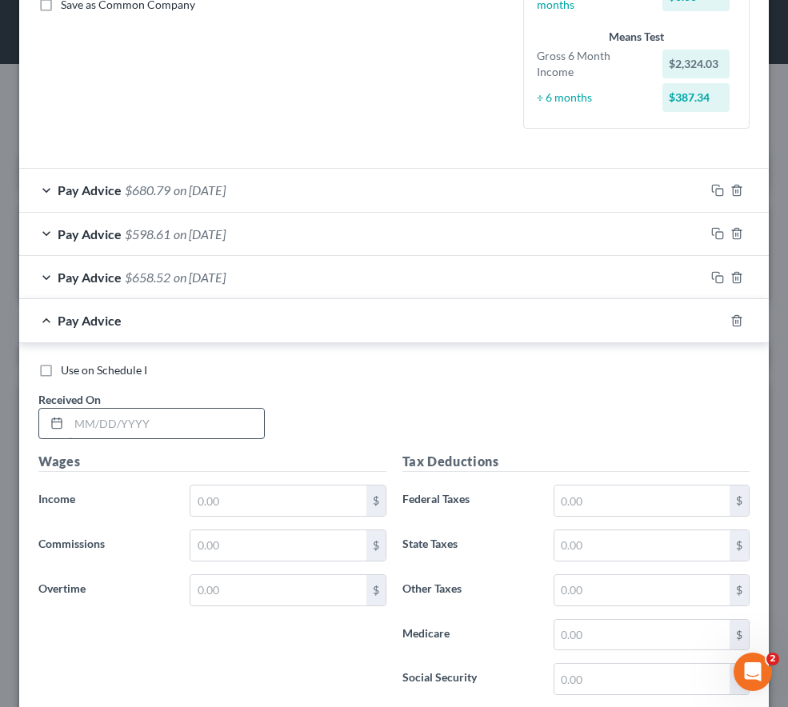
click at [126, 425] on input "text" at bounding box center [166, 424] width 195 height 30
type input "[DATE]"
click at [226, 503] on input "text" at bounding box center [277, 500] width 175 height 30
click at [301, 421] on div "Use on Schedule I Received On * [DATE]" at bounding box center [393, 407] width 727 height 90
click at [146, 496] on label "Income *" at bounding box center [105, 501] width 151 height 32
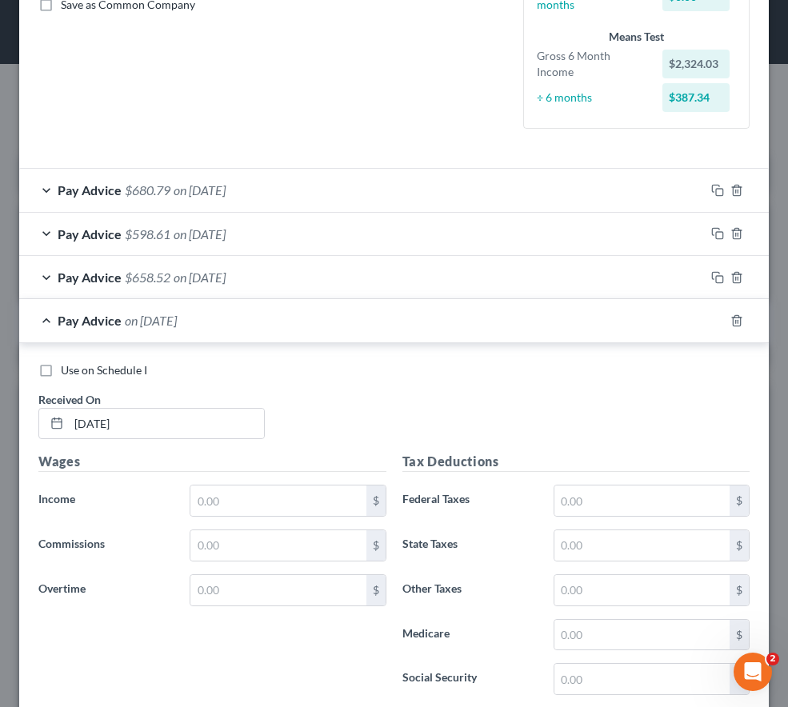
click at [321, 433] on div "Use on Schedule I Received On * [DATE]" at bounding box center [393, 407] width 727 height 90
click at [290, 454] on h5 "Wages" at bounding box center [212, 462] width 348 height 20
click at [236, 505] on input "text" at bounding box center [277, 500] width 175 height 30
type input "664.71"
click at [577, 548] on input "text" at bounding box center [641, 545] width 175 height 30
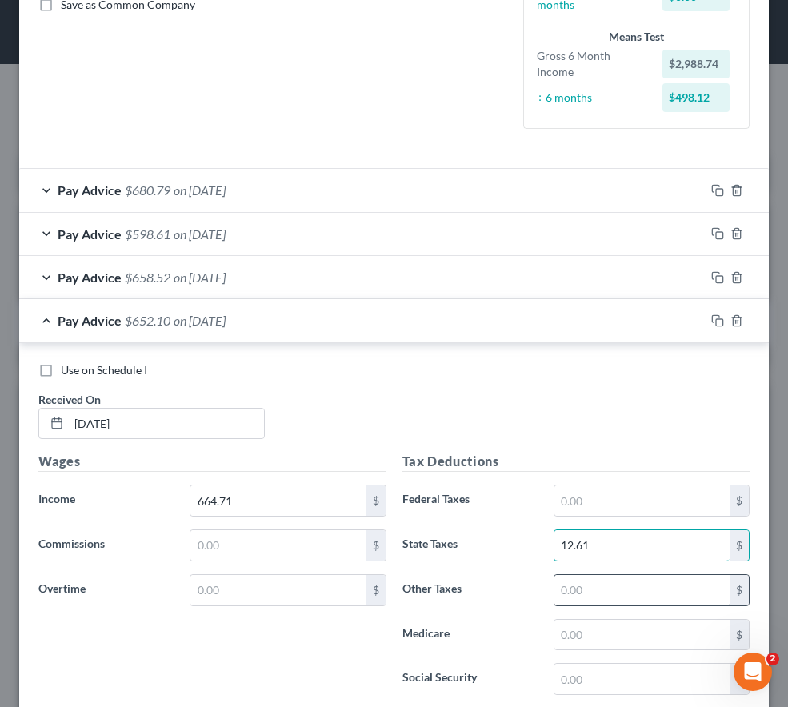
type input "12.61"
click at [592, 599] on input "text" at bounding box center [641, 590] width 175 height 30
type input "13.29"
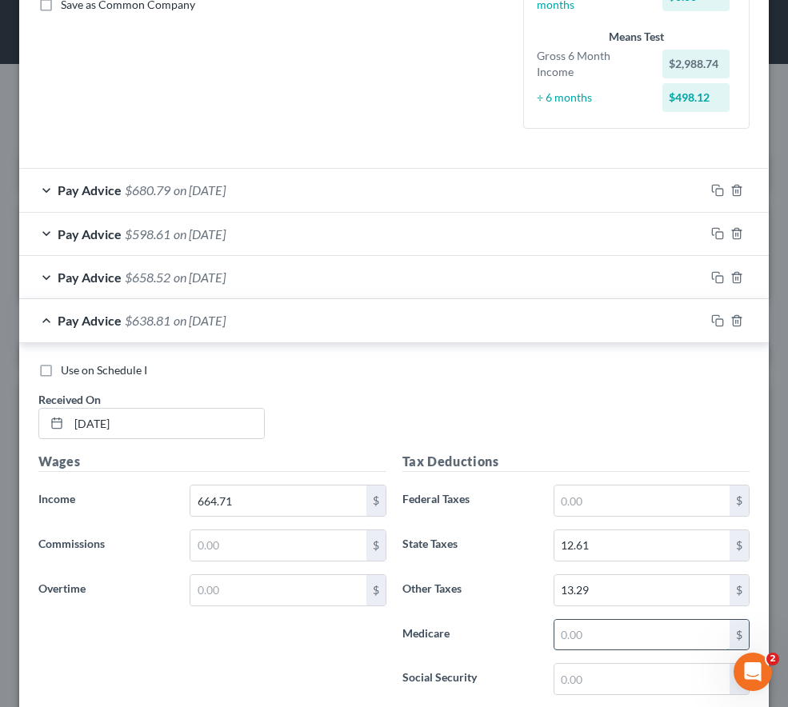
click at [579, 635] on input "text" at bounding box center [641, 635] width 175 height 30
type input "9.64"
click at [565, 676] on input "text" at bounding box center [641, 679] width 175 height 30
type input "41.21"
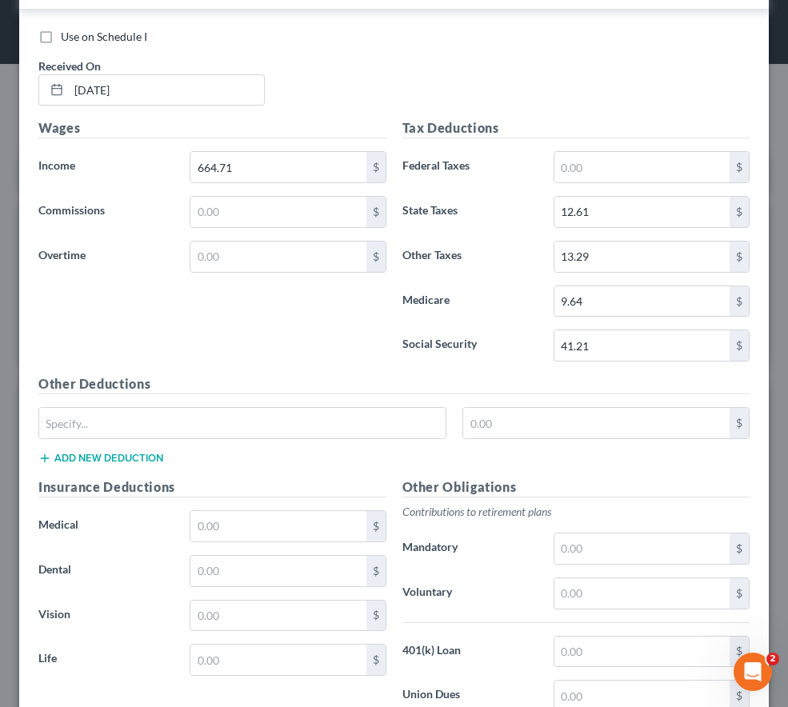
scroll to position [717, 0]
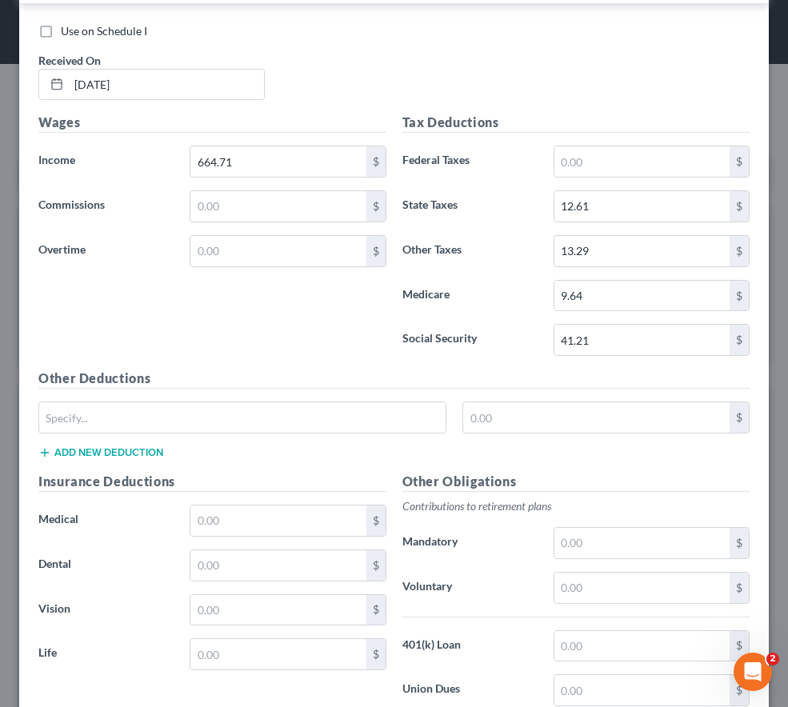
click at [154, 583] on div "Insurance Deductions Medical $ Dental $ Vision $ Life $" at bounding box center [212, 640] width 364 height 337
click at [244, 315] on div "Wages Income * 664.71 $ Commissions $ Overtime $" at bounding box center [212, 241] width 364 height 256
click at [176, 410] on input "text" at bounding box center [242, 417] width 406 height 30
type input "STD Insurance"
type input "5.19"
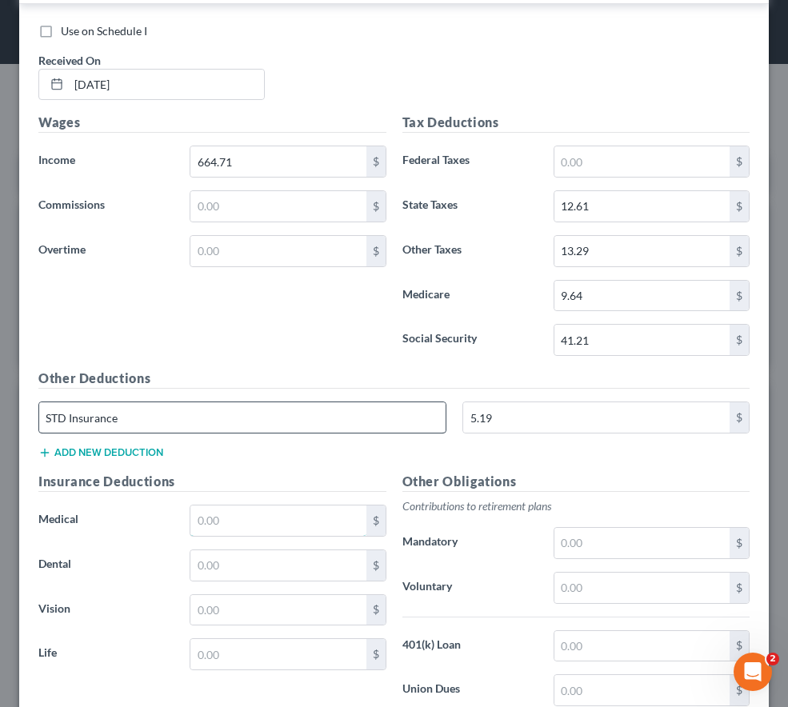
type input "2.00"
type input "31.59"
click at [70, 452] on button "Add new deduction" at bounding box center [100, 452] width 125 height 13
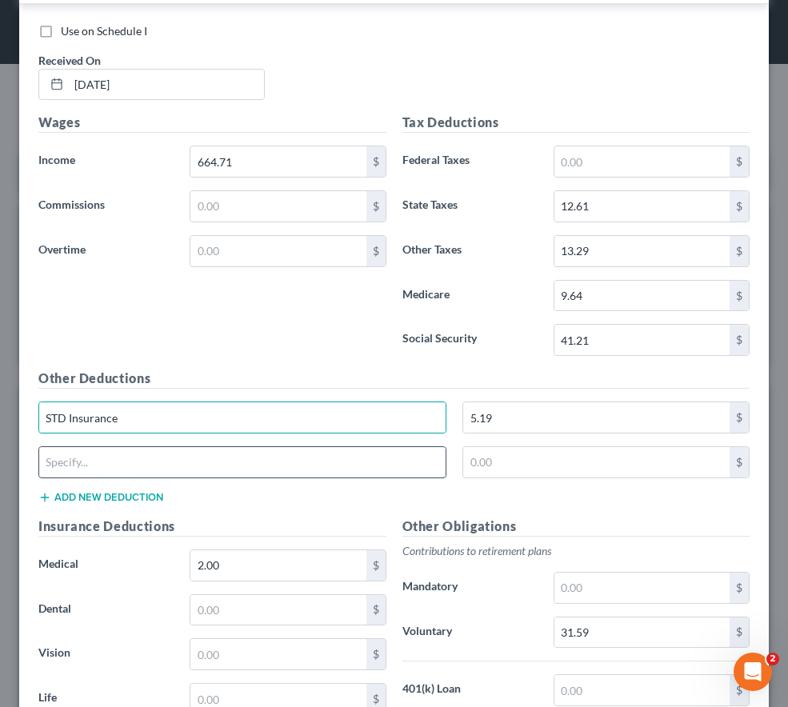
click at [76, 468] on input "text" at bounding box center [242, 462] width 406 height 30
type input "Supplemental Critical Illness"
type input "2.00"
click at [493, 601] on label "Mandatory" at bounding box center [469, 588] width 151 height 32
click at [610, 597] on input "31.59" at bounding box center [641, 588] width 175 height 30
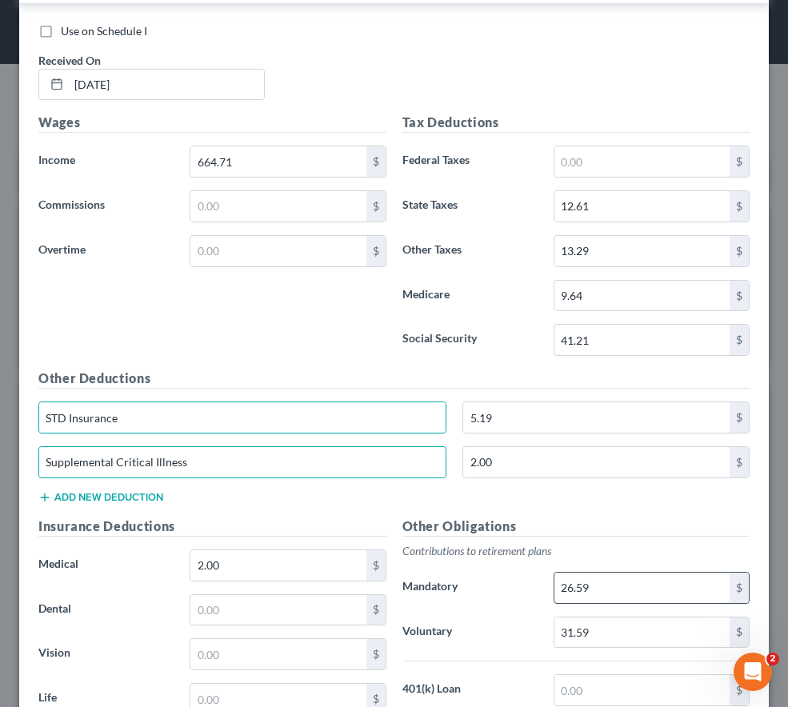
type input "26.59"
type input "0"
click at [245, 577] on input "2.00" at bounding box center [277, 565] width 175 height 30
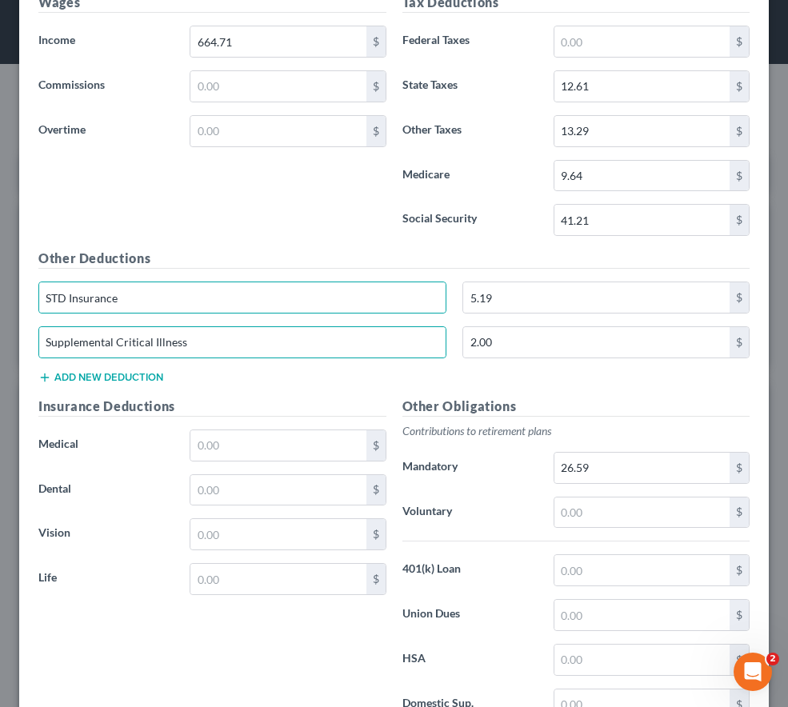
scroll to position [964, 0]
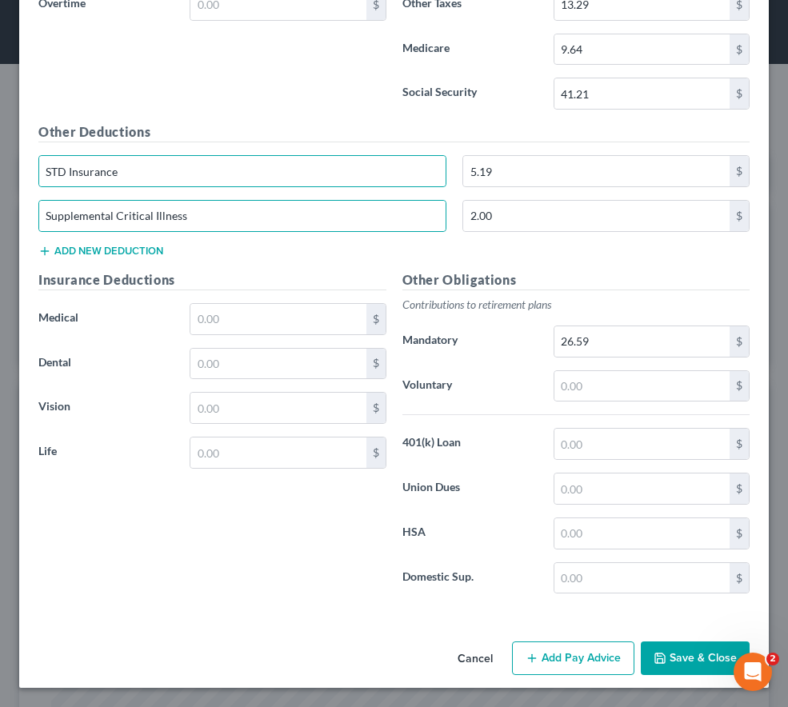
click at [211, 582] on div "Insurance Deductions Medical $ Dental $ Vision $ Life $" at bounding box center [212, 438] width 364 height 337
click at [581, 652] on button "Add Pay Advice" at bounding box center [573, 658] width 122 height 34
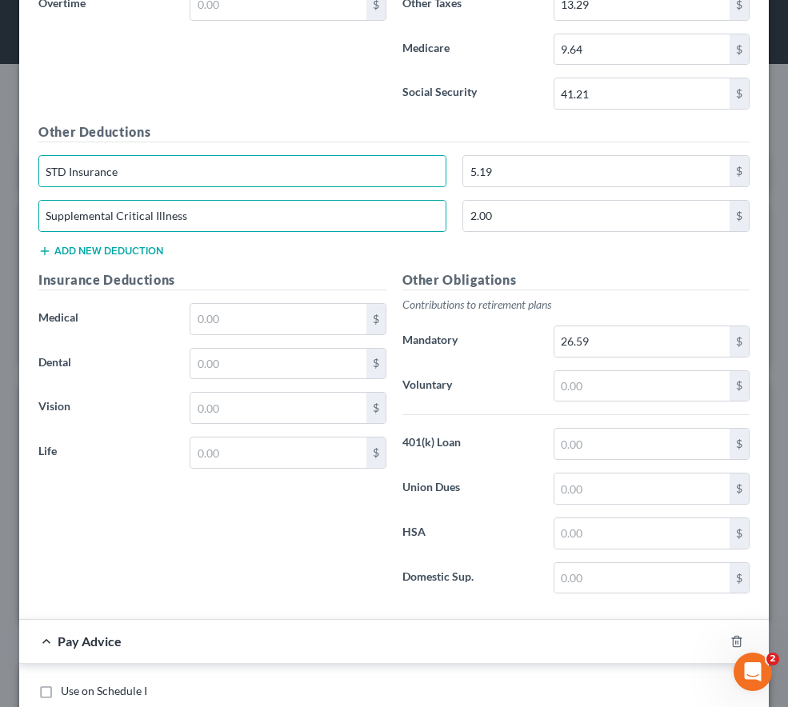
click at [330, 566] on div "Insurance Deductions Medical $ Dental $ Vision $ Life $" at bounding box center [212, 438] width 364 height 337
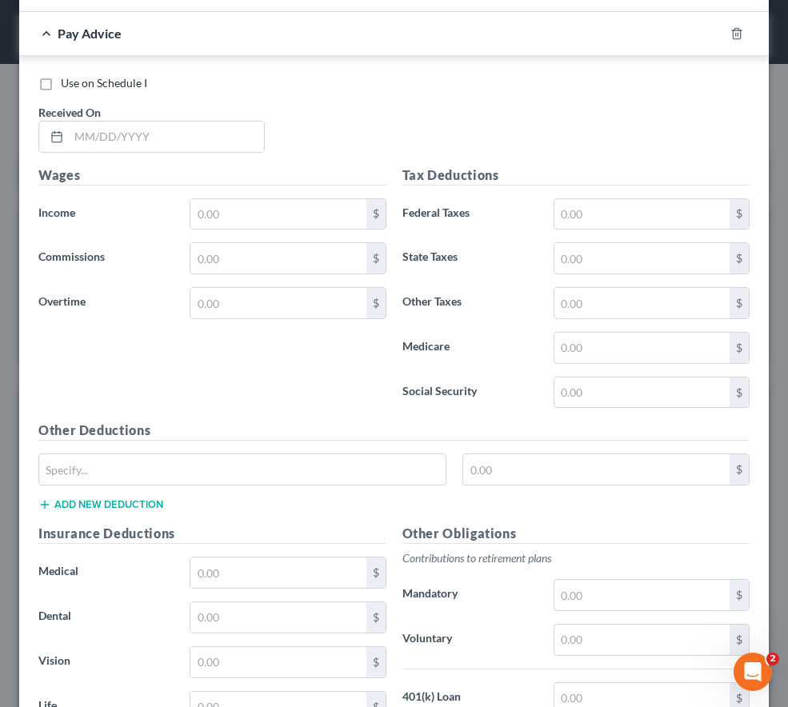
scroll to position [1539, 0]
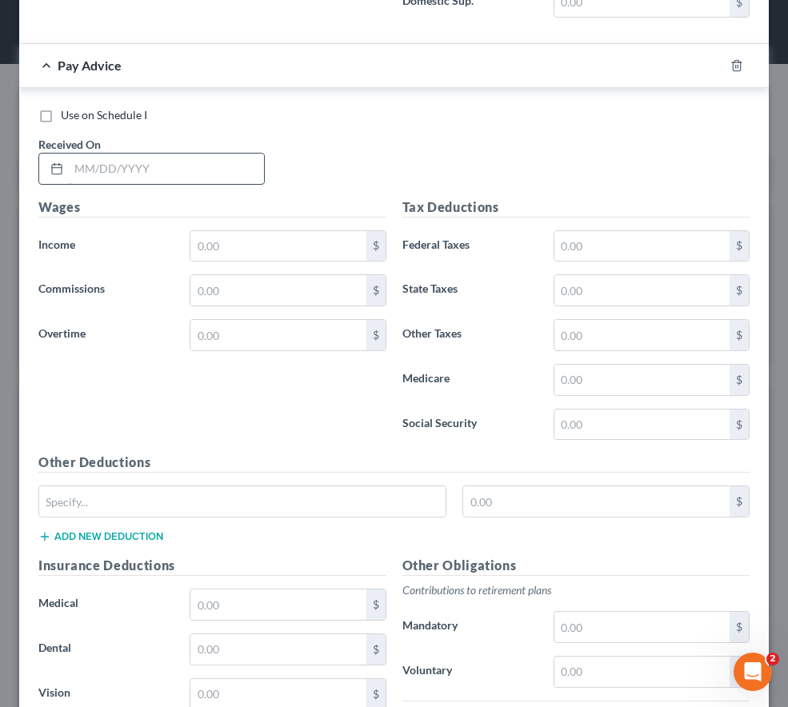
click at [112, 168] on input "text" at bounding box center [166, 169] width 195 height 30
type input "[DATE]"
click at [134, 537] on button "Add new deduction" at bounding box center [100, 536] width 125 height 13
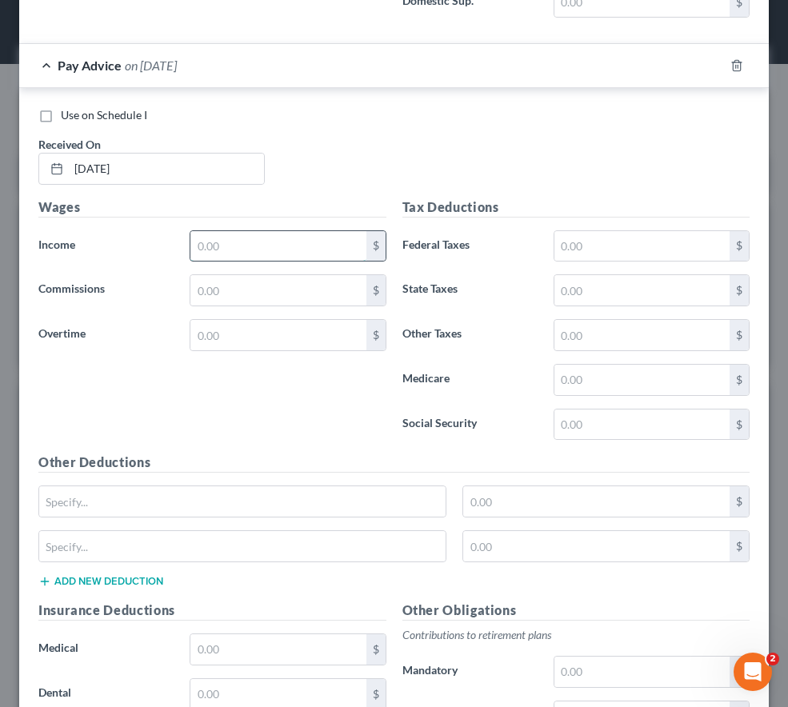
click at [229, 242] on input "text" at bounding box center [277, 246] width 175 height 30
type input "944.13"
click at [614, 290] on input "text" at bounding box center [641, 290] width 175 height 30
type input "20.63"
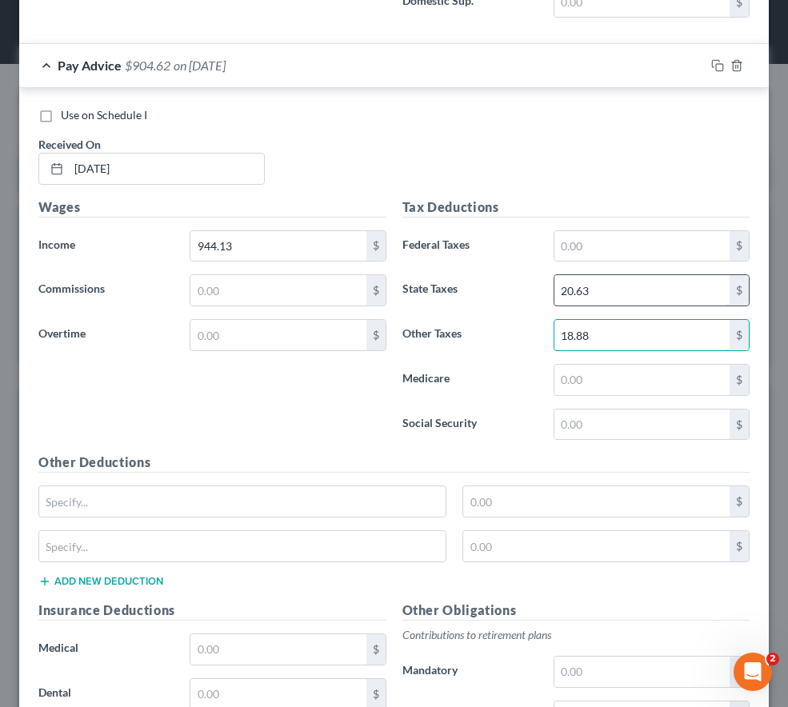
type input "18.88"
type input "13.69"
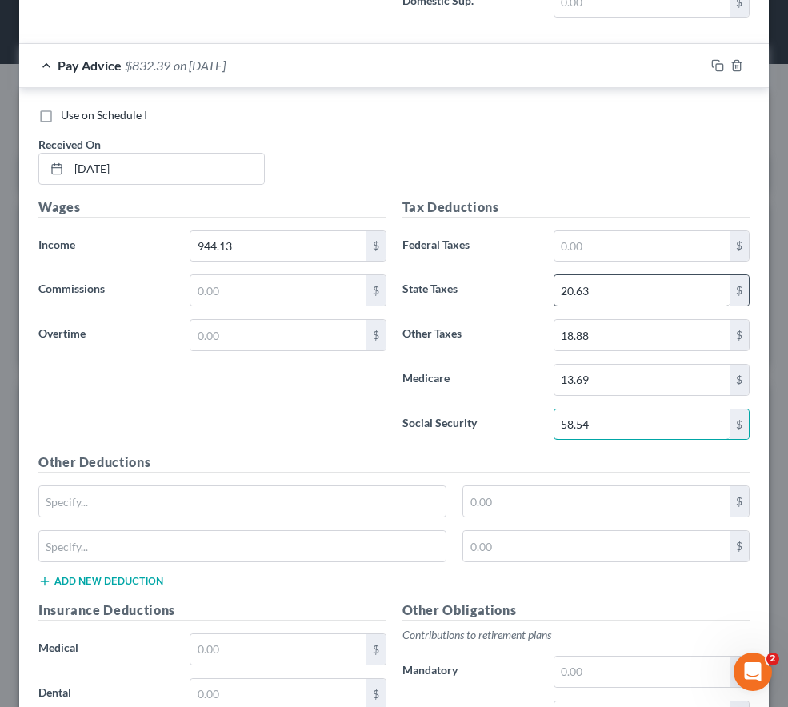
type input "58.54"
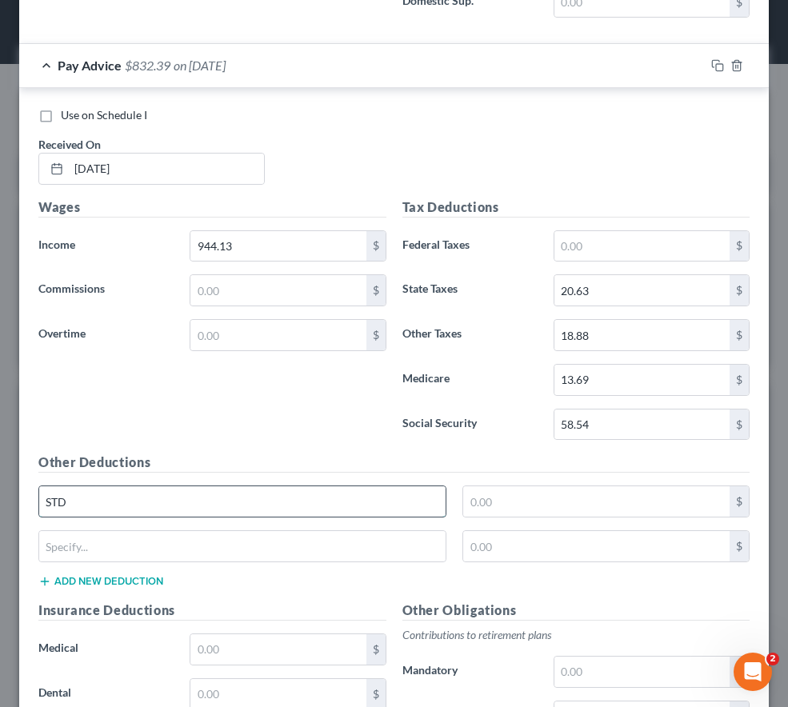
type input "STD Insurance"
type input "5.19"
type input "Supplemental Critical Illness"
type input "2.00"
click at [601, 682] on input "28.72" at bounding box center [641, 672] width 175 height 30
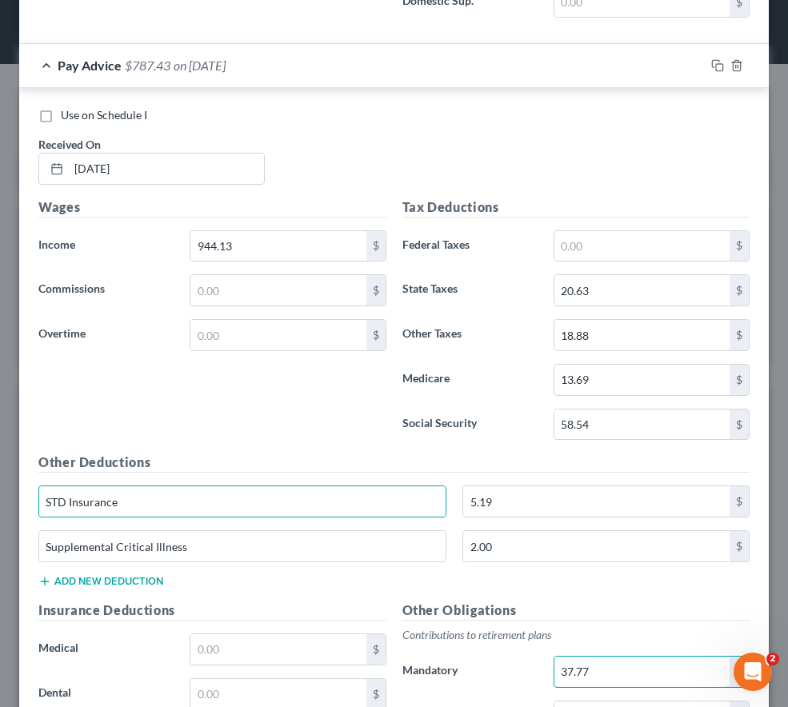
type input "37.77"
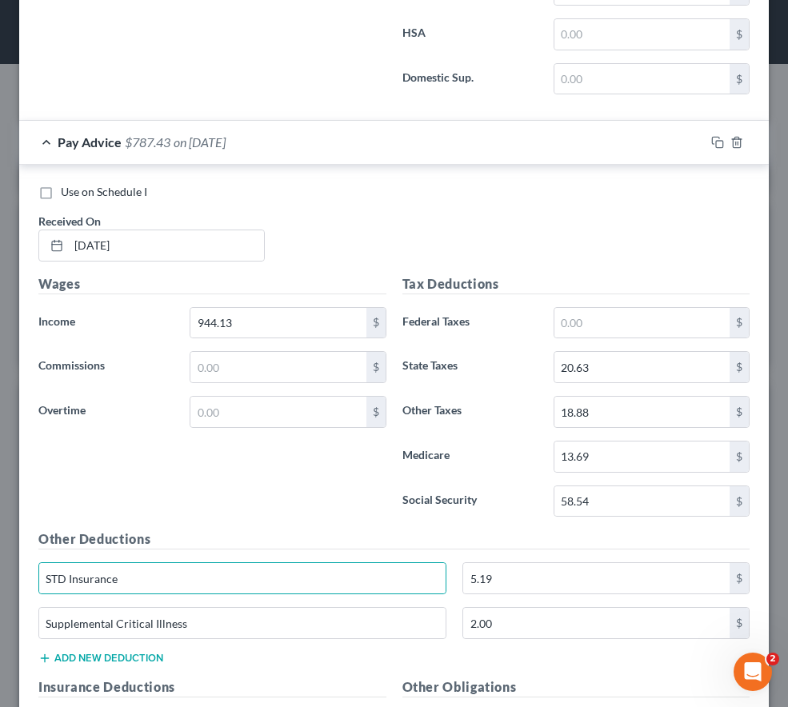
scroll to position [1450, 0]
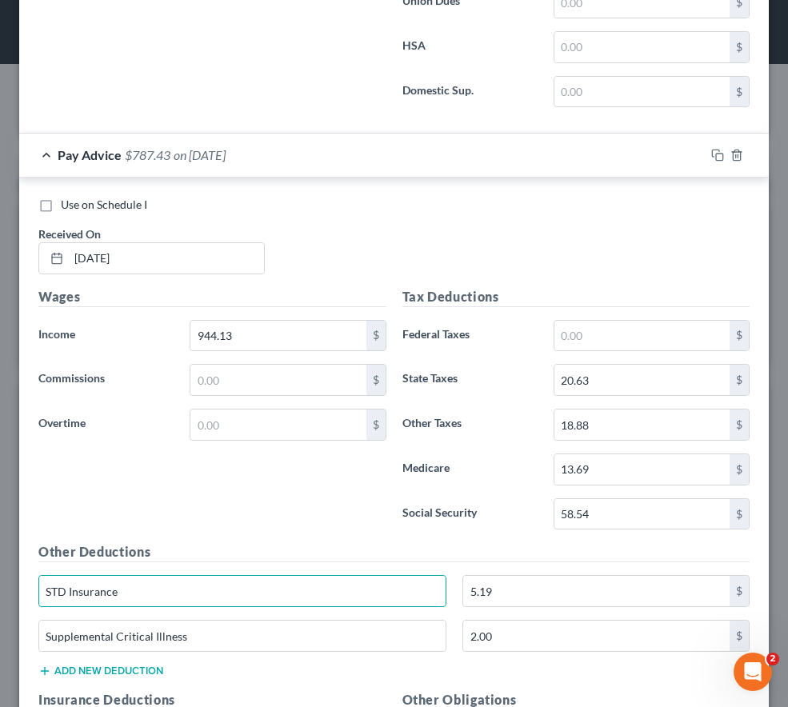
click at [284, 516] on div "Wages Income * 944.13 $ Commissions $ Overtime $" at bounding box center [212, 415] width 364 height 256
click at [612, 338] on input "text" at bounding box center [641, 336] width 175 height 30
type input "11.84"
click at [289, 506] on div "Wages Income * 944.13 $ Commissions $ Overtime $" at bounding box center [212, 415] width 364 height 256
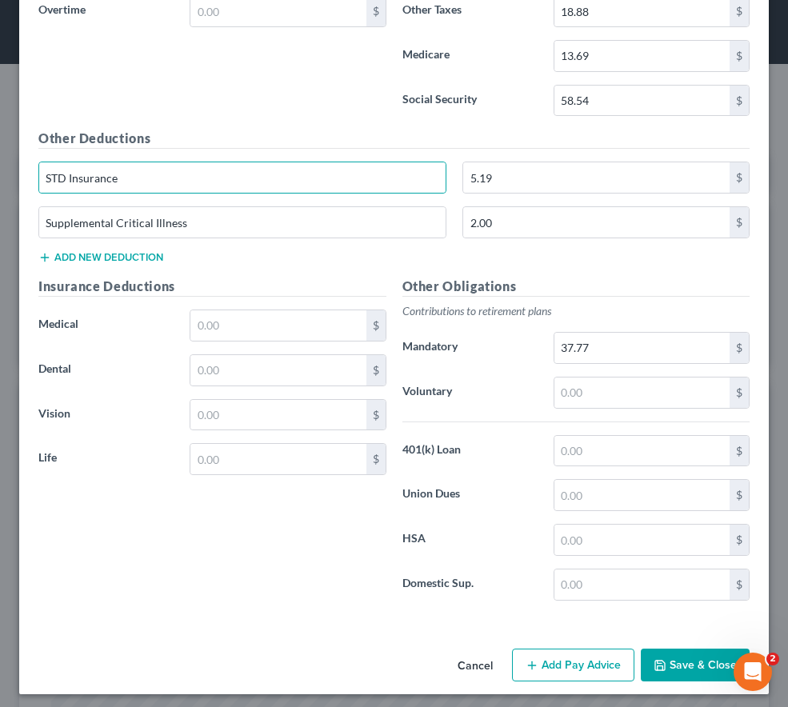
scroll to position [1870, 0]
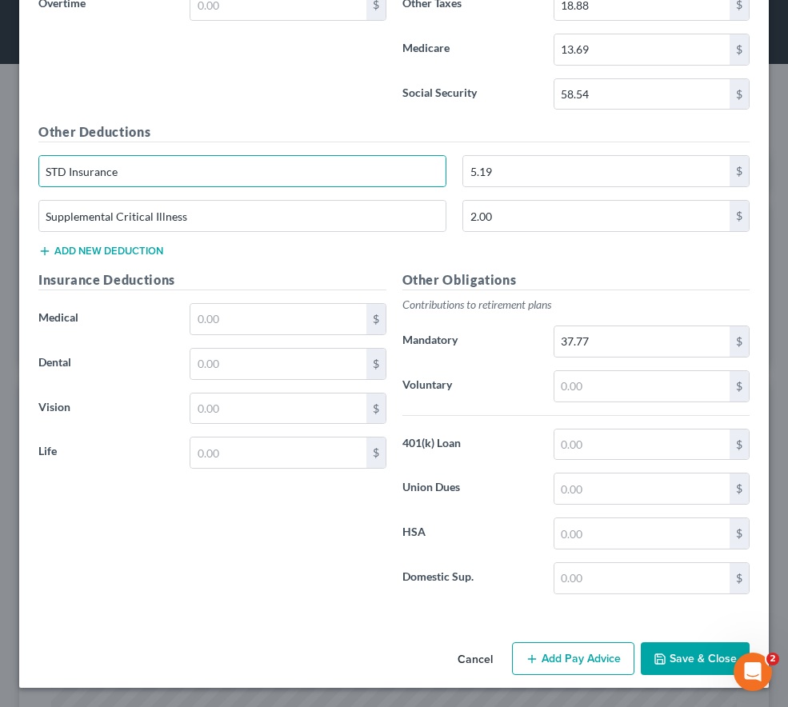
click at [572, 658] on button "Add Pay Advice" at bounding box center [573, 659] width 122 height 34
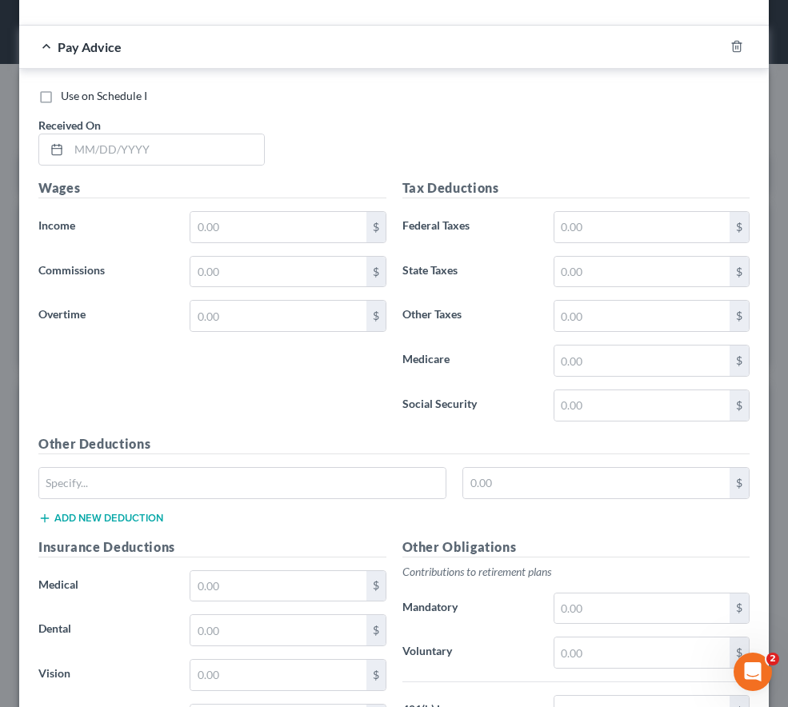
scroll to position [2510, 0]
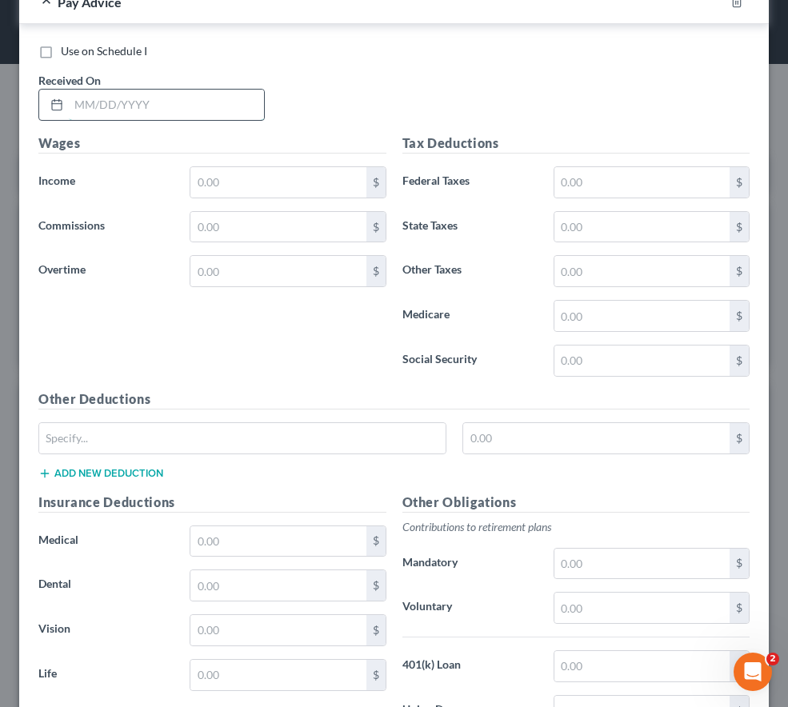
click at [134, 105] on input "text" at bounding box center [166, 105] width 195 height 30
type input "[DATE]"
click at [241, 180] on input "text" at bounding box center [277, 182] width 175 height 30
click at [264, 181] on input "text" at bounding box center [277, 182] width 175 height 30
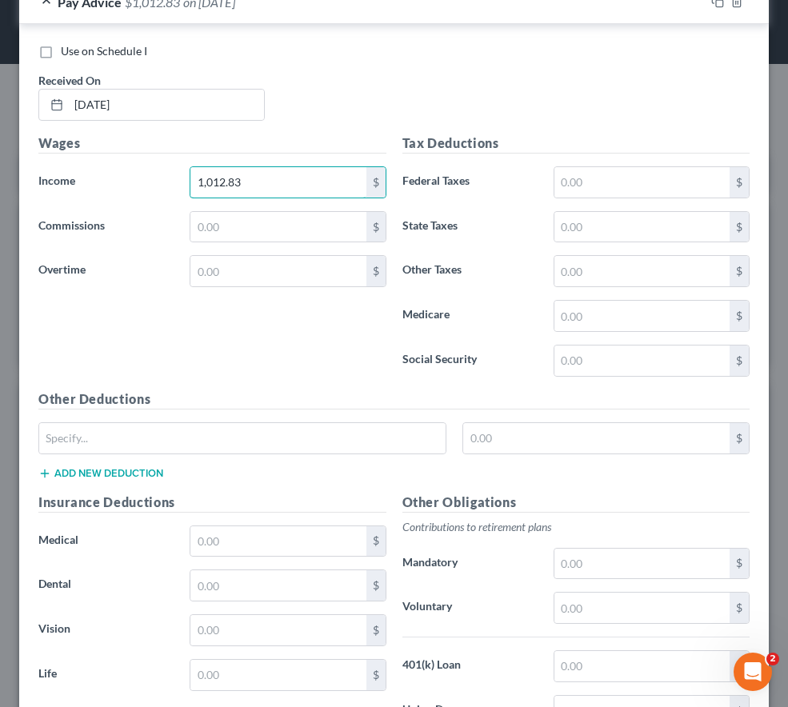
type input "1,012.83"
click at [564, 176] on input "text" at bounding box center [641, 182] width 175 height 30
type input "19.75"
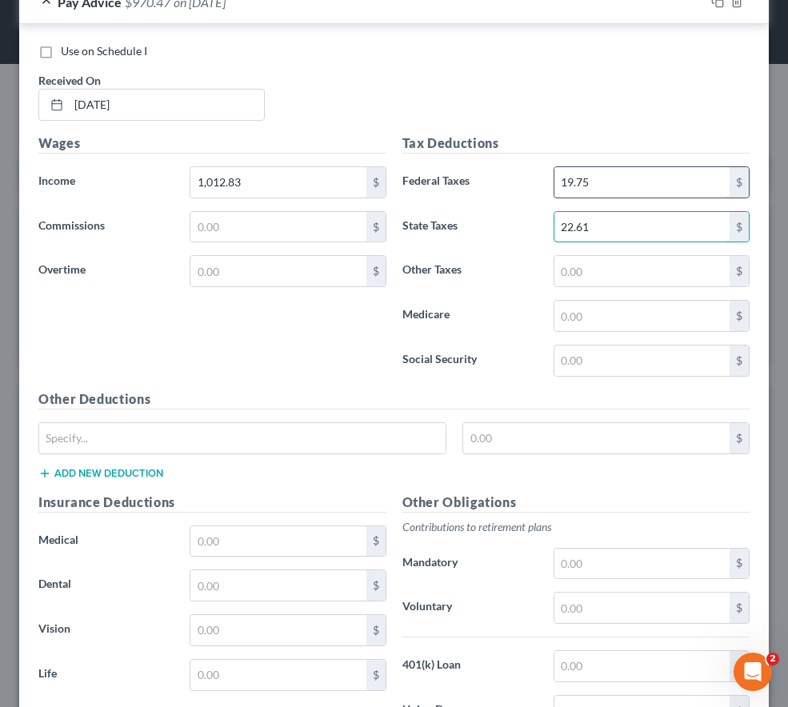
type input "22.61"
type input "20.26"
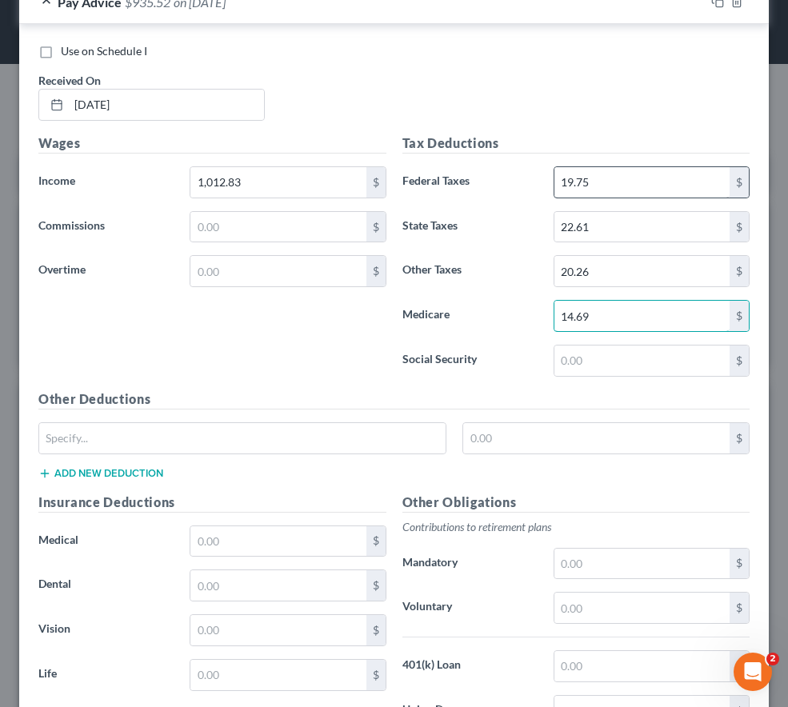
type input "14.69"
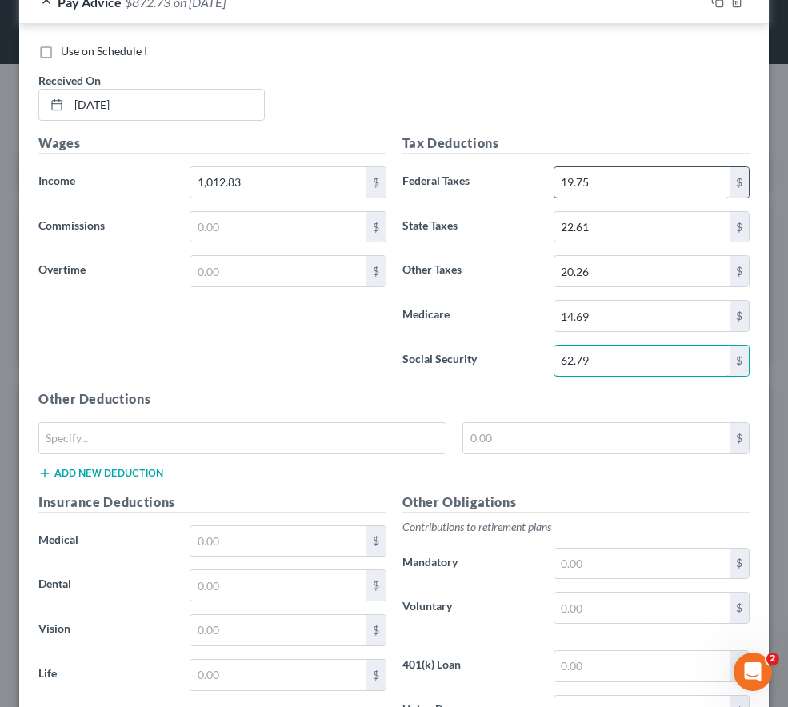
type input "62.79"
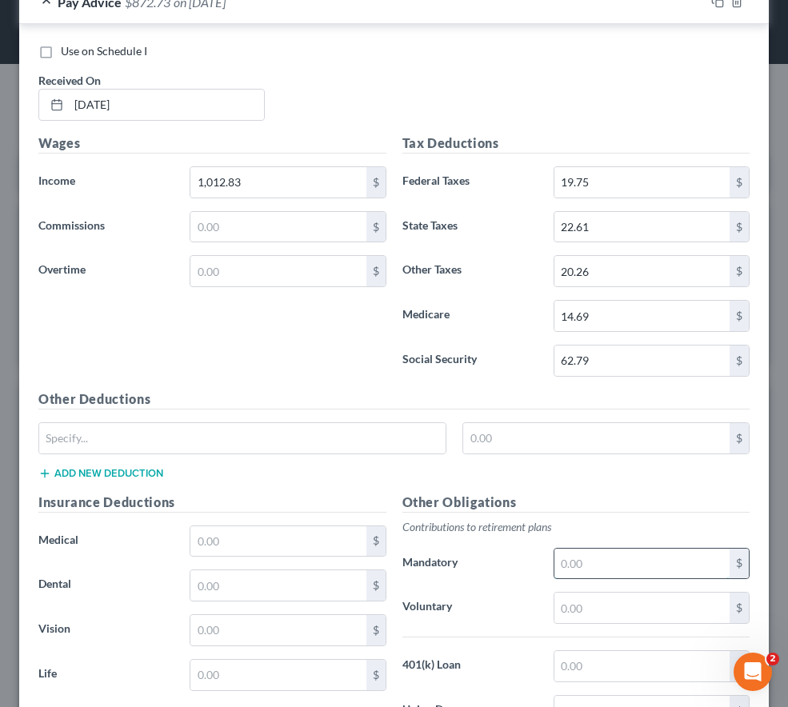
click at [573, 558] on input "text" at bounding box center [641, 564] width 175 height 30
click at [138, 471] on button "Add new deduction" at bounding box center [100, 473] width 125 height 13
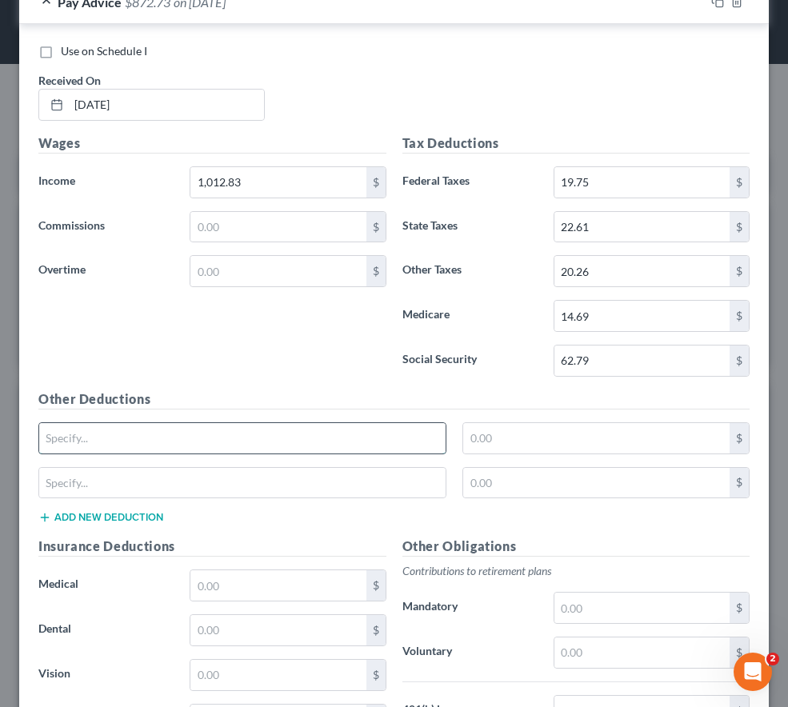
click at [131, 440] on input "text" at bounding box center [242, 438] width 406 height 30
type input "STD Insurance"
type input "5.19"
type input "Supplemental Critical Illness"
type input "2.00"
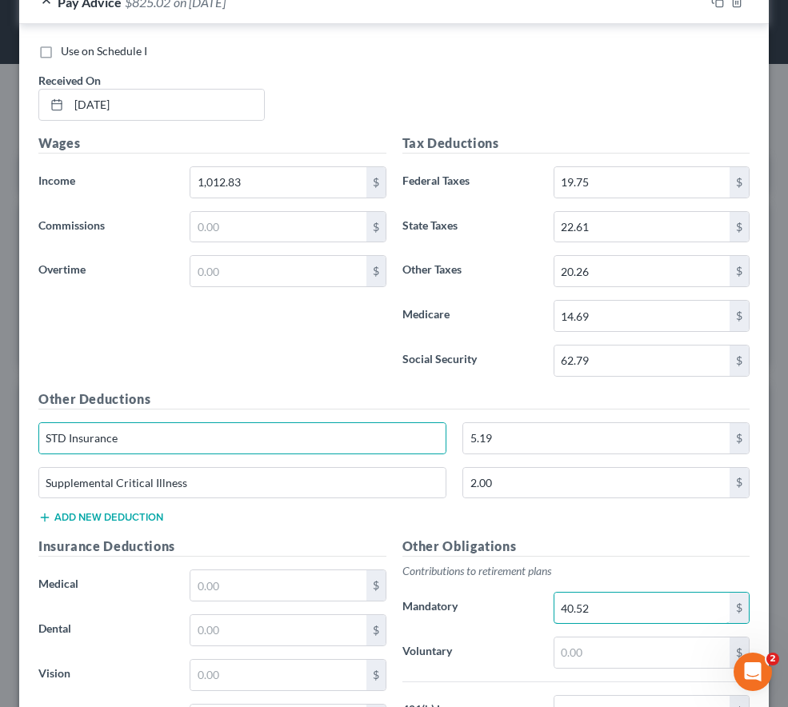
type input "40.52"
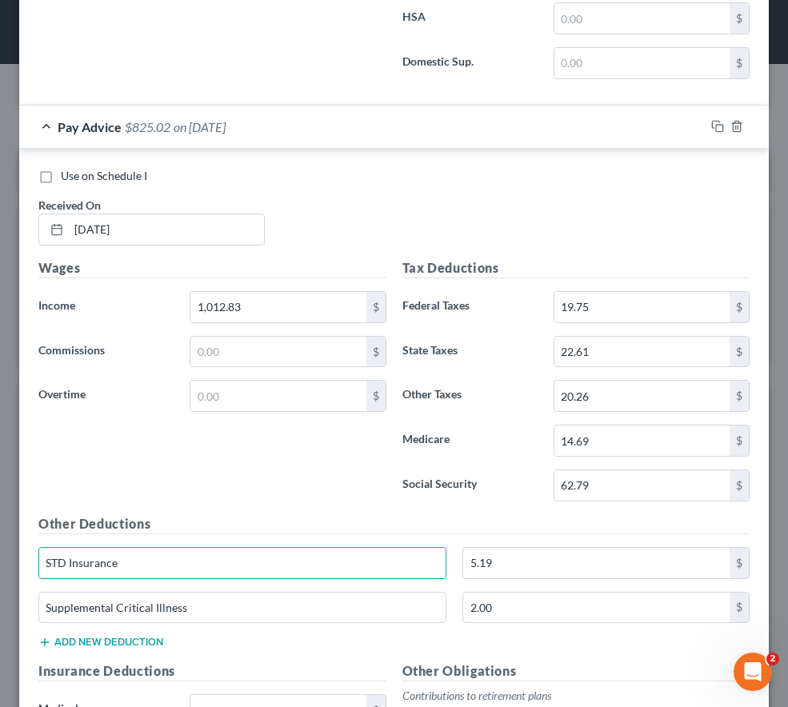
scroll to position [2347, 0]
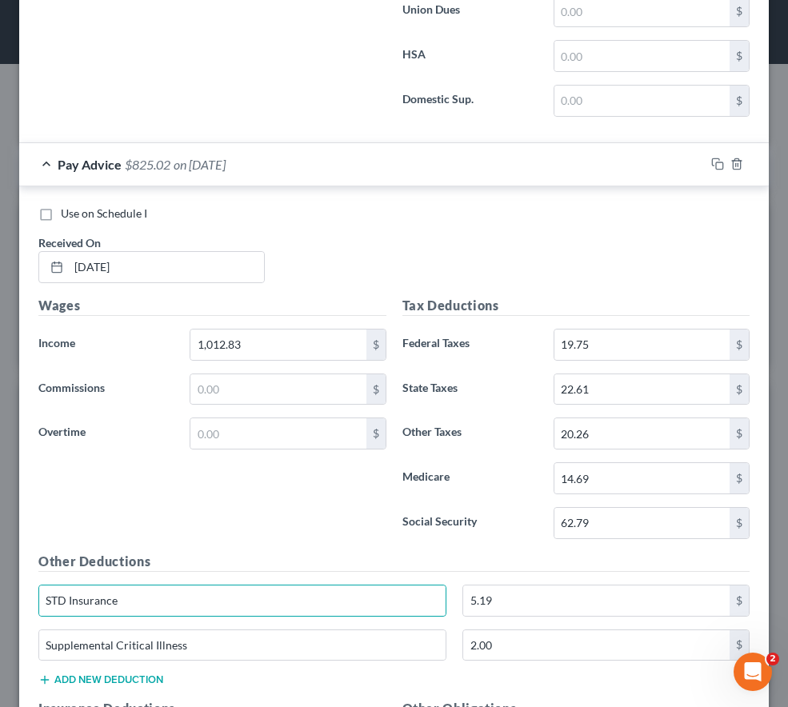
click at [439, 228] on div "Use on Schedule I Received On * [DATE]" at bounding box center [393, 251] width 727 height 90
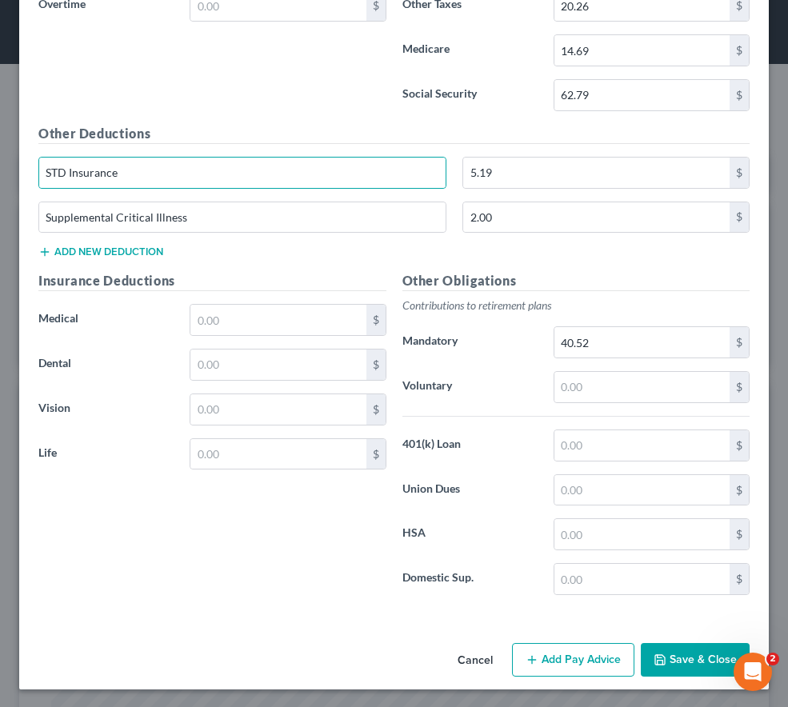
scroll to position [2777, 0]
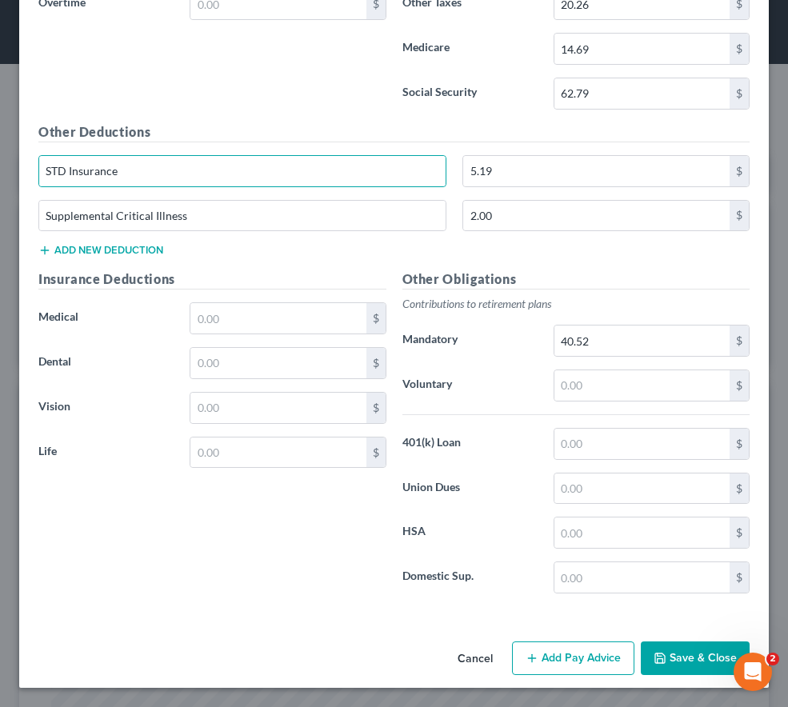
click at [562, 647] on button "Add Pay Advice" at bounding box center [573, 658] width 122 height 34
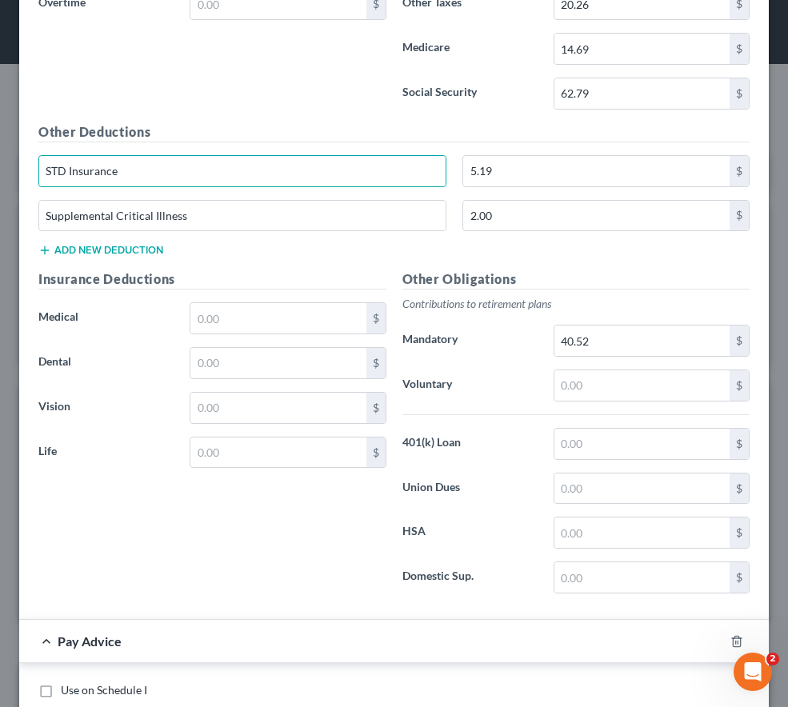
click at [264, 601] on div "Insurance Deductions Medical $ Dental $ Vision $ Life $" at bounding box center [212, 438] width 364 height 337
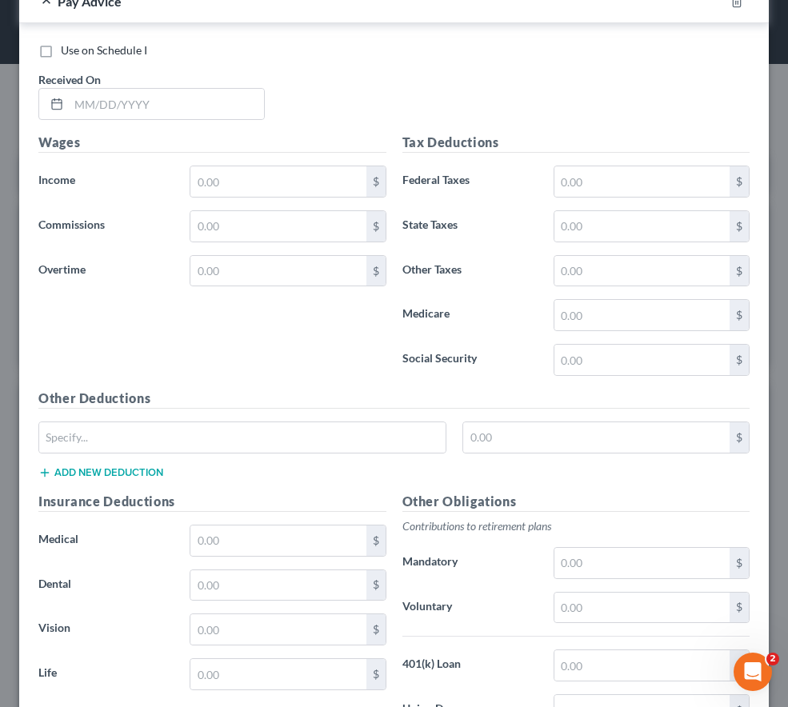
scroll to position [3384, 0]
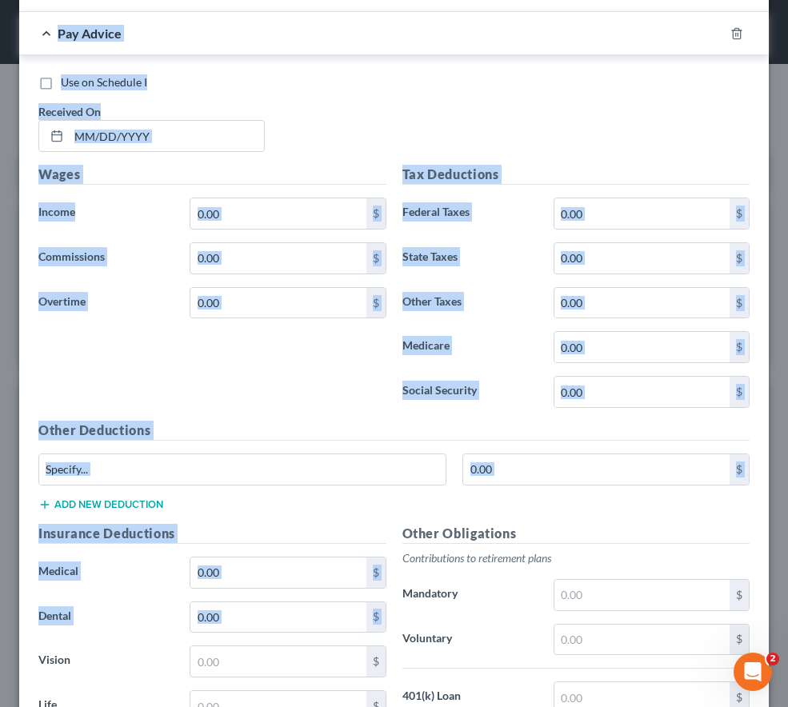
click at [0, 642] on html "Home New Case Client Portal Directory Cases Legal Aid of Western [US_STATE], In…" at bounding box center [394, 621] width 788 height 1242
click at [385, 88] on div "Use on Schedule I" at bounding box center [393, 82] width 711 height 16
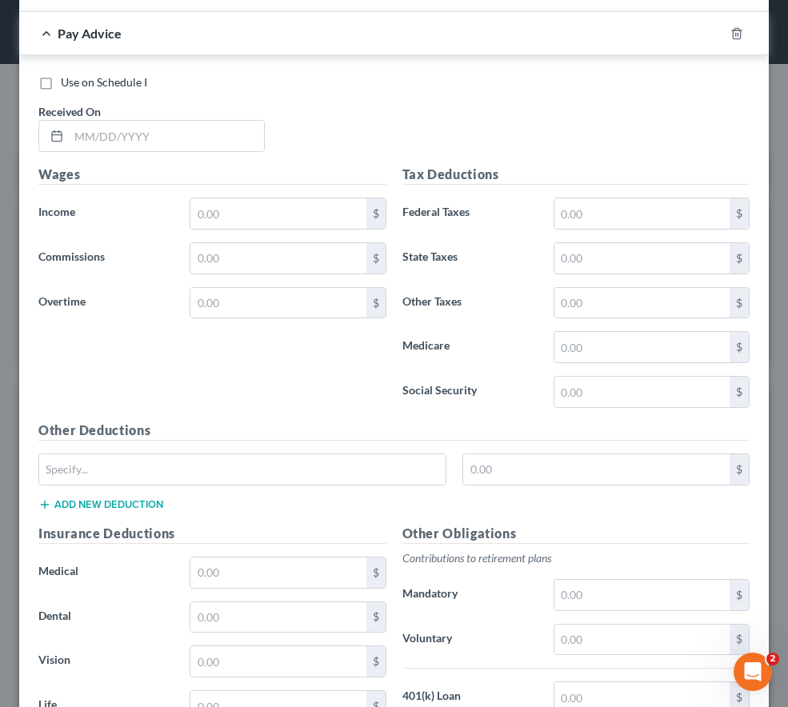
click at [385, 88] on div "Use on Schedule I" at bounding box center [393, 82] width 711 height 16
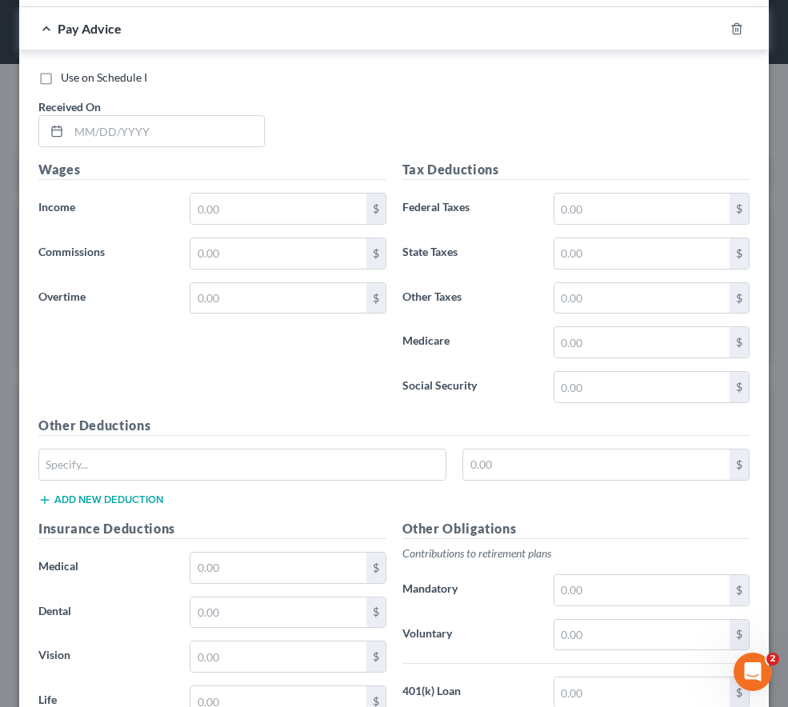
scroll to position [3380, 0]
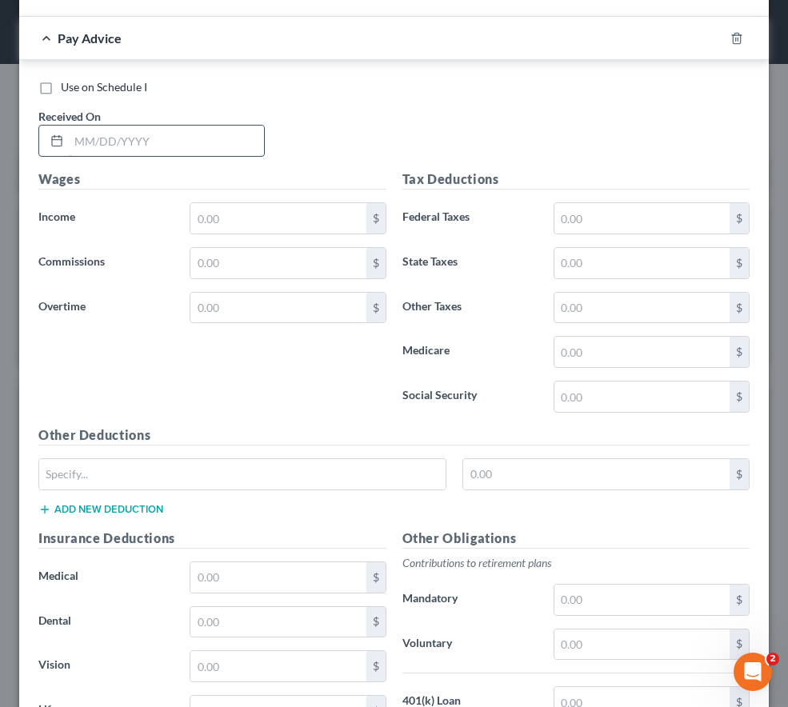
click at [202, 138] on input "text" at bounding box center [166, 141] width 195 height 30
type input "[DATE]"
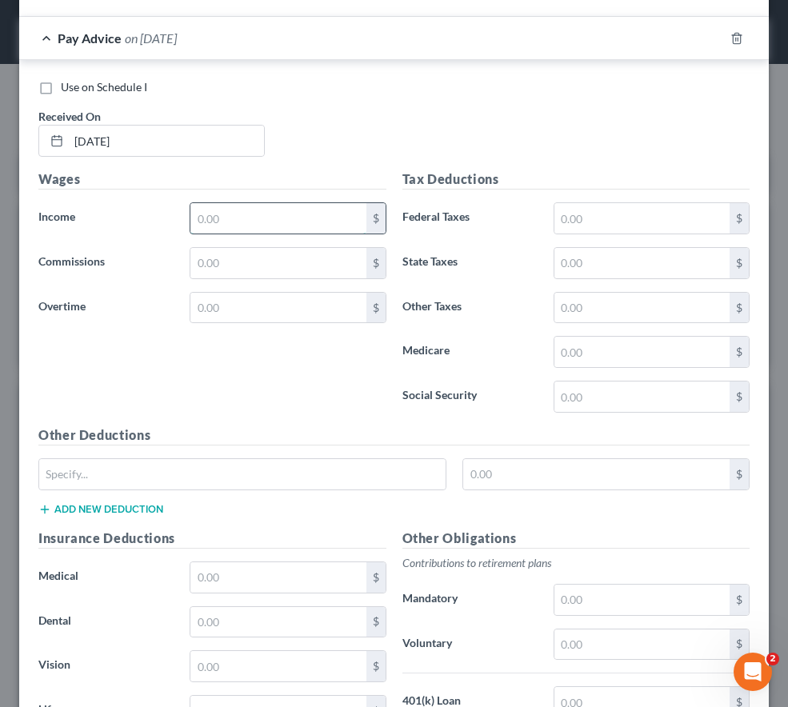
click at [242, 211] on input "text" at bounding box center [277, 218] width 175 height 30
type input "16,166.40"
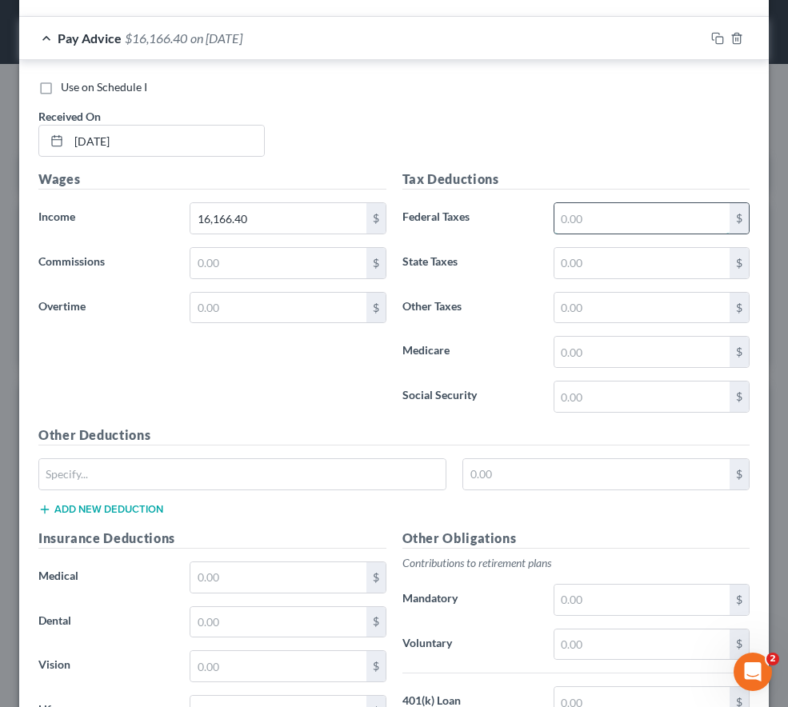
click at [558, 222] on input "text" at bounding box center [641, 218] width 175 height 30
type input "37.45"
type input "27.01"
type input "23.33"
type input "16.91"
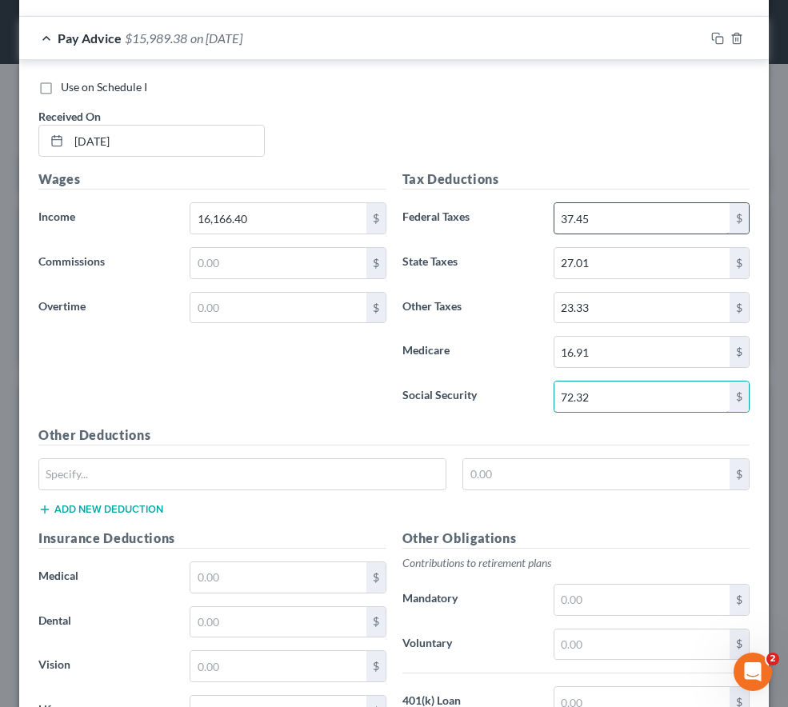
type input "72.32"
click at [64, 507] on button "Add new deduction" at bounding box center [100, 509] width 125 height 13
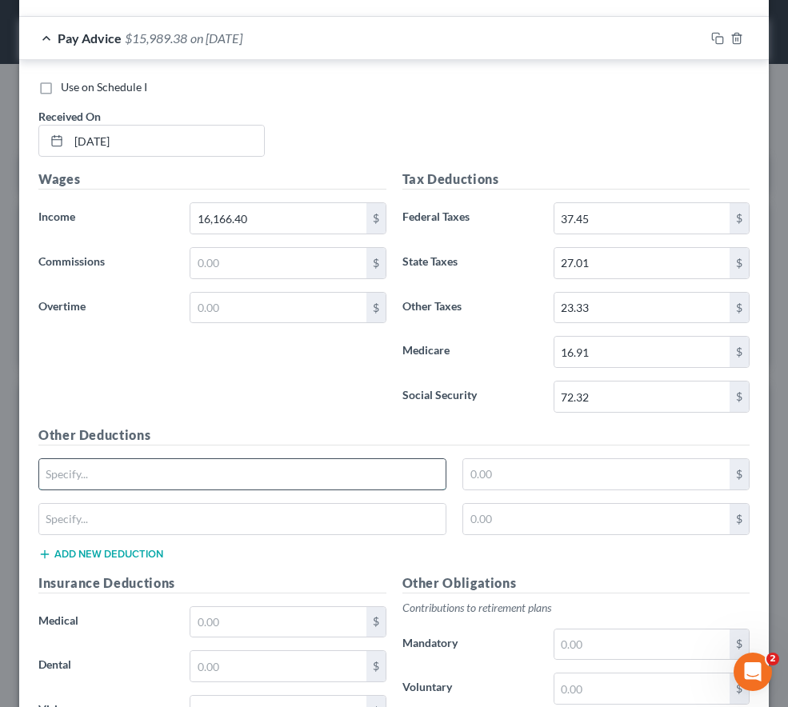
click at [68, 481] on input "text" at bounding box center [242, 474] width 406 height 30
click at [74, 468] on input "text" at bounding box center [242, 474] width 406 height 30
type input "STD Insurance"
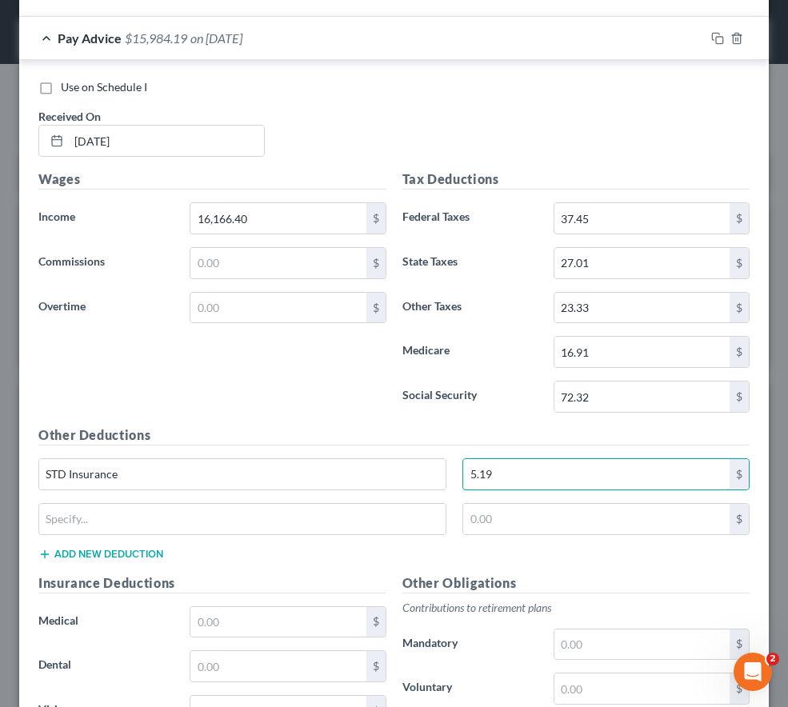
type input "5.19"
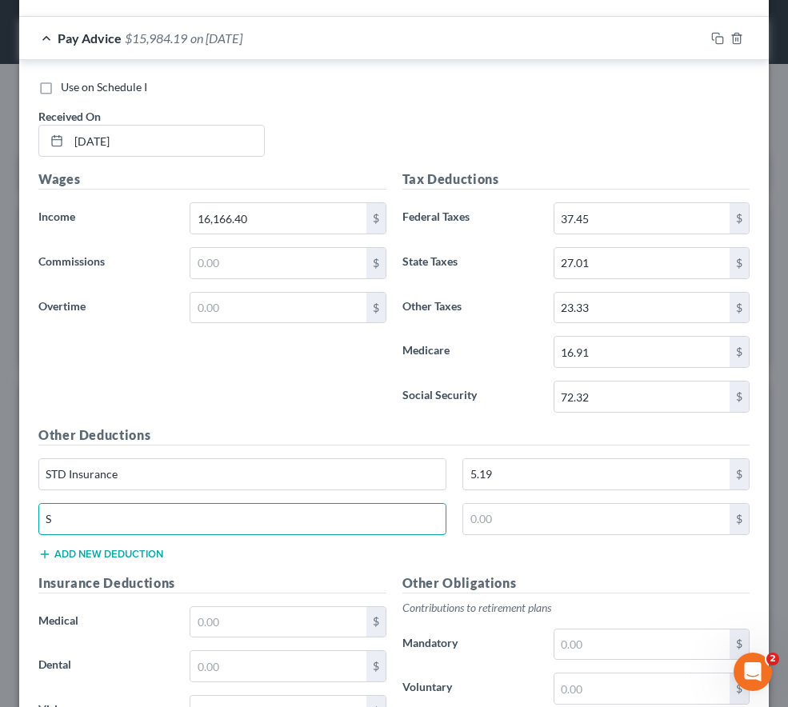
type input "Supplemental Critical Illness"
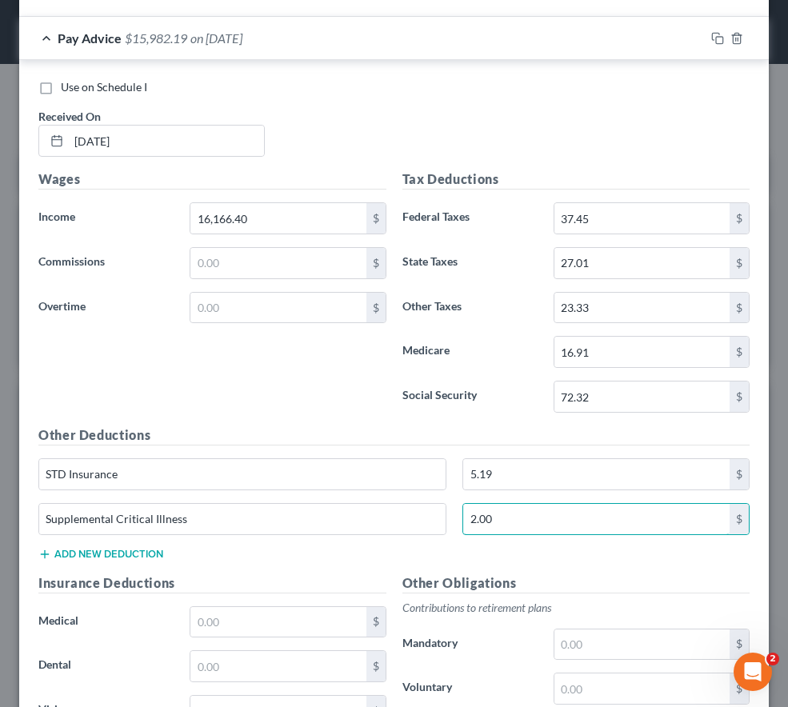
type input "2.00"
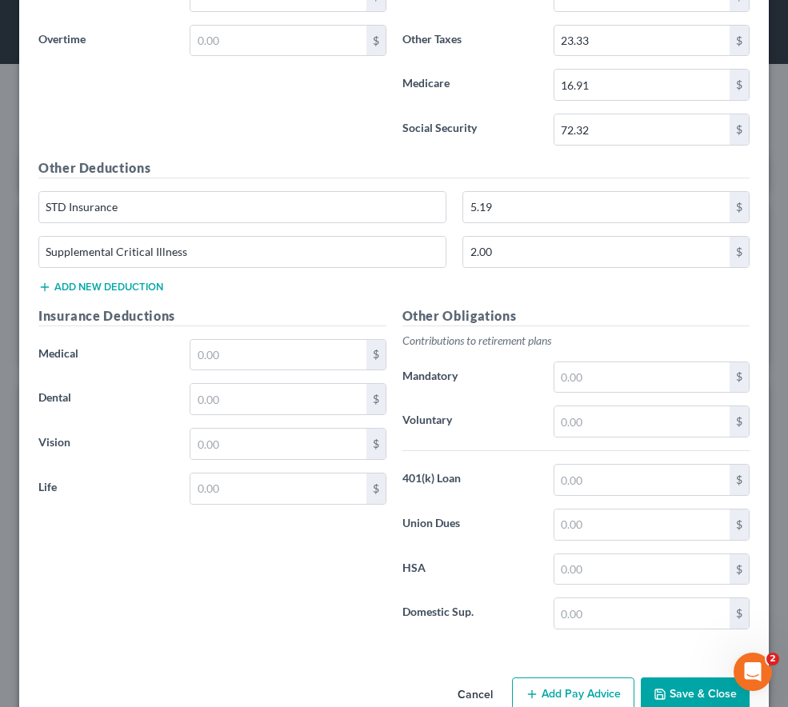
scroll to position [3683, 0]
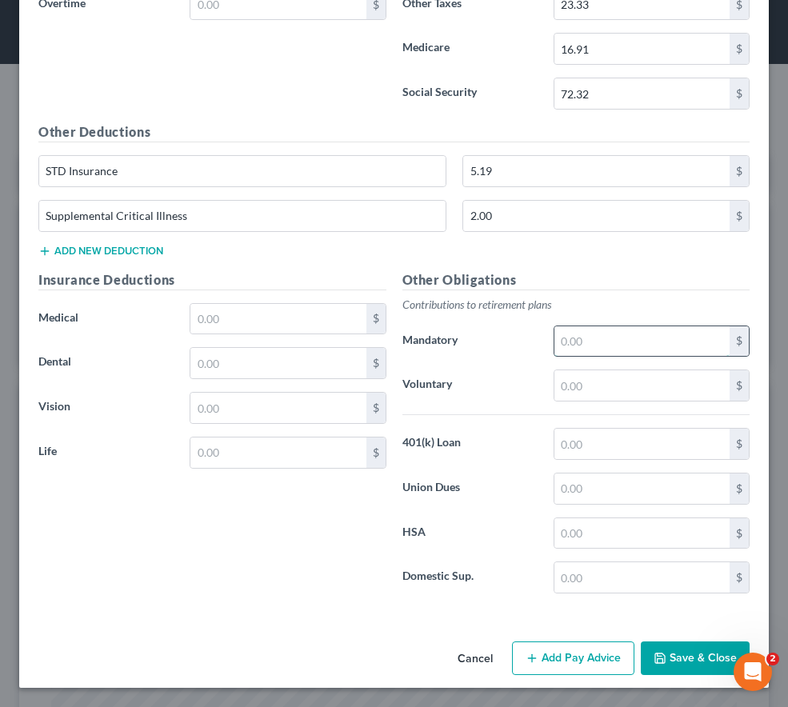
click at [613, 352] on input "text" at bounding box center [641, 341] width 175 height 30
type input "46.66"
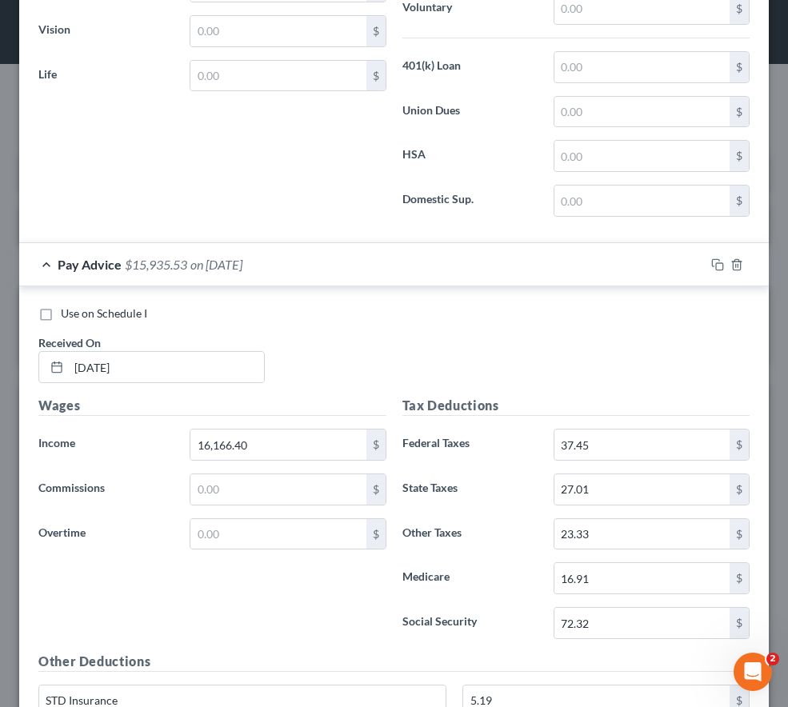
scroll to position [3149, 0]
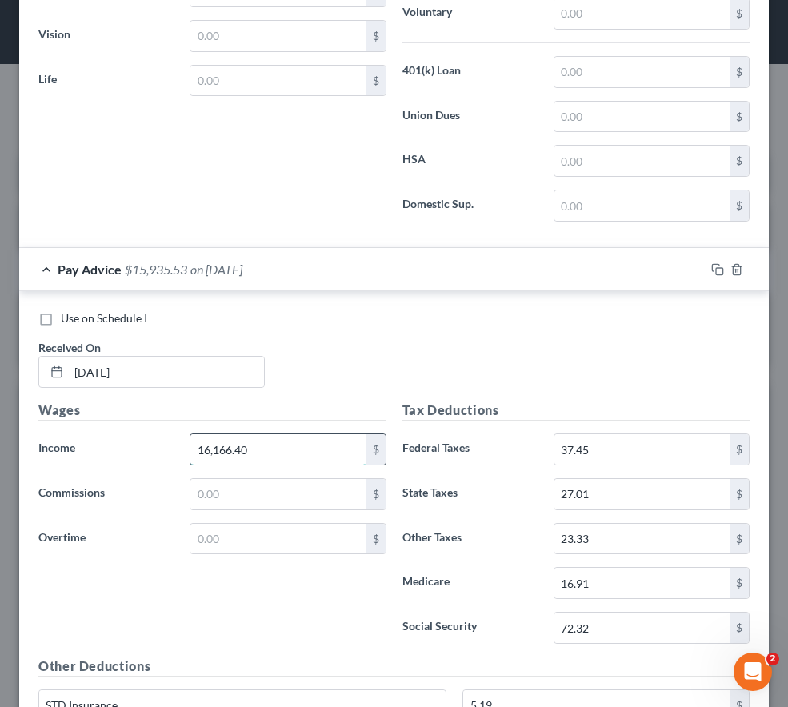
click at [215, 455] on input "16,166.40" at bounding box center [277, 449] width 175 height 30
type input "1"
type input "1,166.40"
click at [445, 320] on div "Use on Schedule I" at bounding box center [393, 318] width 711 height 16
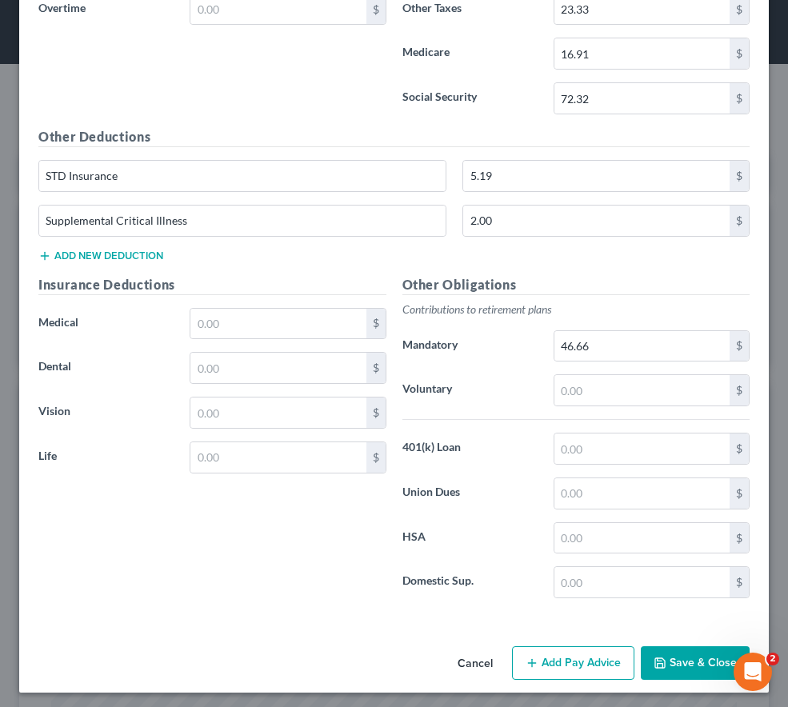
scroll to position [3683, 0]
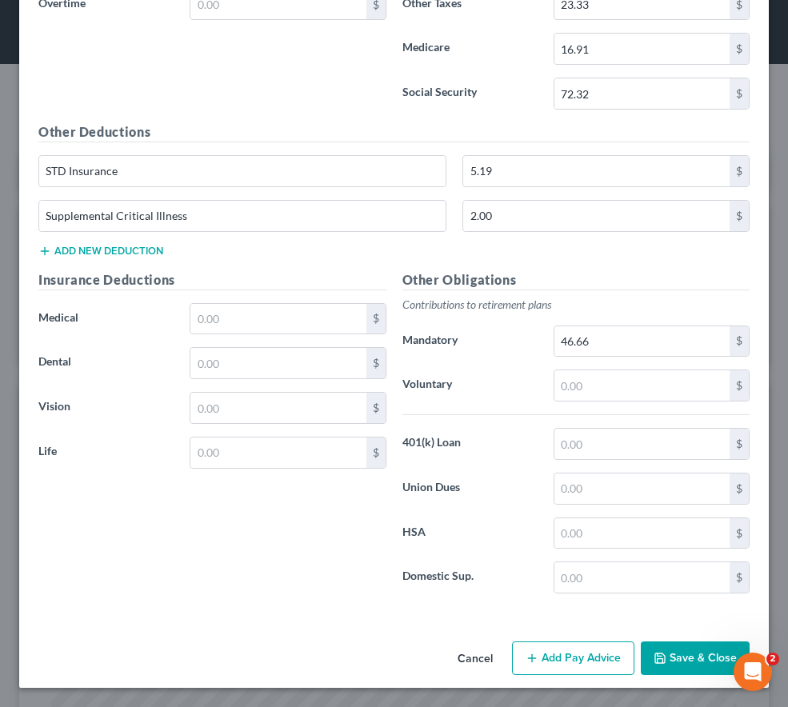
click at [583, 667] on button "Add Pay Advice" at bounding box center [573, 658] width 122 height 34
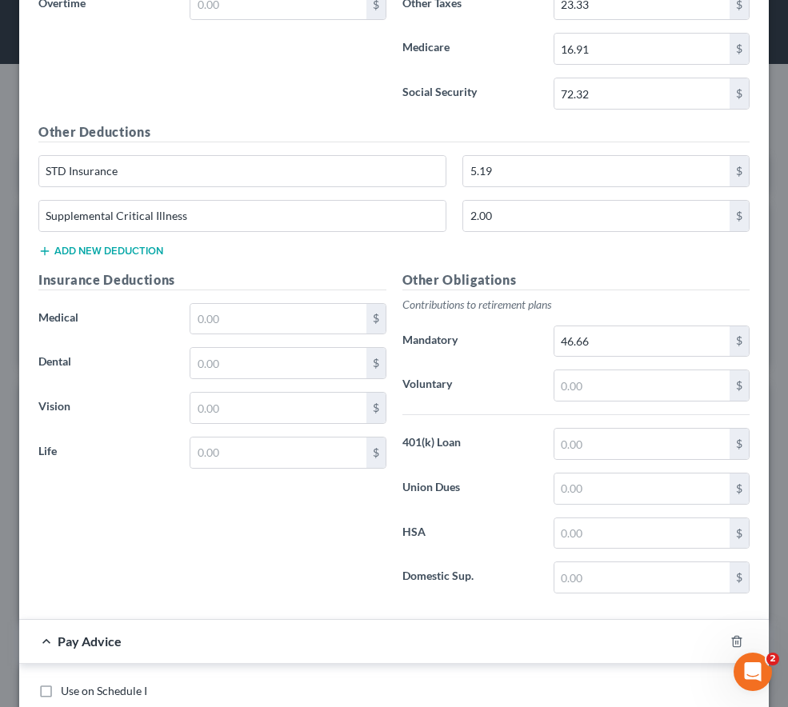
click at [313, 649] on div "Pay Advice" at bounding box center [371, 641] width 705 height 42
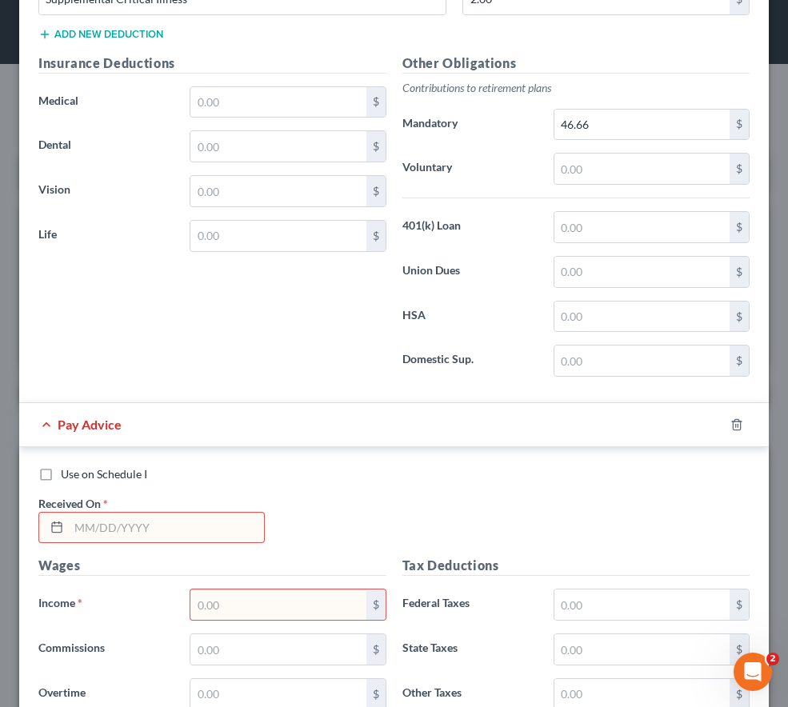
scroll to position [3971, 0]
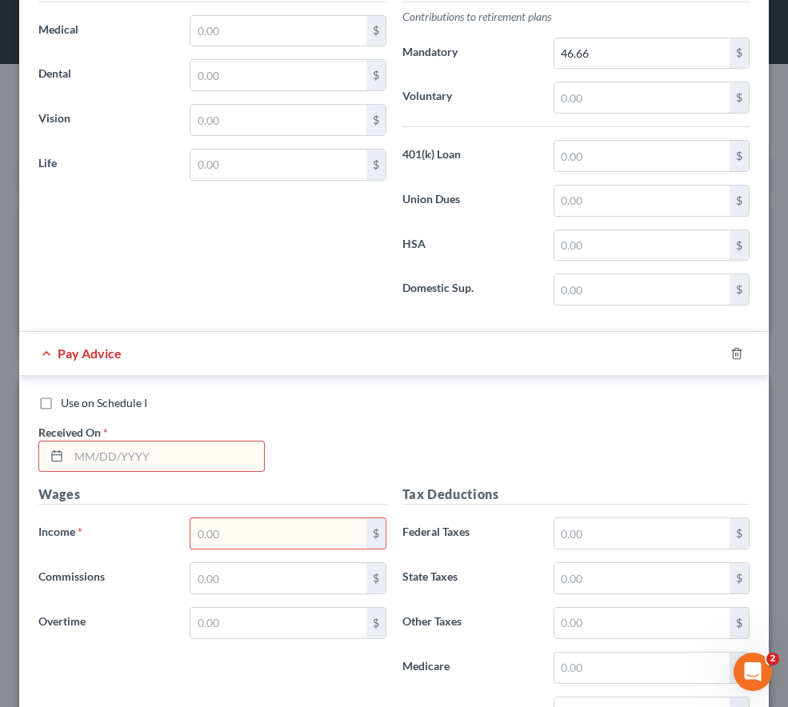
click at [153, 466] on input "text" at bounding box center [166, 456] width 195 height 30
type input "[DATE]"
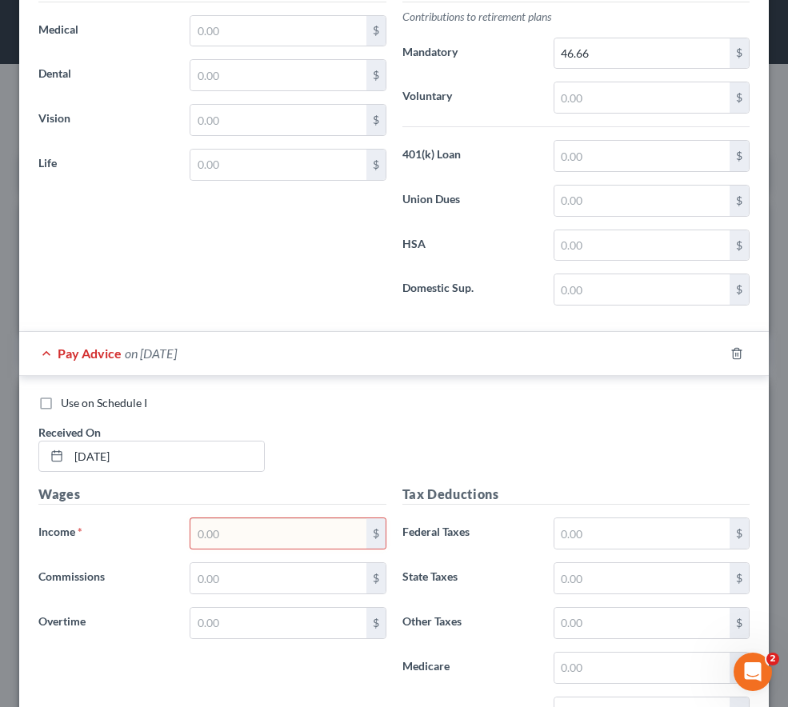
click at [312, 525] on input "text" at bounding box center [277, 533] width 175 height 30
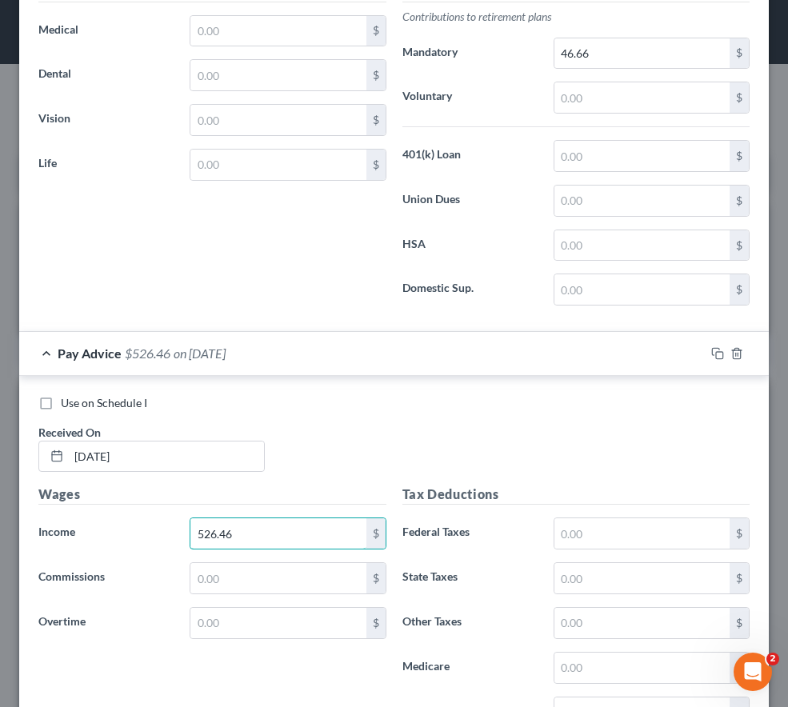
type input "526.46"
click at [563, 663] on input "text" at bounding box center [641, 668] width 175 height 30
type input "7.63"
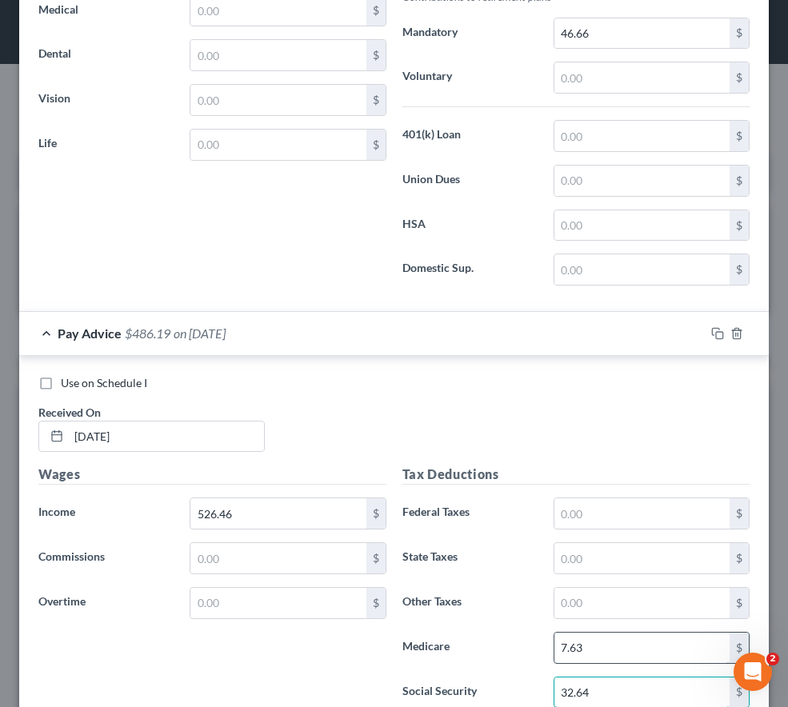
type input "32.64"
type input "4"
type input "10.53"
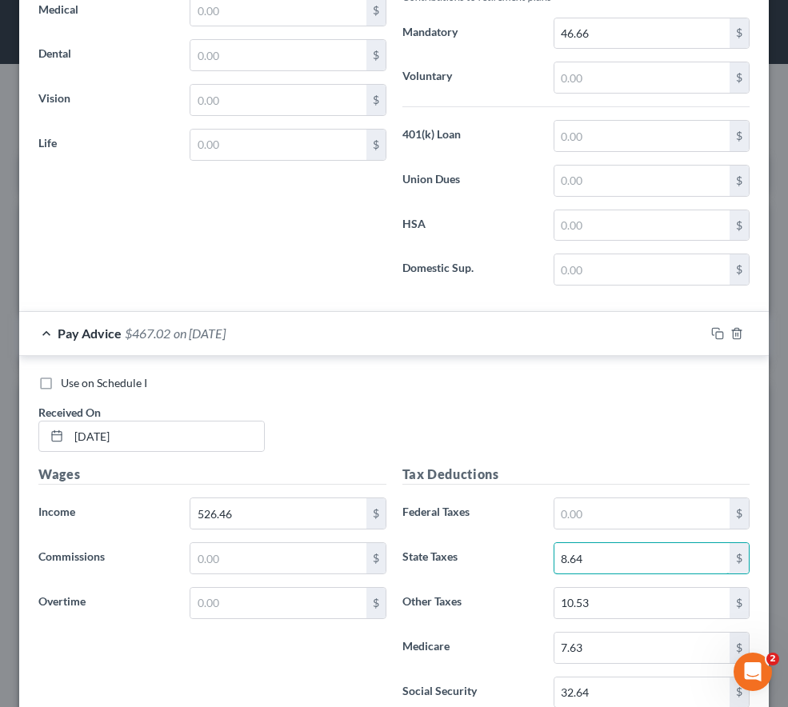
type input "8.64"
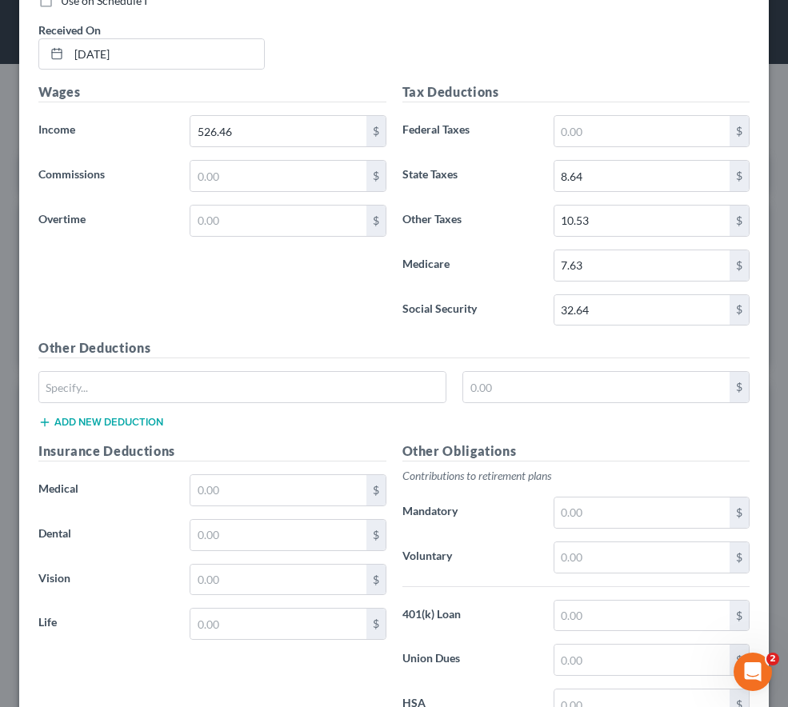
scroll to position [4379, 0]
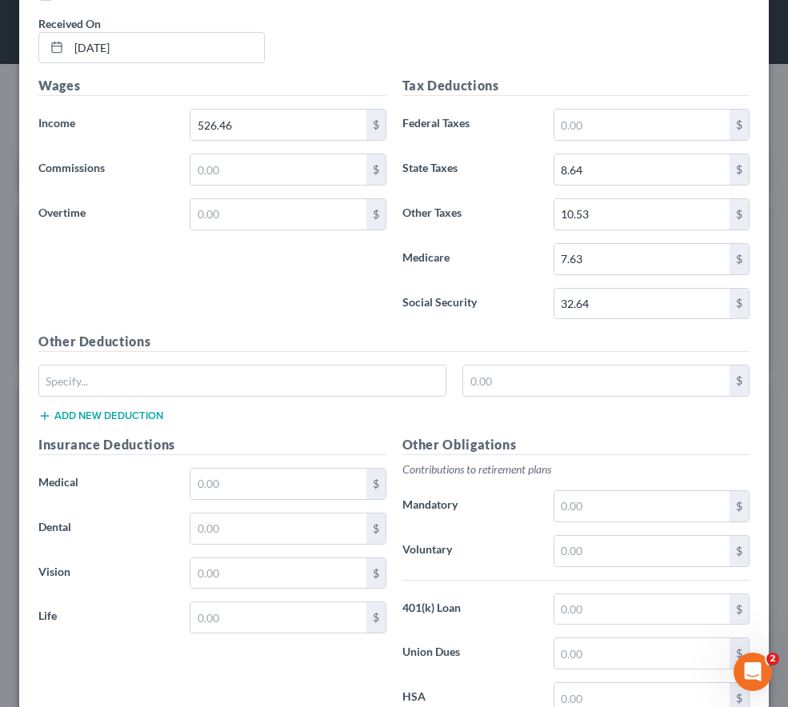
click at [138, 420] on button "Add new deduction" at bounding box center [100, 415] width 125 height 13
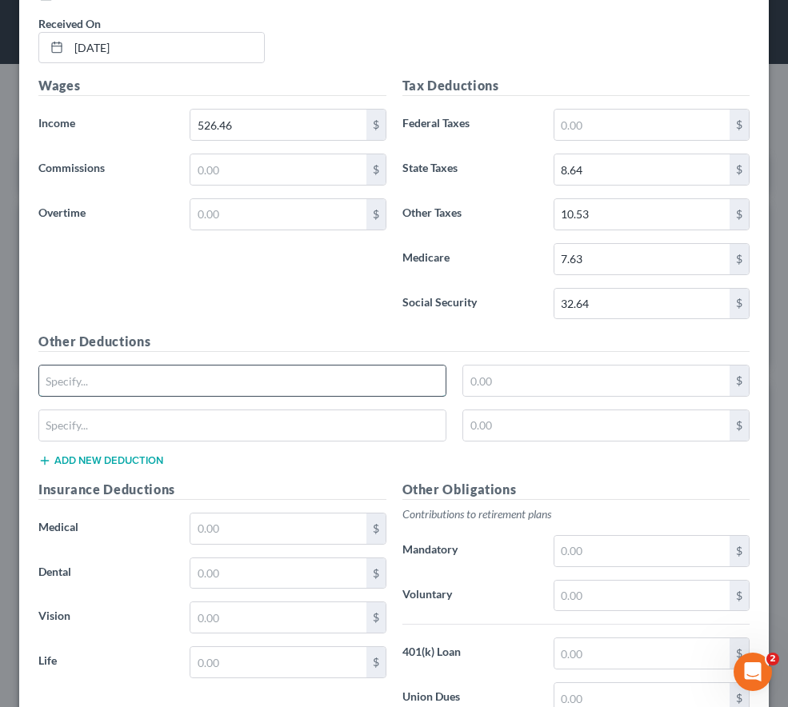
click at [51, 390] on input "text" at bounding box center [242, 380] width 406 height 30
type input "STD Insurance"
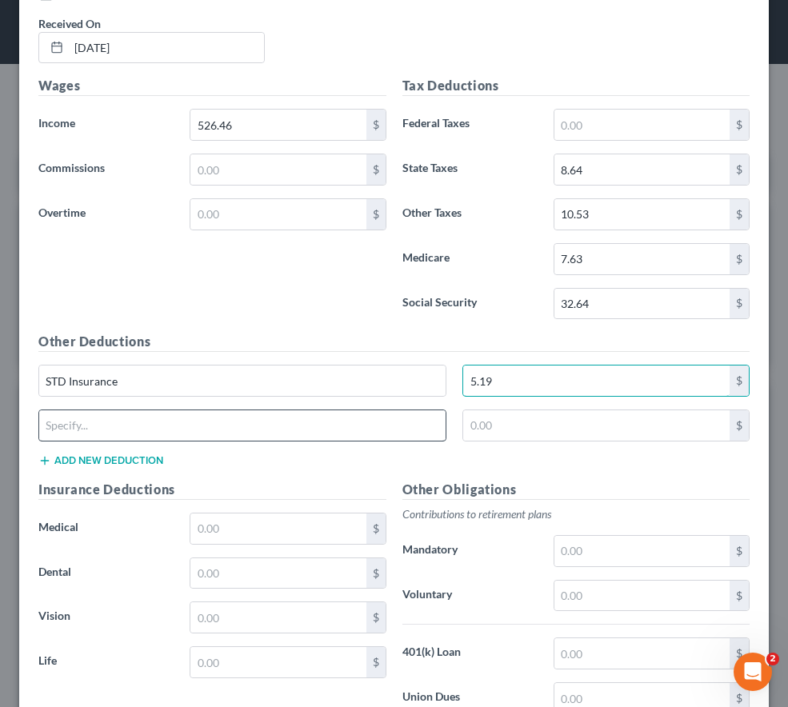
type input "5.19"
type input "Supplemental Critical Illness"
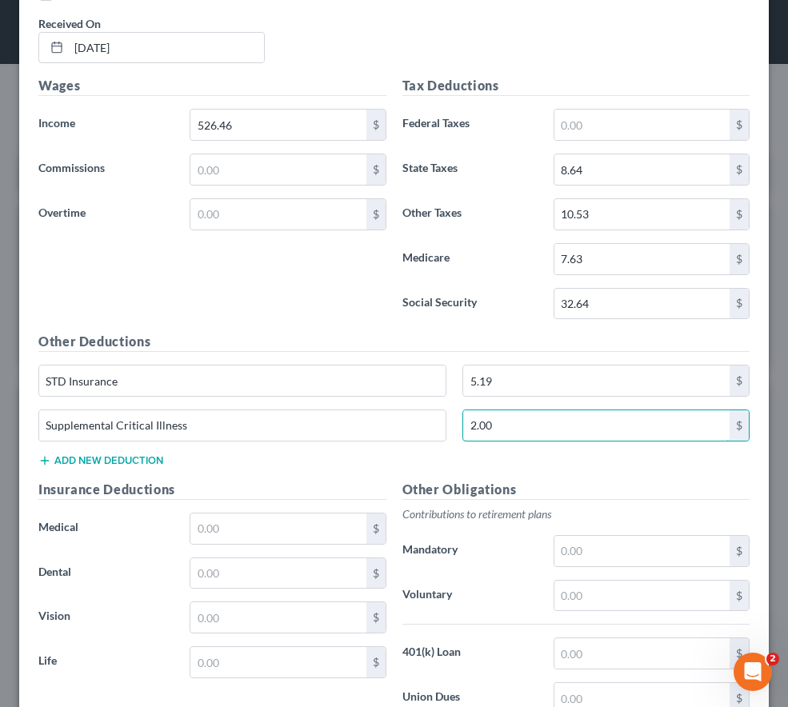
type input "2.00"
click at [577, 566] on div "$" at bounding box center [651, 551] width 196 height 32
click at [577, 558] on input "text" at bounding box center [641, 551] width 175 height 30
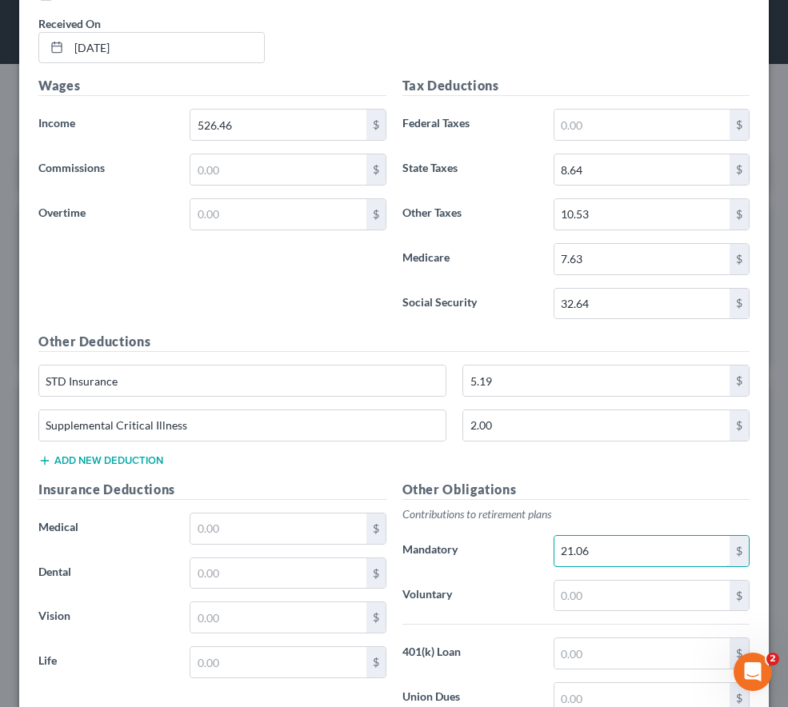
type input "21.06"
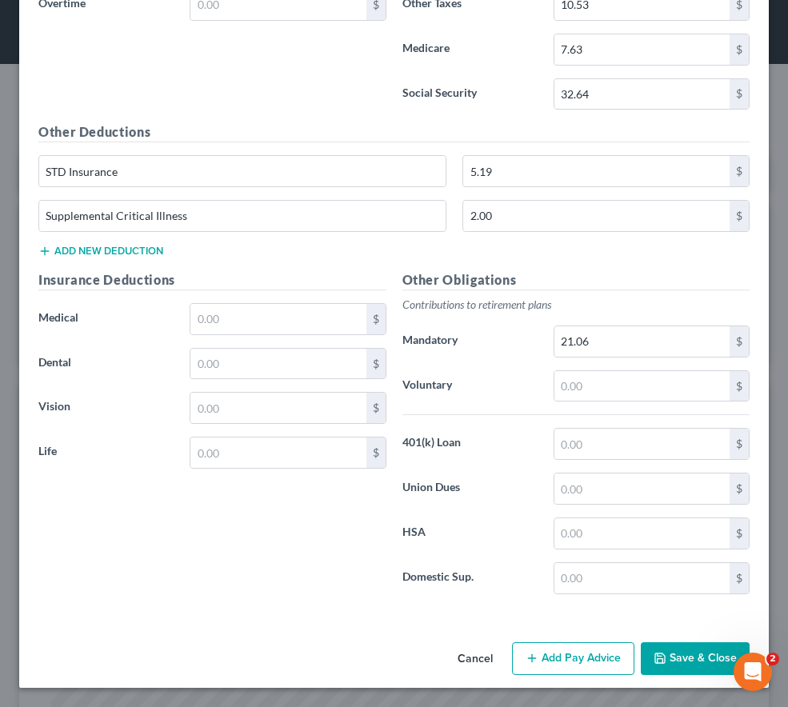
click at [542, 657] on button "Add Pay Advice" at bounding box center [573, 659] width 122 height 34
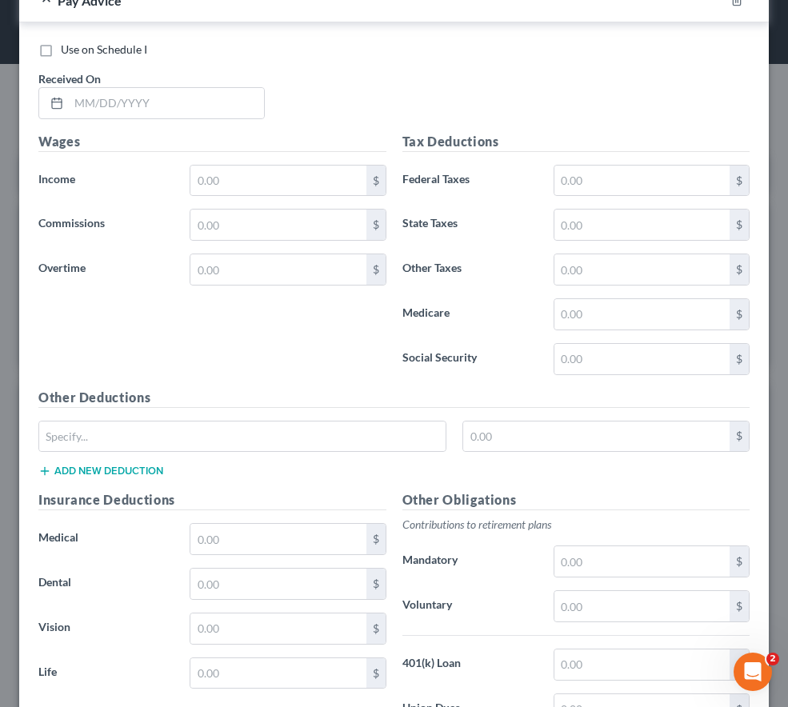
scroll to position [5261, 0]
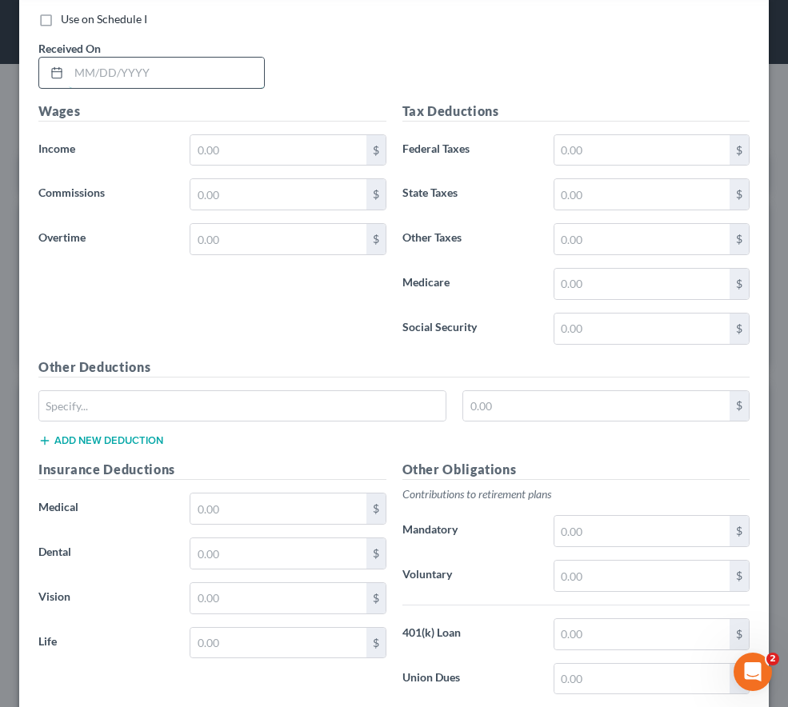
click at [148, 66] on input "text" at bounding box center [166, 73] width 195 height 30
type input "[DATE]"
click at [211, 325] on div "Wages Income * $ Commissions $ Overtime $" at bounding box center [212, 230] width 364 height 256
click at [275, 331] on div "Wages Income * $ Commissions $ Overtime $" at bounding box center [212, 230] width 364 height 256
click at [241, 161] on input "text" at bounding box center [277, 150] width 175 height 30
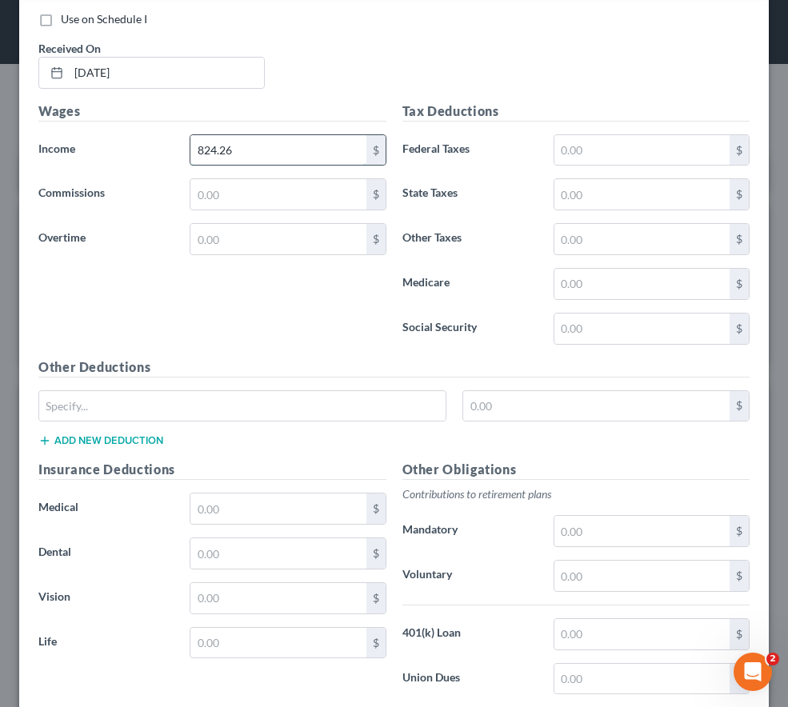
type input "824.26"
click at [569, 191] on input "text" at bounding box center [641, 194] width 175 height 30
type input "17.19"
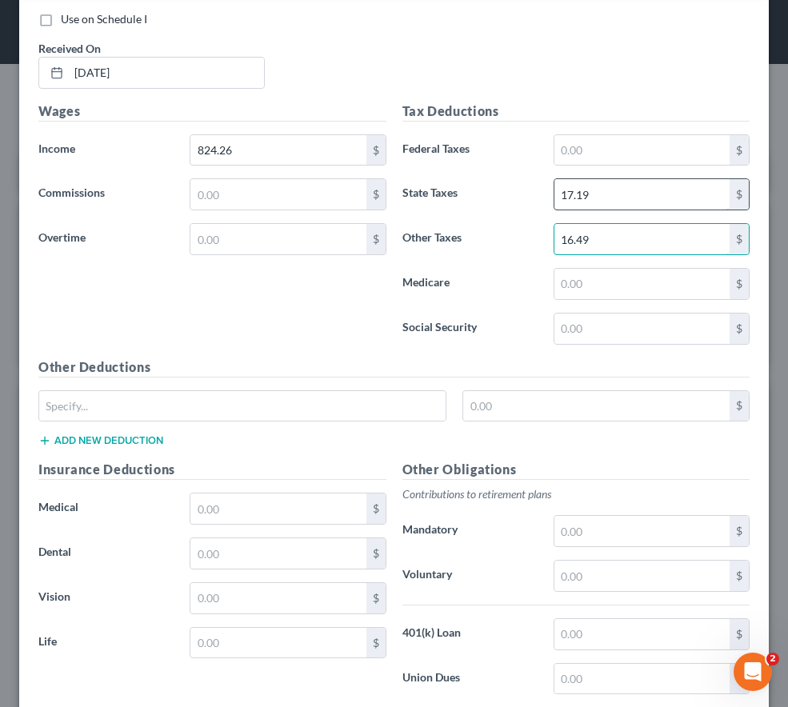
type input "16.49"
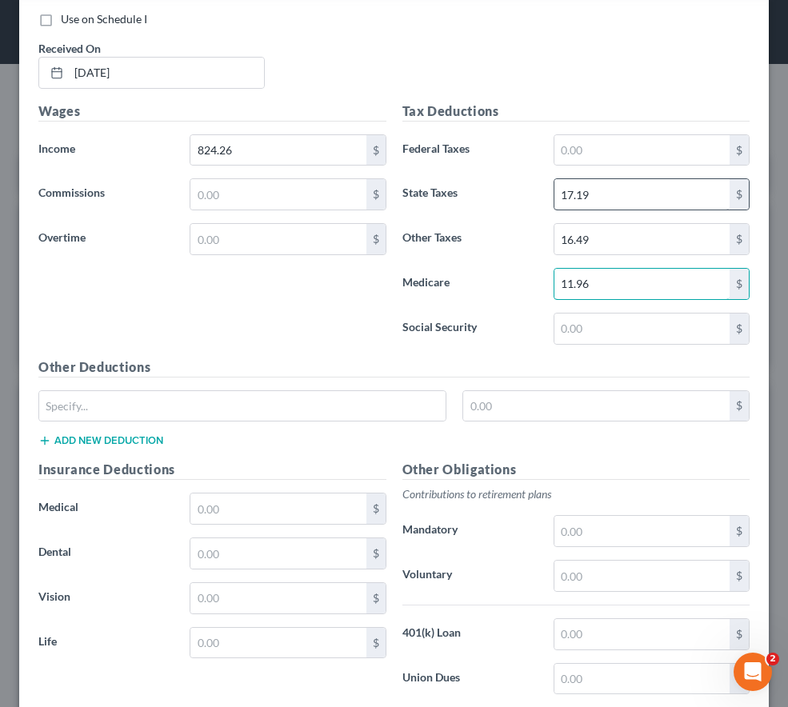
type input "11.96"
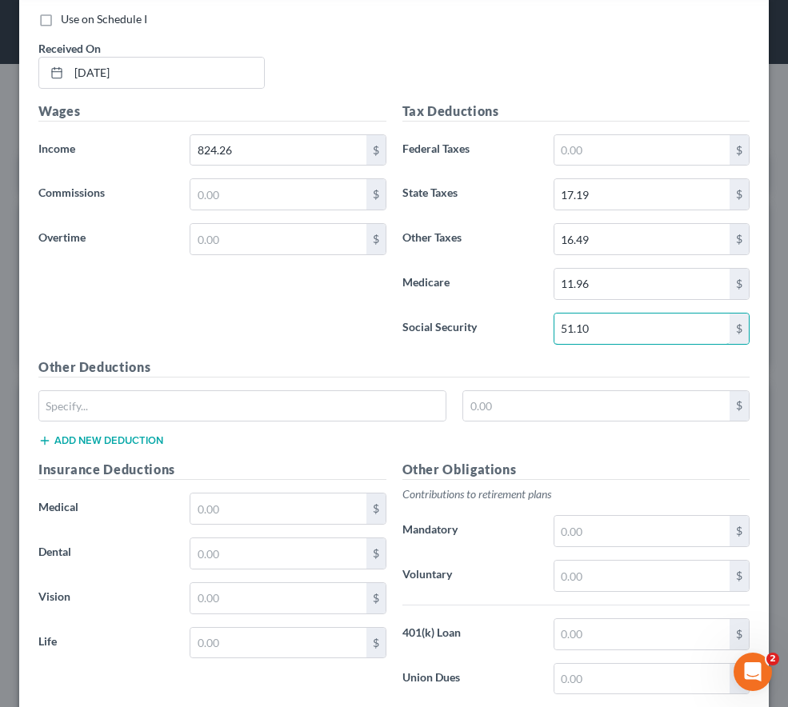
type input "51.10"
click at [127, 438] on button "Add new deduction" at bounding box center [100, 440] width 125 height 13
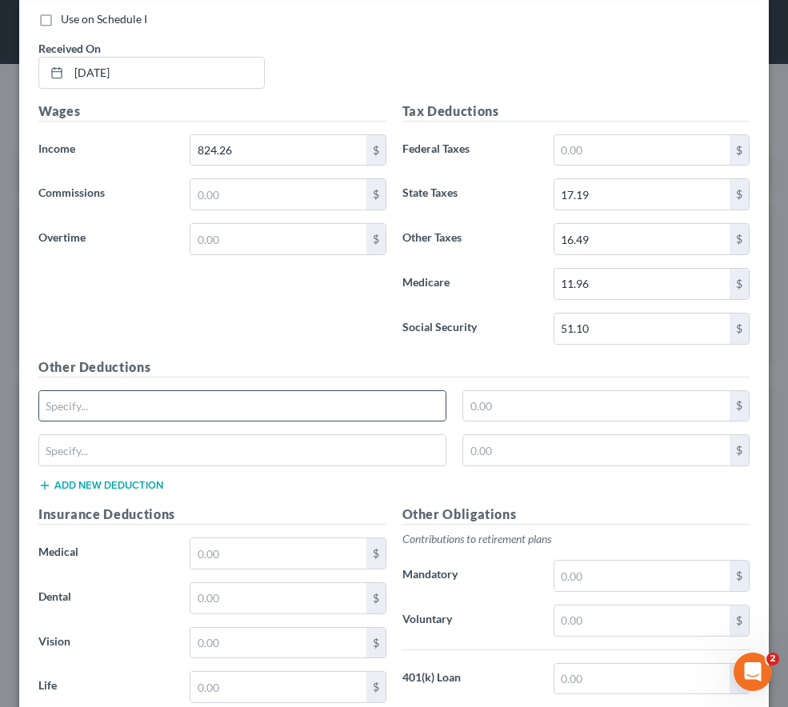
click at [116, 400] on input "text" at bounding box center [242, 406] width 406 height 30
type input "STD Insurance"
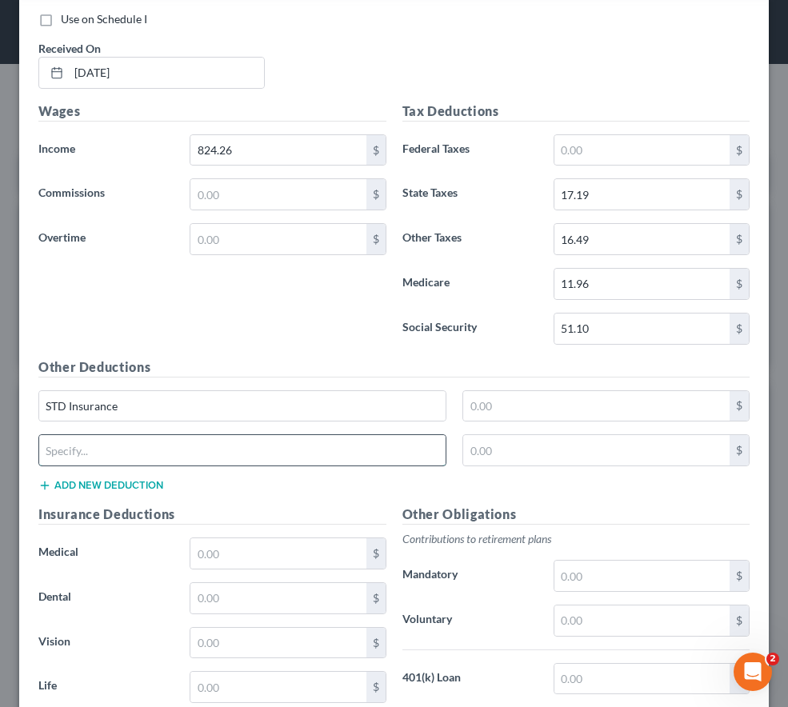
click at [115, 458] on input "text" at bounding box center [242, 450] width 406 height 30
type input "Supplemental Critical Illness"
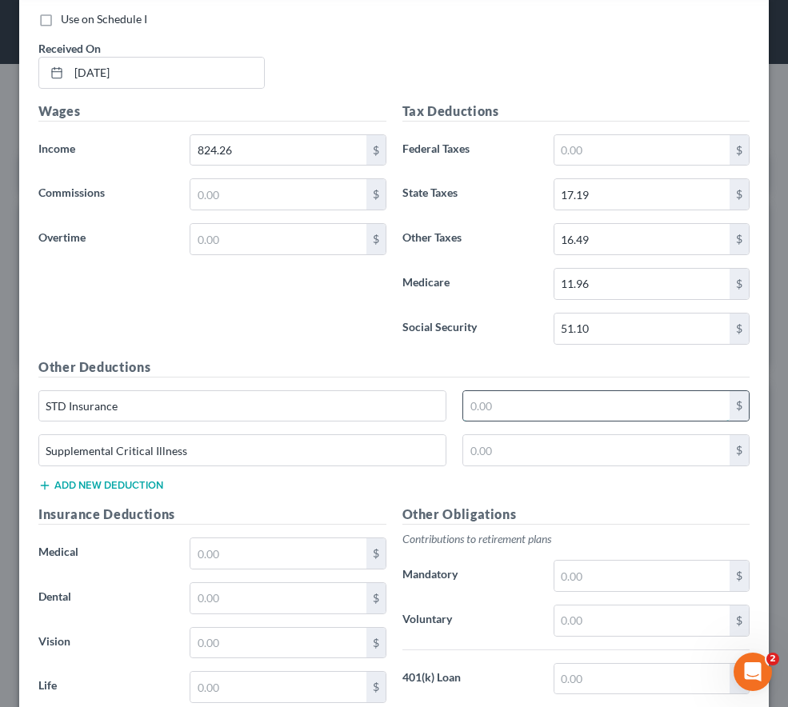
click at [597, 415] on input "text" at bounding box center [596, 406] width 266 height 30
type input "5.19"
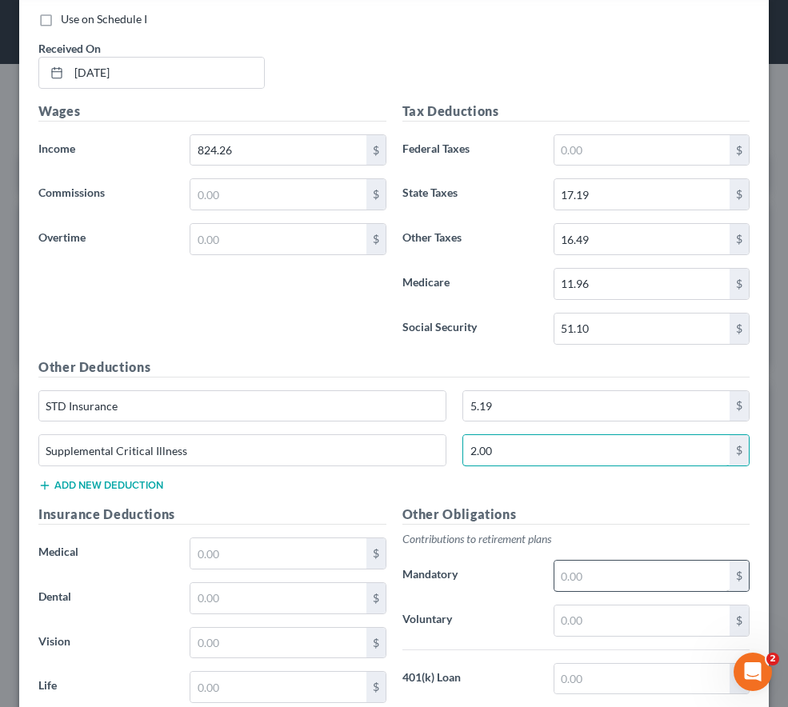
type input "2.00"
click at [585, 575] on input "text" at bounding box center [641, 576] width 175 height 30
click at [614, 573] on input "text" at bounding box center [641, 576] width 175 height 30
type input "32.98"
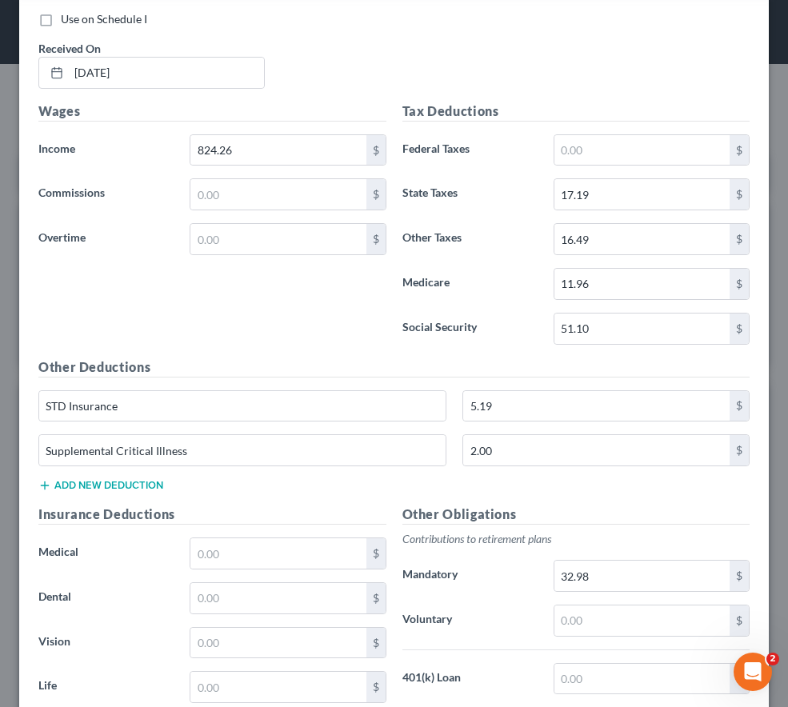
scroll to position [5495, 0]
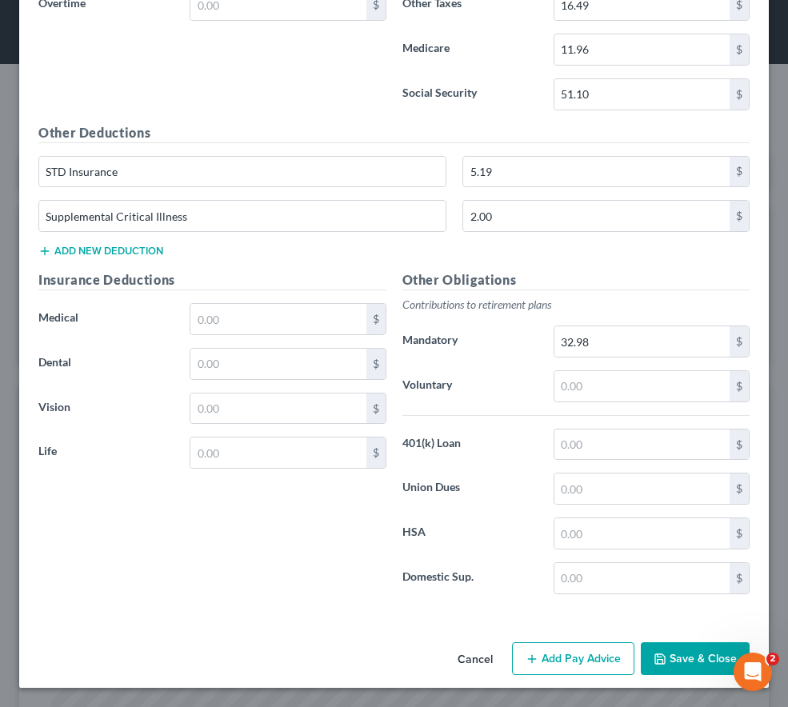
click at [587, 661] on button "Add Pay Advice" at bounding box center [573, 659] width 122 height 34
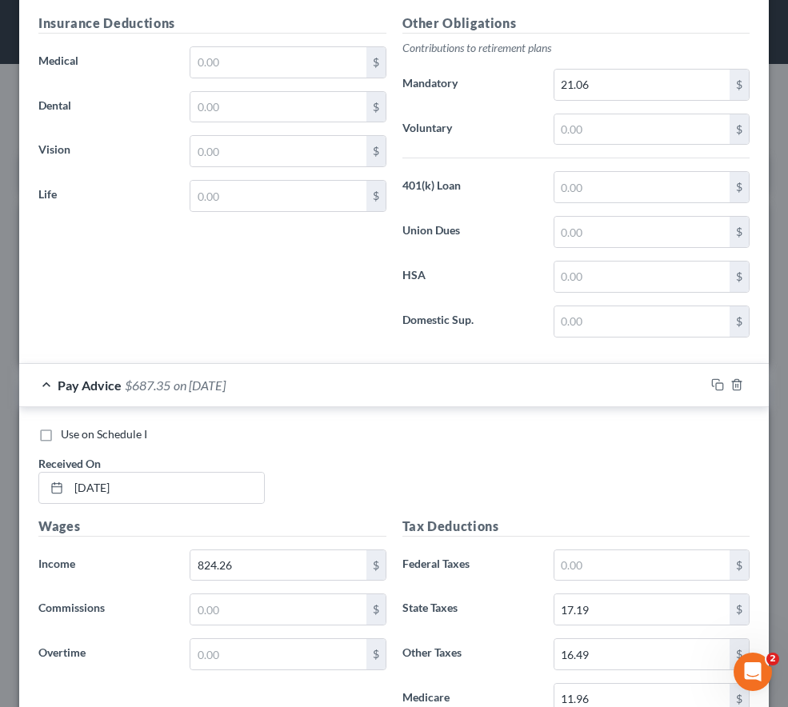
scroll to position [4829, 0]
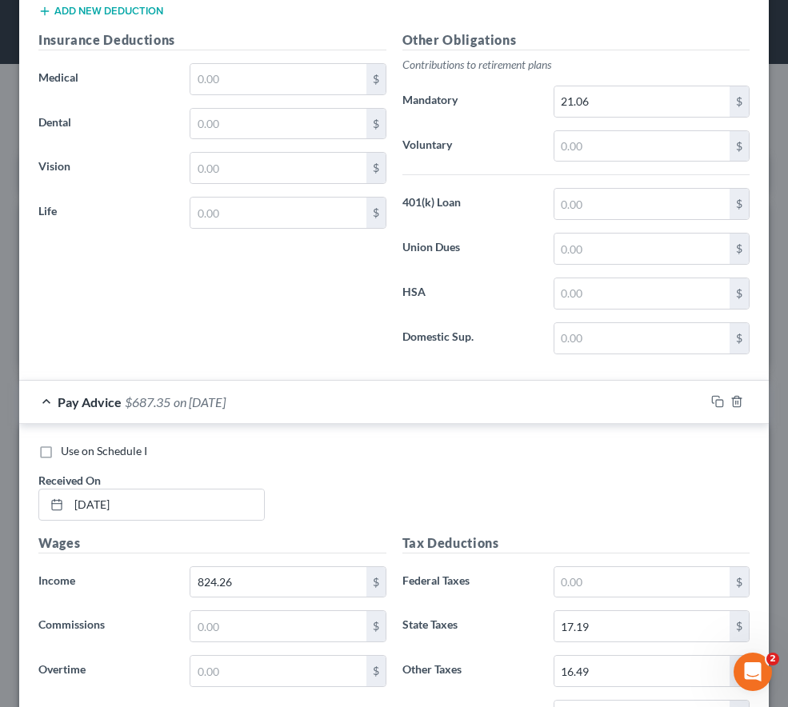
click at [296, 516] on div "Use on Schedule I Received On * [DATE]" at bounding box center [393, 488] width 727 height 90
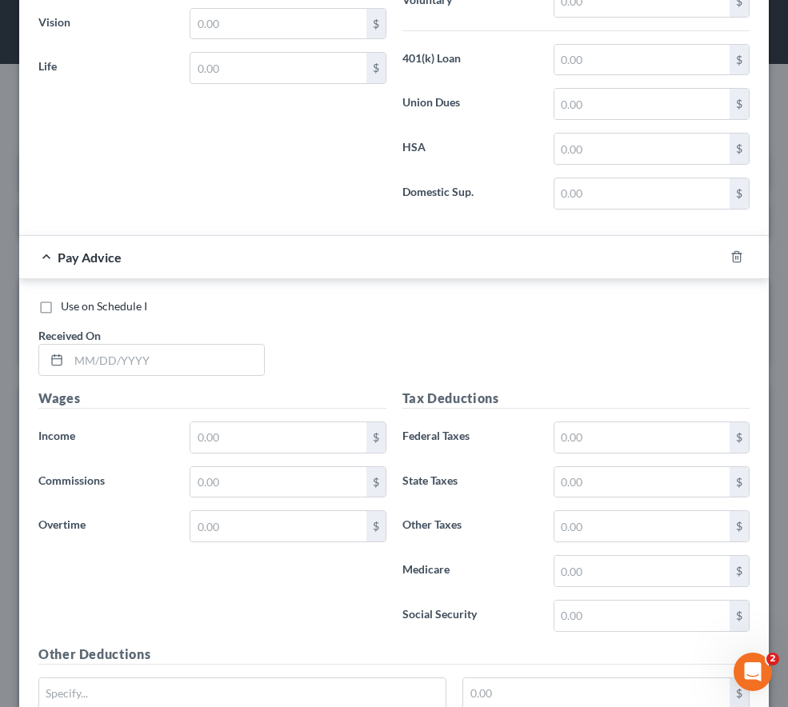
scroll to position [5884, 0]
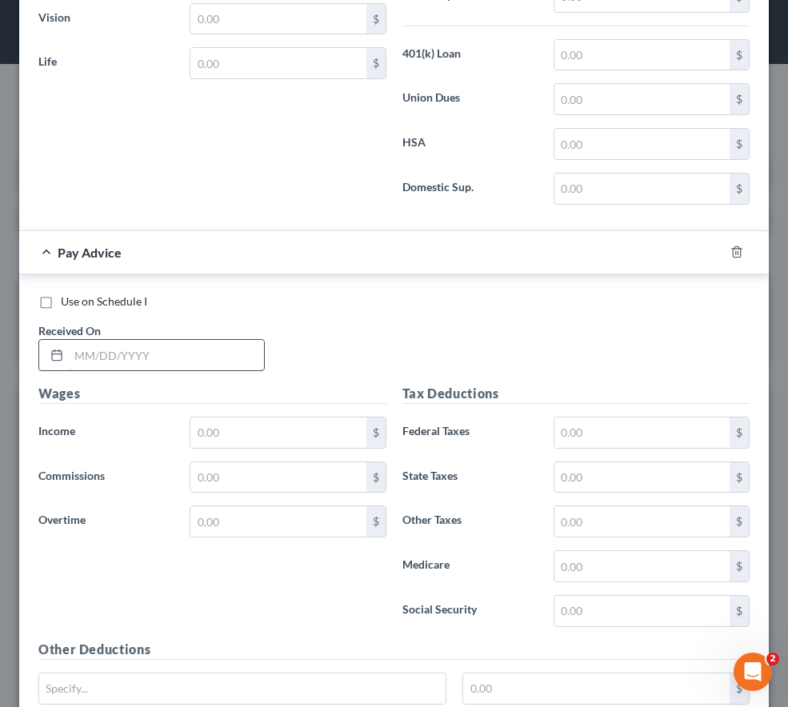
click at [173, 355] on input "text" at bounding box center [166, 355] width 195 height 30
type input "[DATE]"
click at [345, 353] on div "Use on Schedule I Received On * [DATE]" at bounding box center [393, 339] width 727 height 90
